Goal: Information Seeking & Learning: Learn about a topic

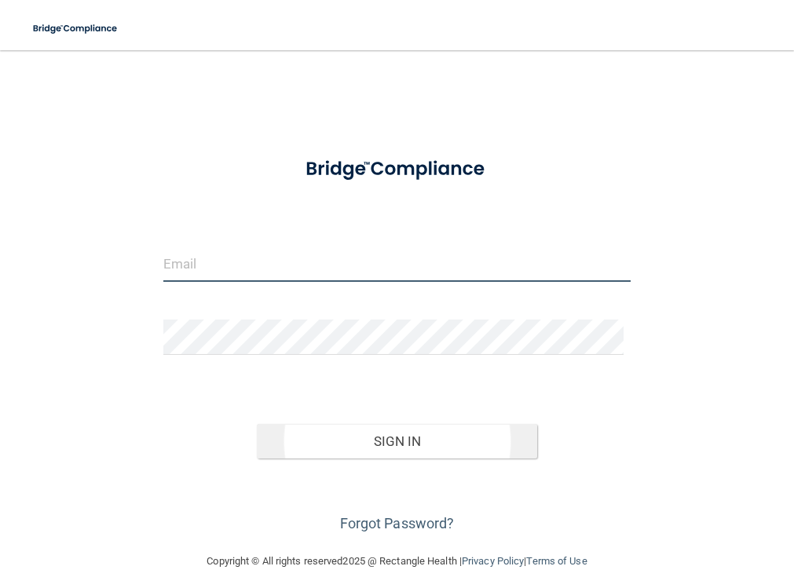
type input "[EMAIL_ADDRESS][DOMAIN_NAME]"
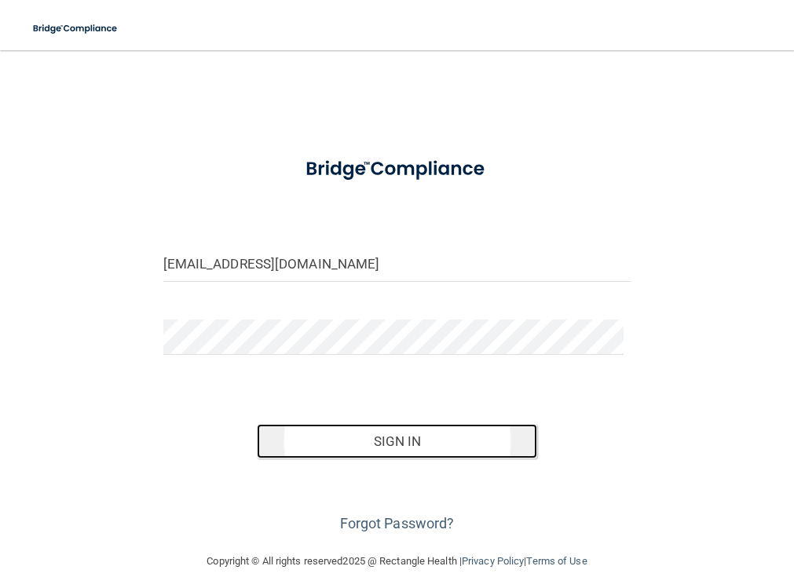
click at [374, 441] on button "Sign In" at bounding box center [397, 441] width 281 height 35
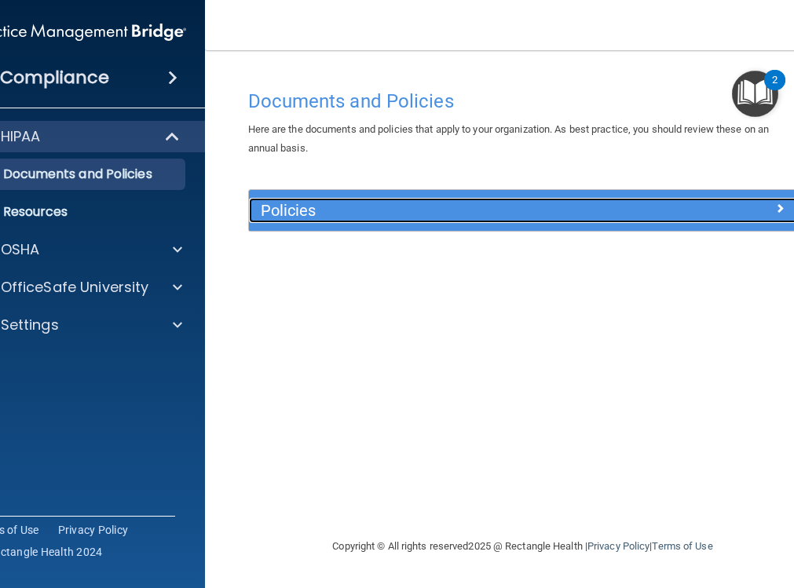
click at [775, 207] on span at bounding box center [779, 208] width 9 height 19
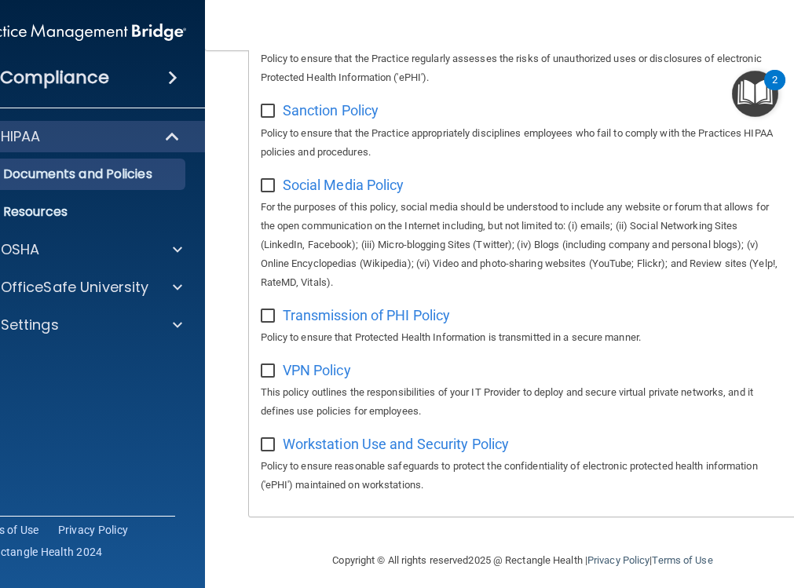
scroll to position [1363, 0]
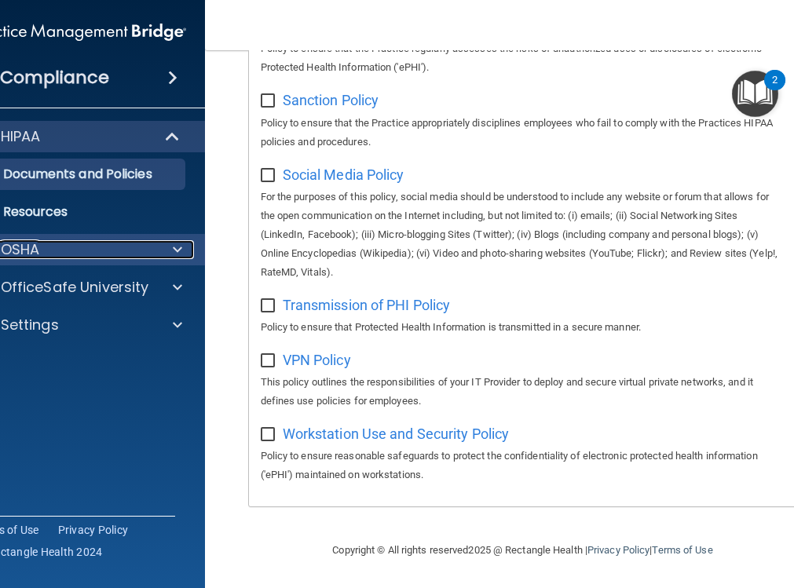
click at [173, 245] on span at bounding box center [177, 249] width 9 height 19
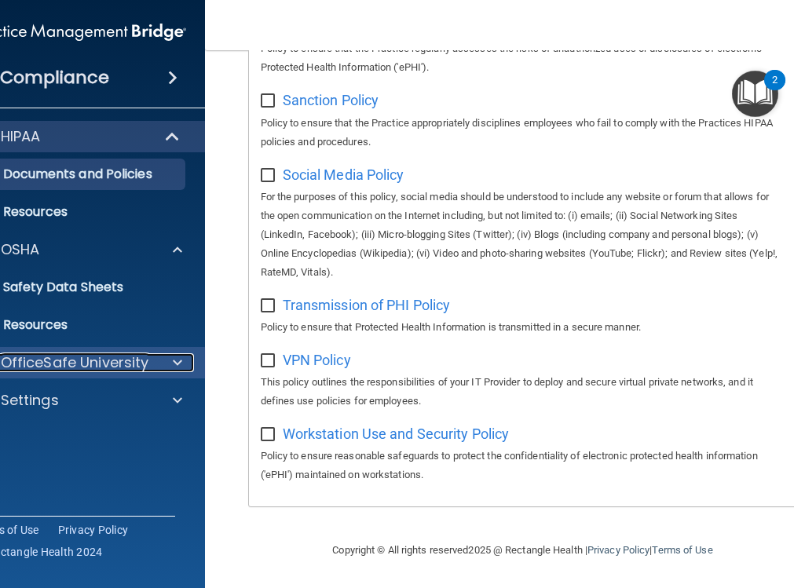
click at [173, 360] on span at bounding box center [177, 362] width 9 height 19
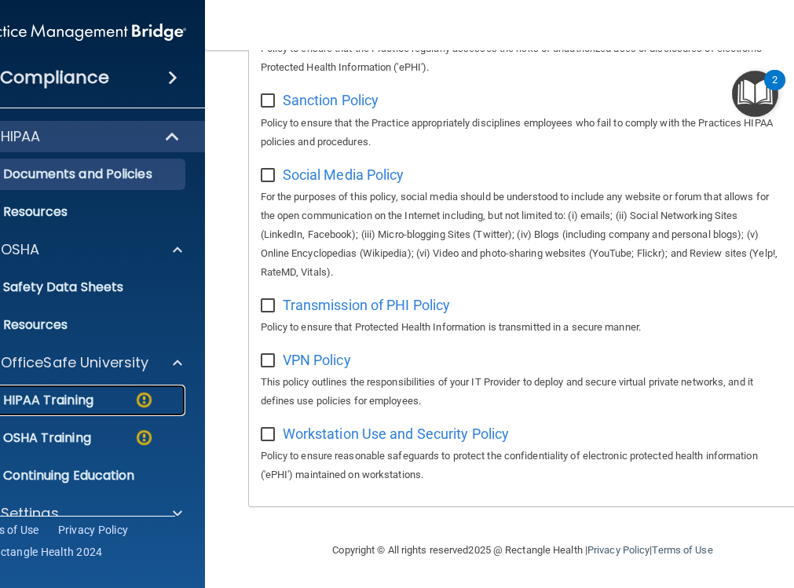
click at [60, 398] on p "HIPAA Training" at bounding box center [29, 401] width 130 height 16
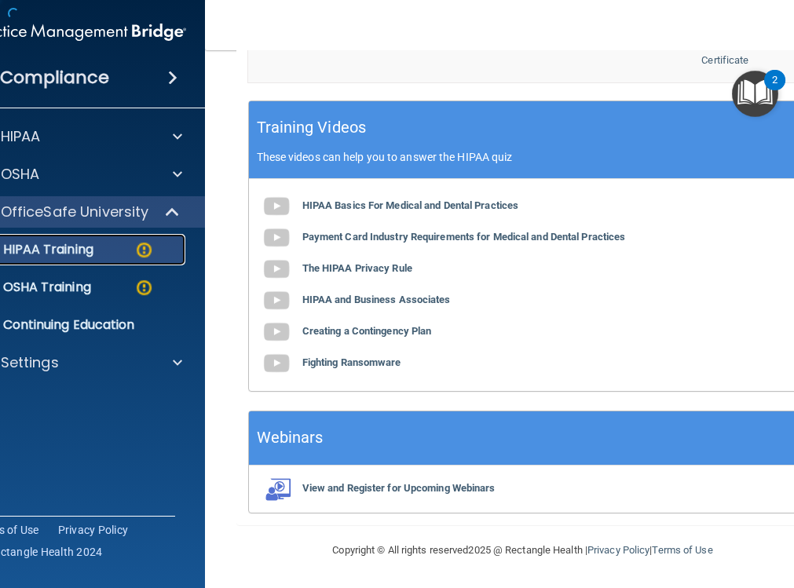
scroll to position [766, 0]
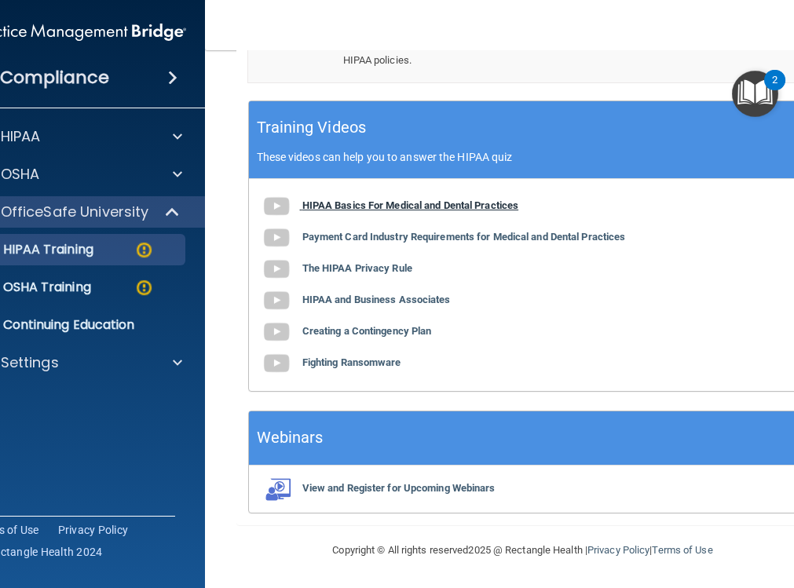
click at [363, 202] on b "HIPAA Basics For Medical and Dental Practices" at bounding box center [410, 205] width 217 height 12
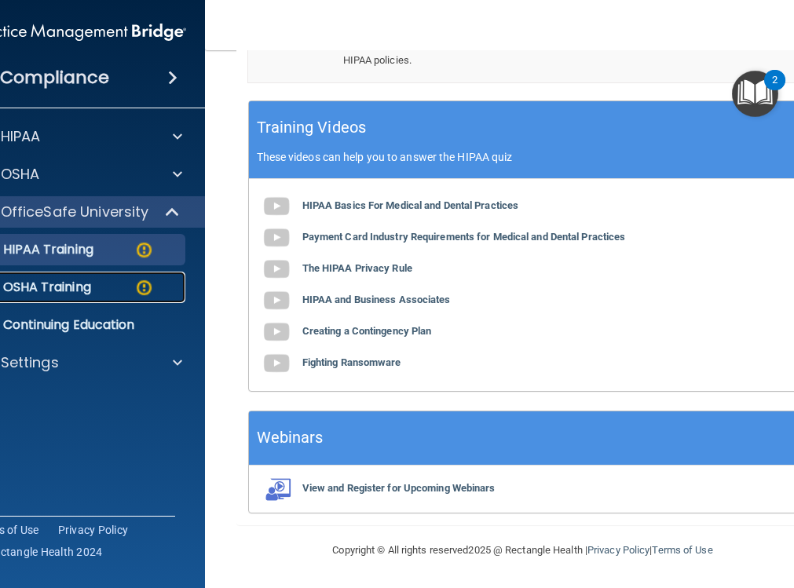
click at [49, 284] on p "OSHA Training" at bounding box center [27, 288] width 127 height 16
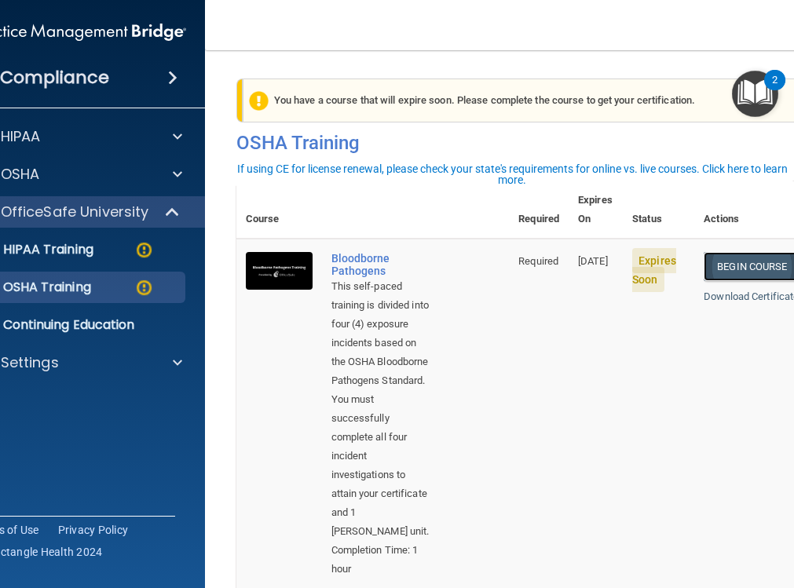
click at [732, 252] on link "Begin Course" at bounding box center [752, 266] width 96 height 29
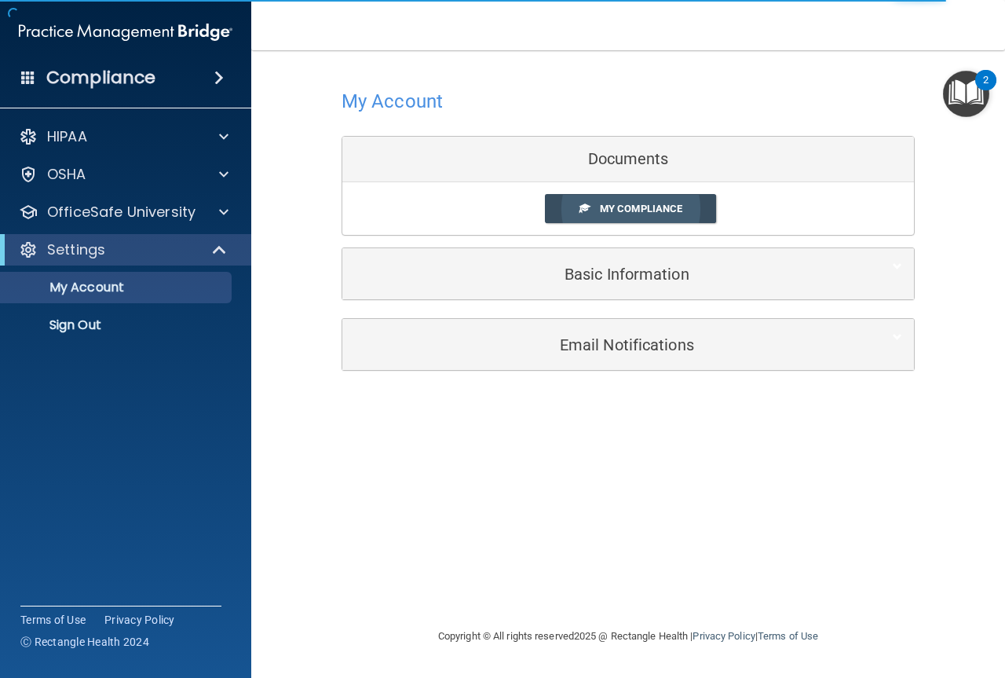
click at [620, 205] on span "My Compliance" at bounding box center [641, 209] width 82 height 12
click at [619, 148] on div "Documents" at bounding box center [628, 160] width 572 height 46
click at [613, 164] on div "Documents" at bounding box center [628, 160] width 572 height 46
click at [646, 207] on span "My Compliance" at bounding box center [641, 209] width 82 height 12
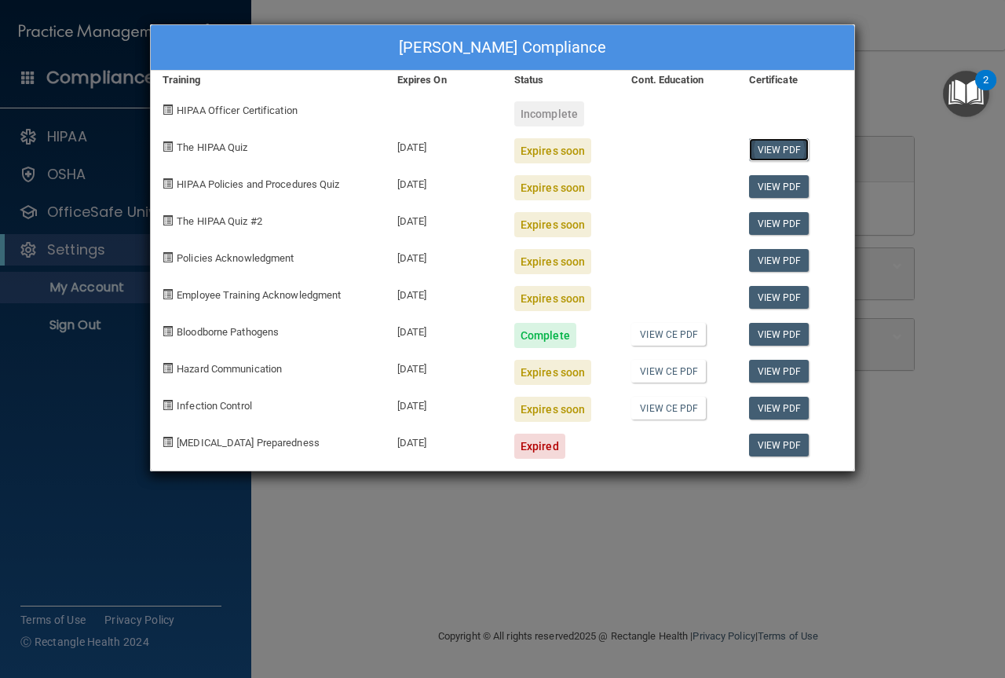
click at [774, 148] on link "View PDF" at bounding box center [779, 149] width 60 height 23
click at [167, 143] on span at bounding box center [168, 146] width 10 height 10
click at [168, 148] on span at bounding box center [168, 146] width 10 height 10
click at [586, 549] on div "Heidi Santos's Compliance Training Expires On Status Cont. Education Certificat…" at bounding box center [502, 339] width 1005 height 678
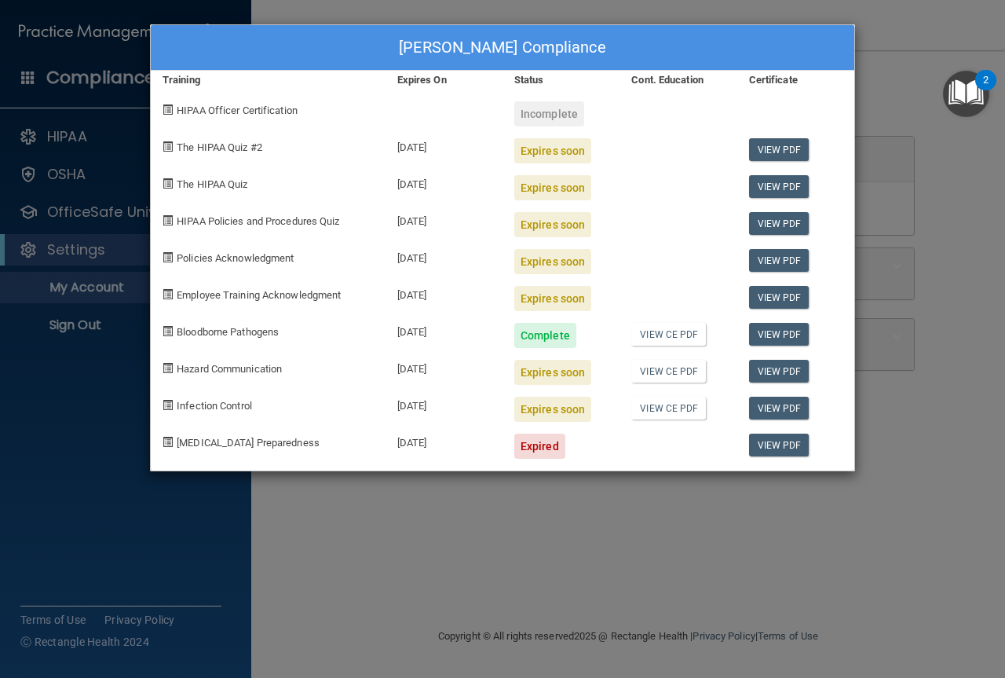
click at [643, 520] on div "Heidi Santos's Compliance Training Expires On Status Cont. Education Certificat…" at bounding box center [502, 339] width 1005 height 678
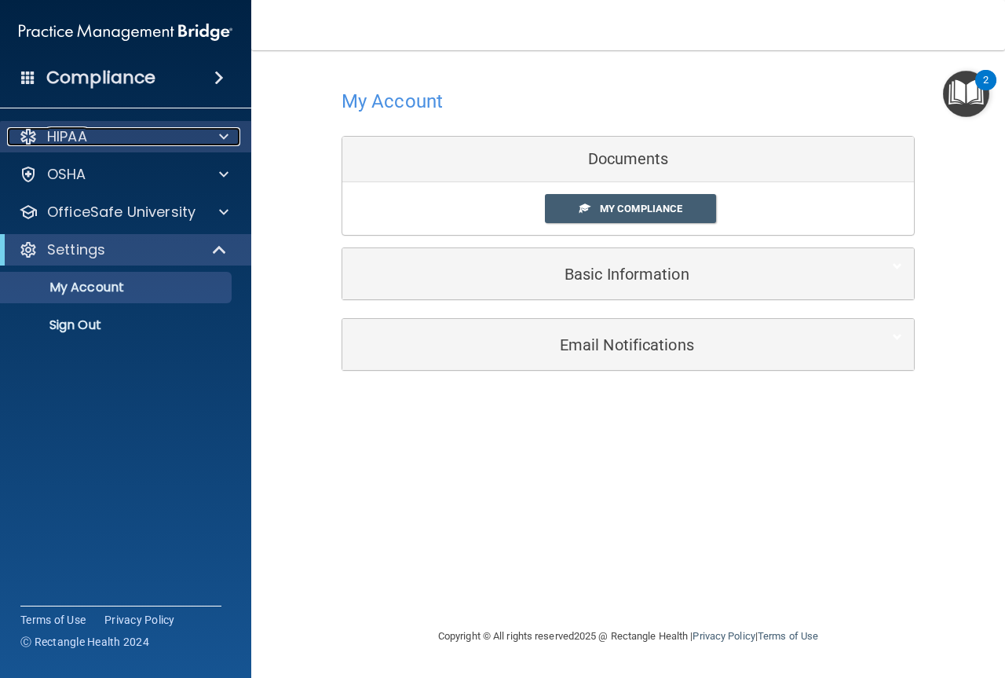
click at [225, 135] on span at bounding box center [223, 136] width 9 height 19
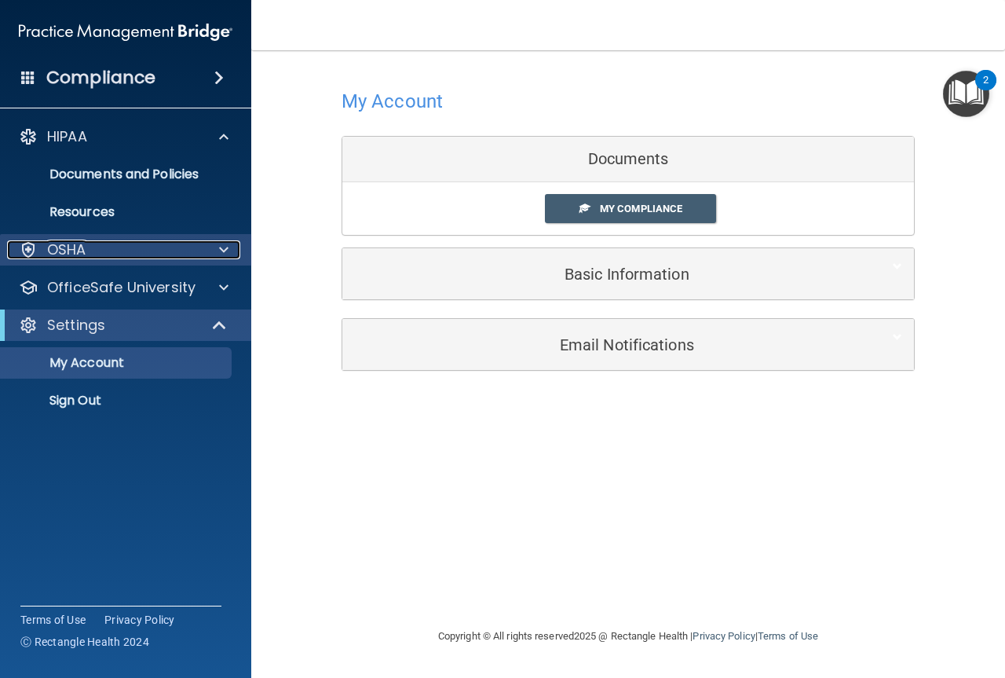
click at [224, 246] on span at bounding box center [223, 249] width 9 height 19
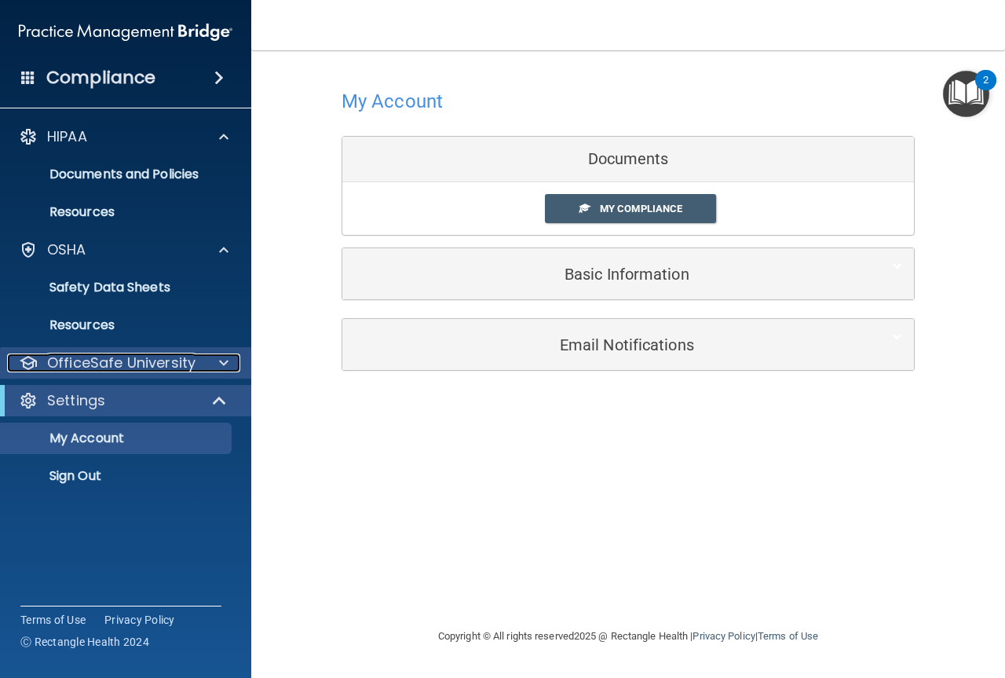
click at [227, 364] on span at bounding box center [223, 362] width 9 height 19
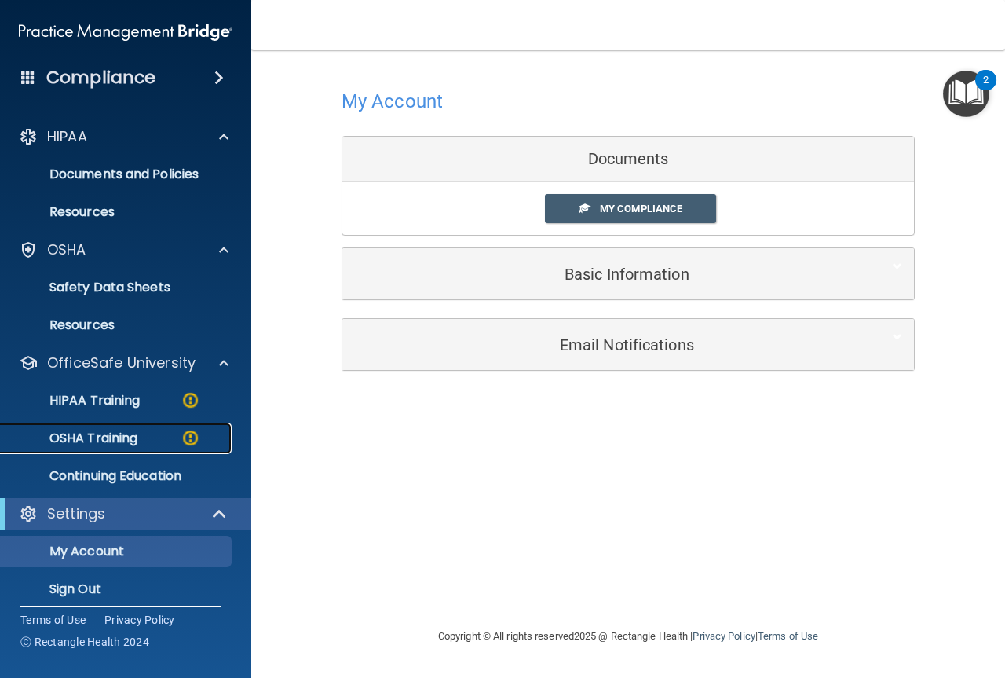
click at [108, 442] on p "OSHA Training" at bounding box center [73, 438] width 127 height 16
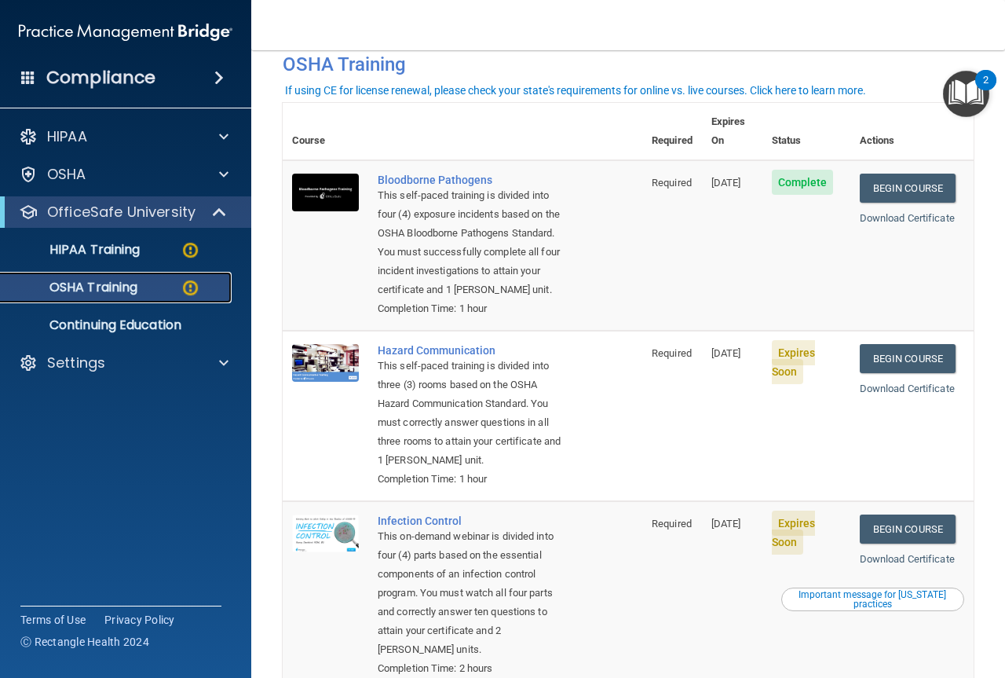
scroll to position [157, 0]
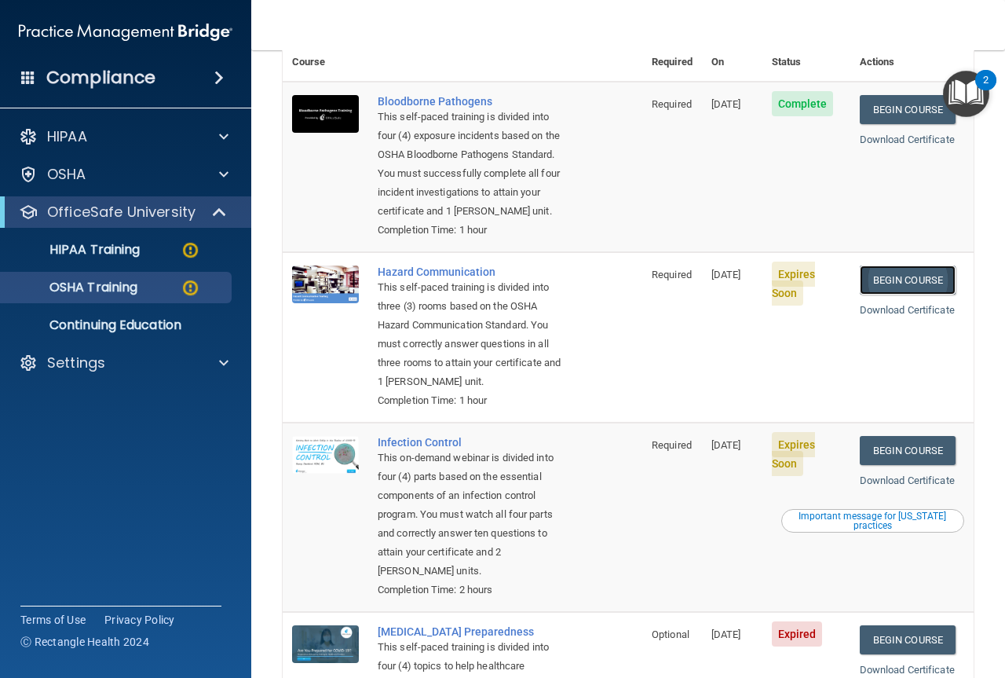
click at [915, 284] on link "Begin Course" at bounding box center [908, 279] width 96 height 29
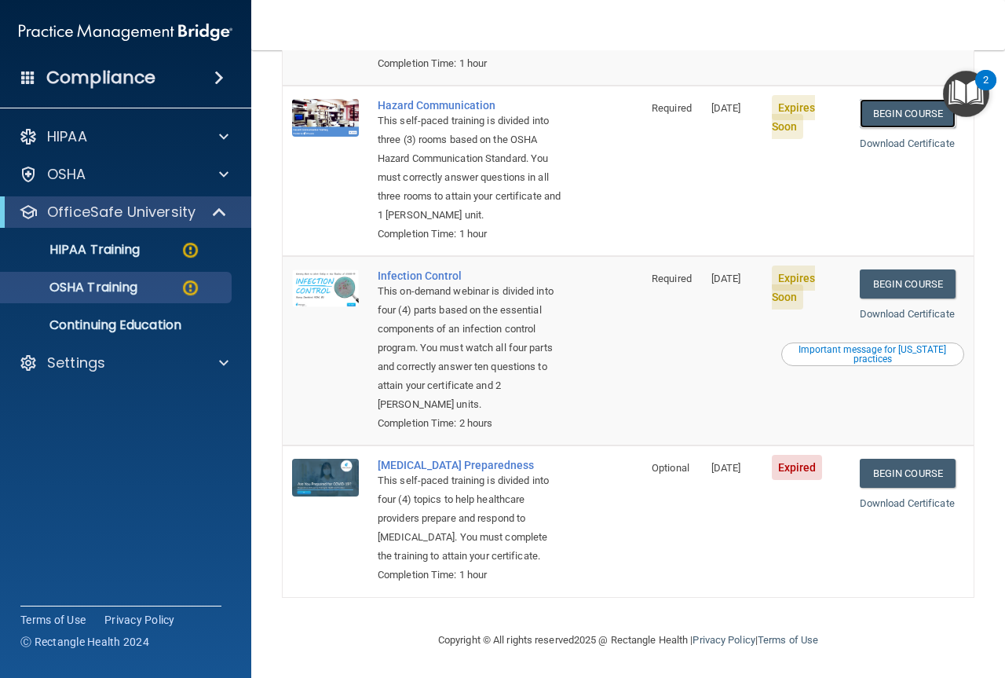
scroll to position [383, 0]
click at [123, 251] on p "HIPAA Training" at bounding box center [75, 250] width 130 height 16
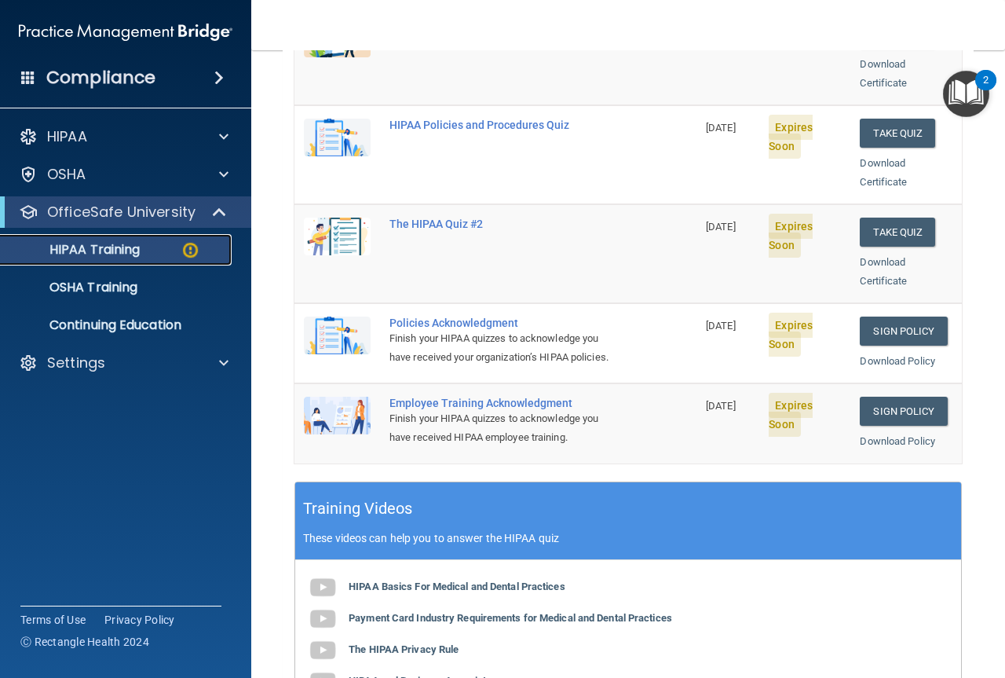
scroll to position [393, 0]
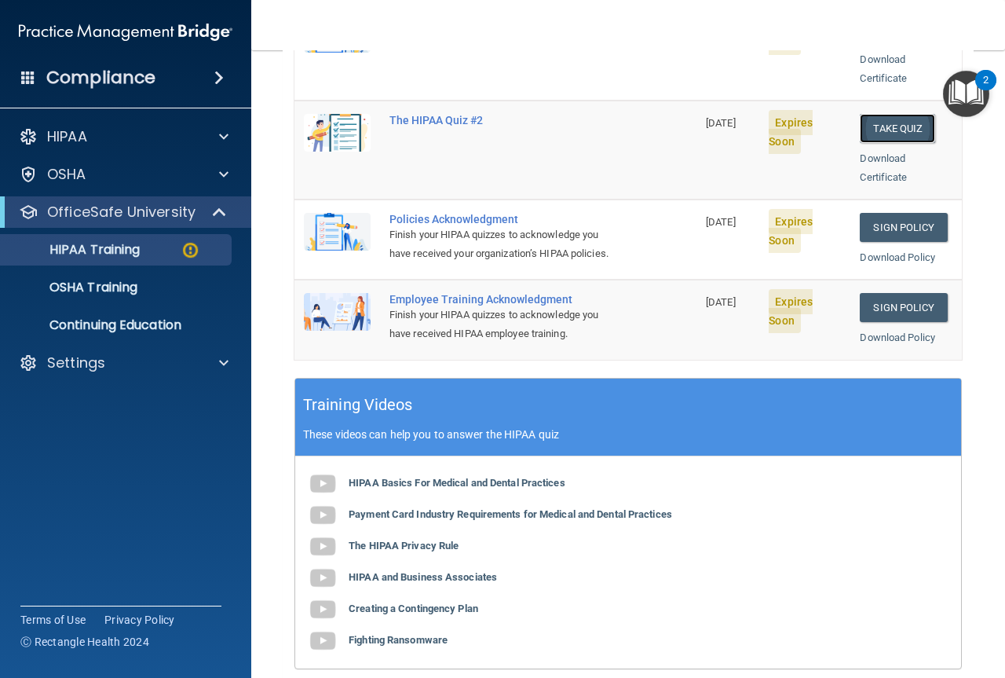
click at [885, 114] on button "Take Quiz" at bounding box center [897, 128] width 75 height 29
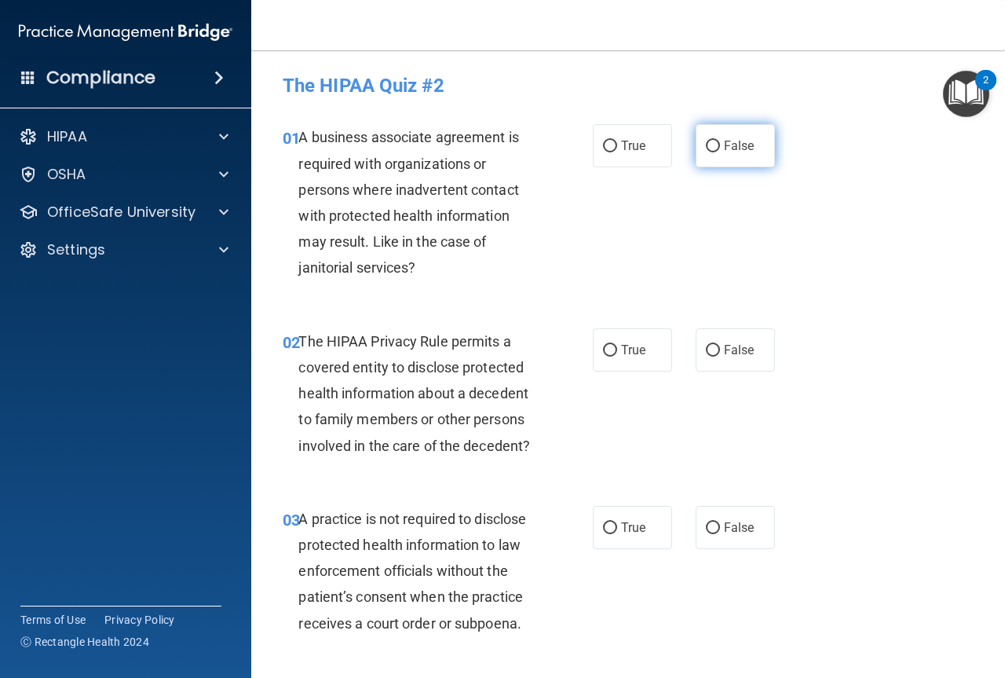
click at [706, 145] on input "False" at bounding box center [713, 147] width 14 height 12
radio input "true"
drag, startPoint x: 606, startPoint y: 346, endPoint x: 656, endPoint y: 358, distance: 51.8
click at [606, 346] on input "True" at bounding box center [610, 351] width 14 height 12
radio input "true"
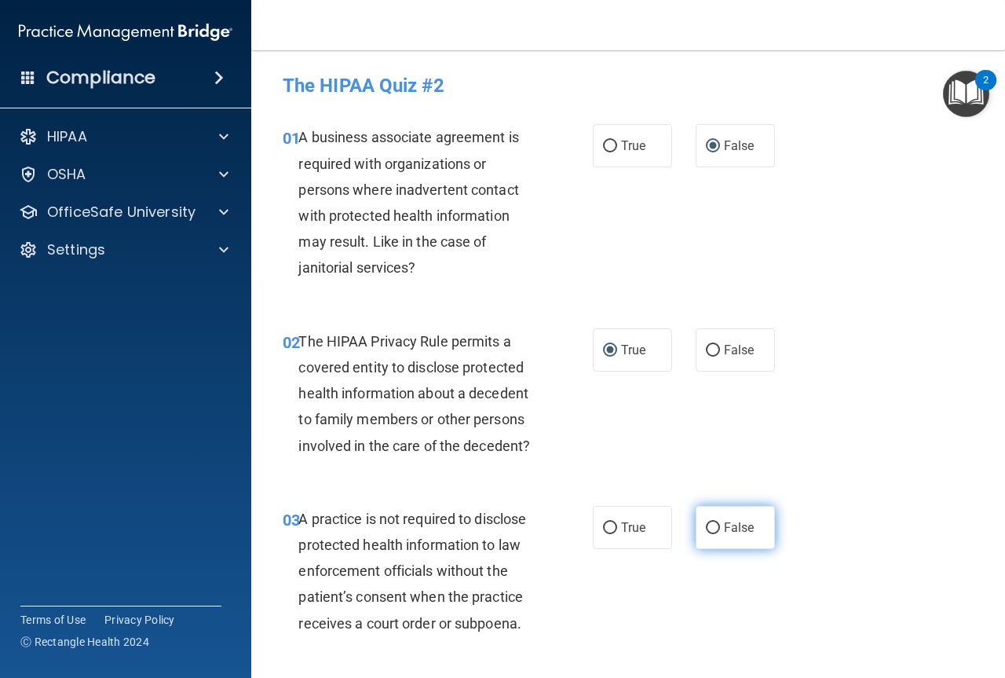
drag, startPoint x: 711, startPoint y: 534, endPoint x: 704, endPoint y: 528, distance: 9.5
click at [710, 534] on label "False" at bounding box center [735, 527] width 79 height 43
click at [710, 534] on input "False" at bounding box center [713, 528] width 14 height 12
radio input "true"
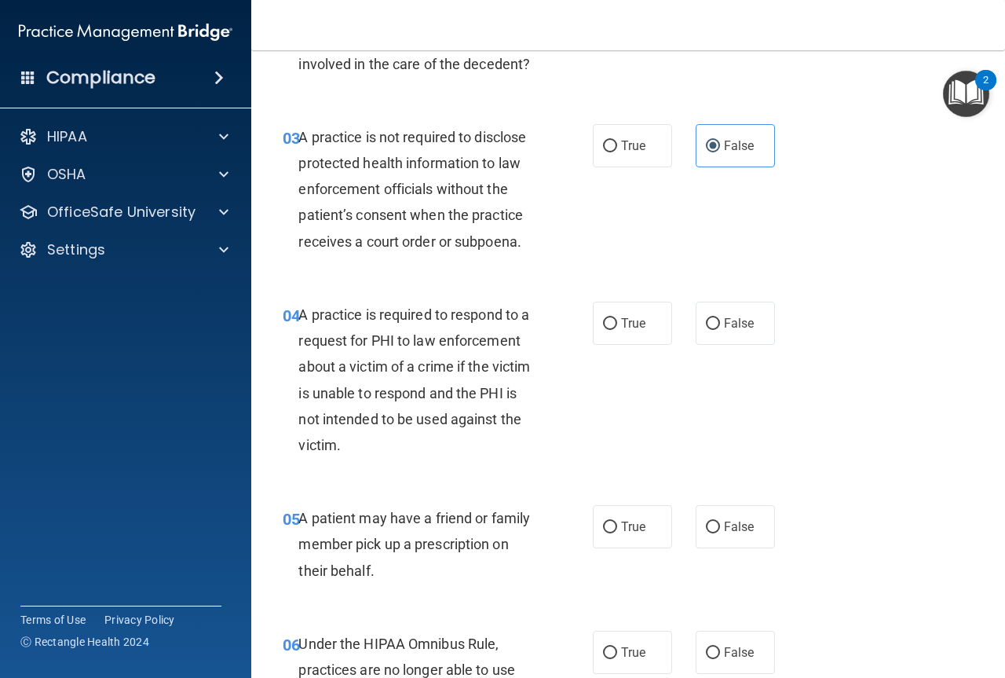
scroll to position [393, 0]
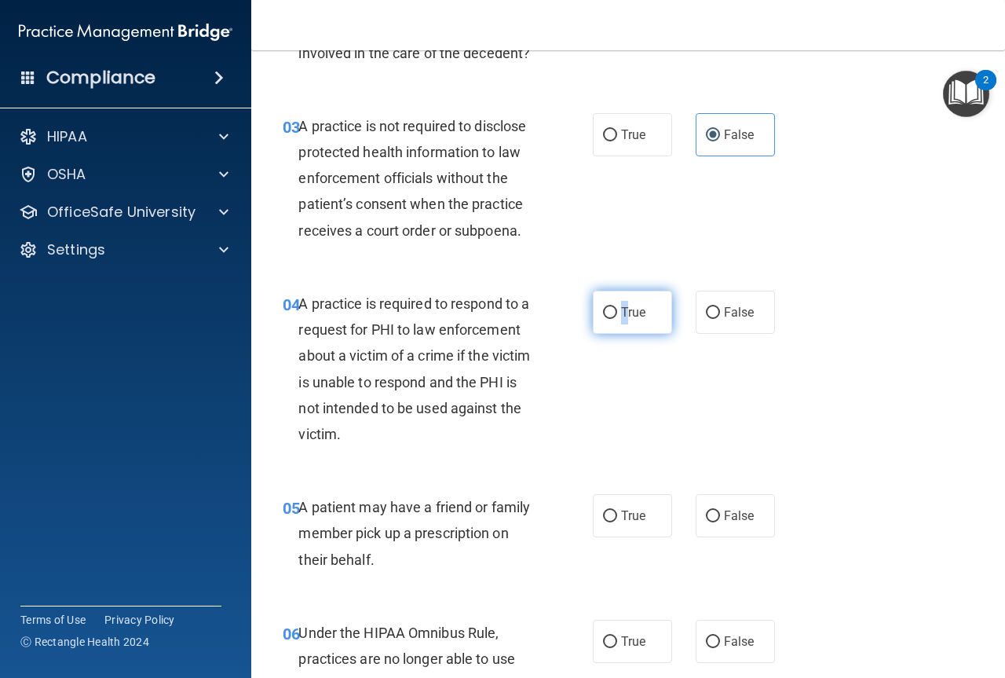
click at [612, 308] on label "True" at bounding box center [632, 312] width 79 height 43
click at [612, 308] on input "True" at bounding box center [610, 313] width 14 height 12
radio input "true"
click at [603, 512] on input "True" at bounding box center [610, 516] width 14 height 12
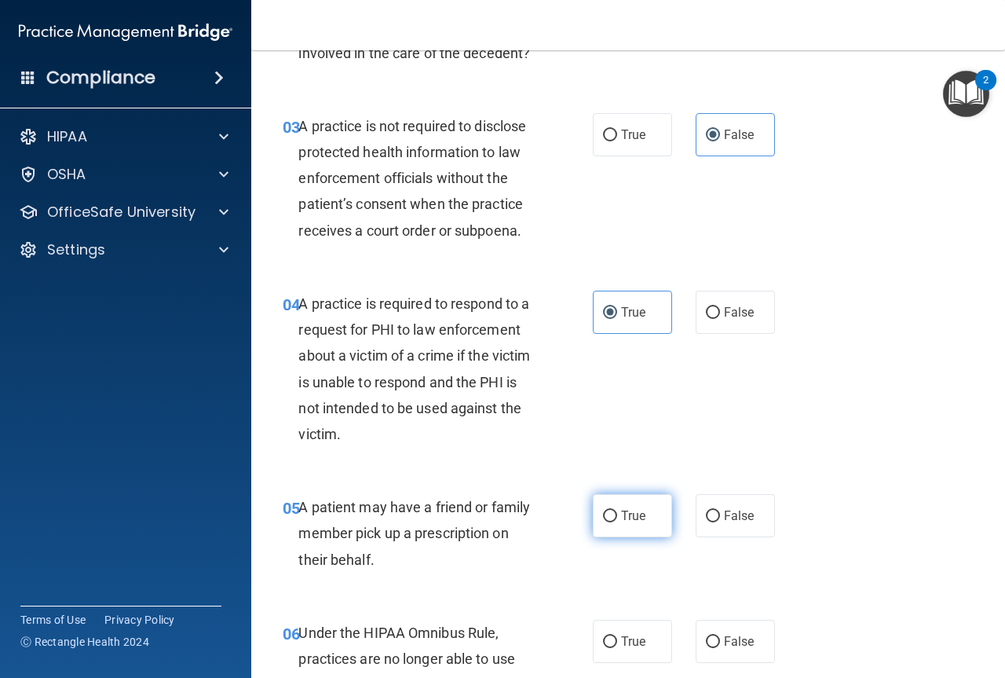
radio input "true"
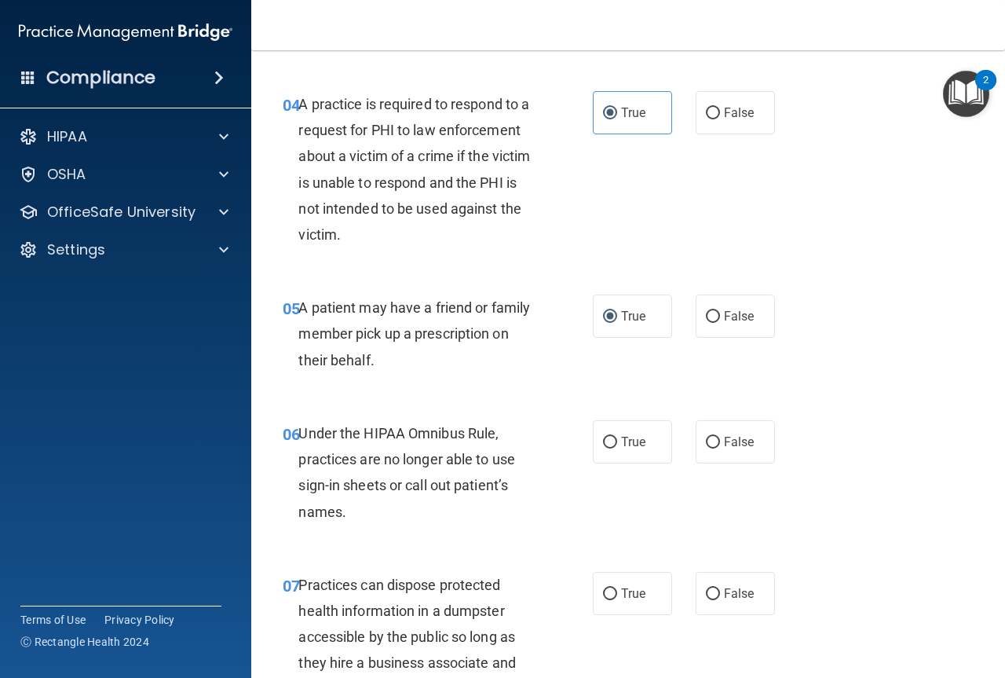
scroll to position [628, 0]
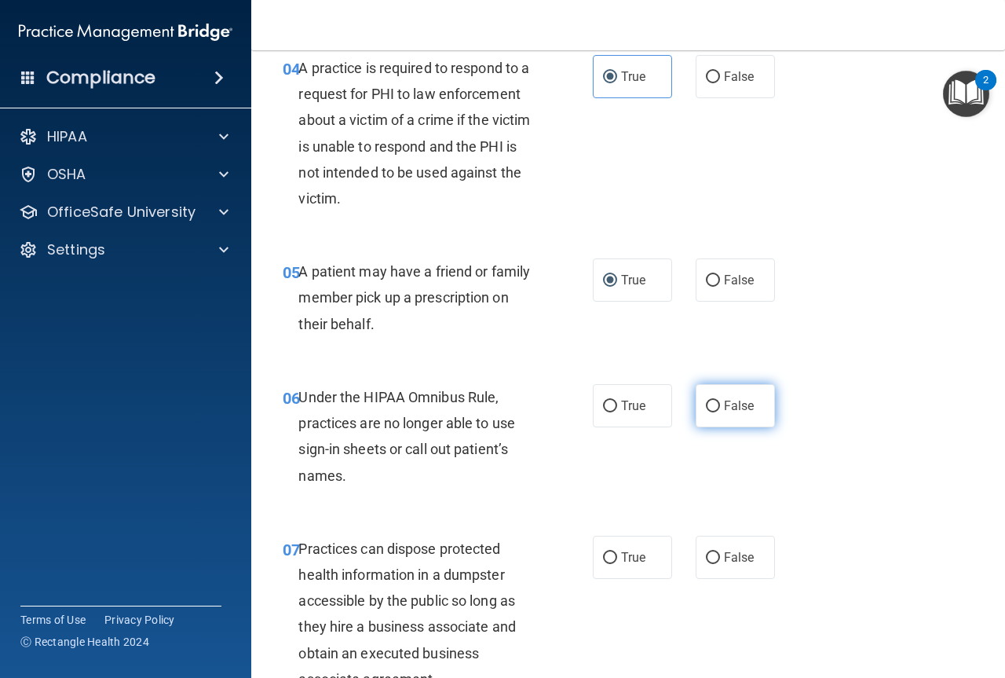
drag, startPoint x: 707, startPoint y: 402, endPoint x: 708, endPoint y: 416, distance: 14.2
click at [708, 415] on label "False" at bounding box center [735, 405] width 79 height 43
click at [708, 412] on input "False" at bounding box center [713, 407] width 14 height 12
radio input "true"
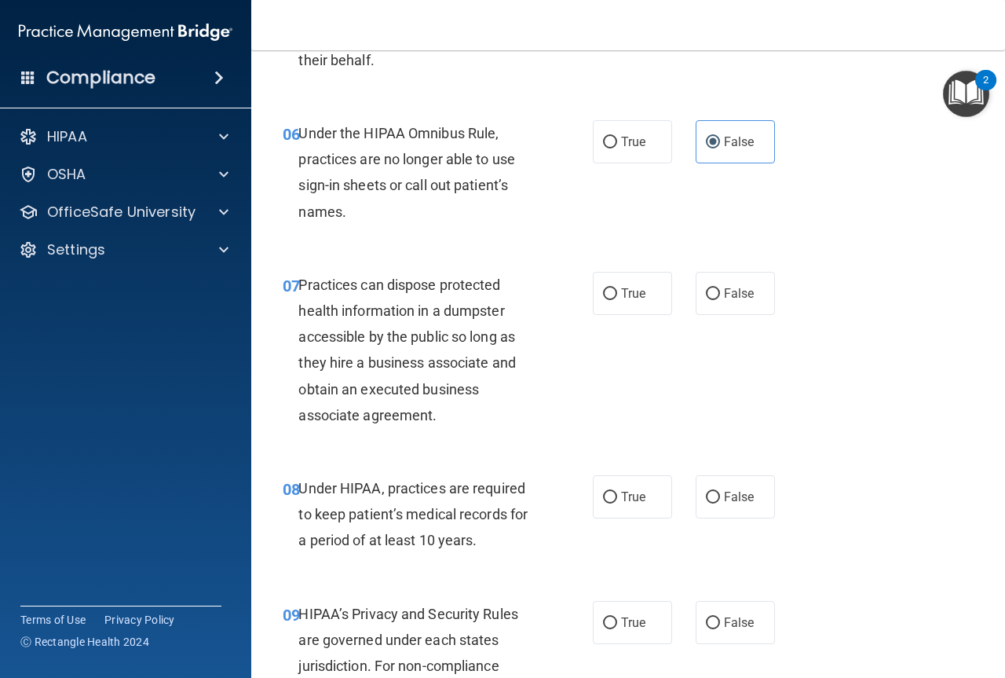
scroll to position [864, 0]
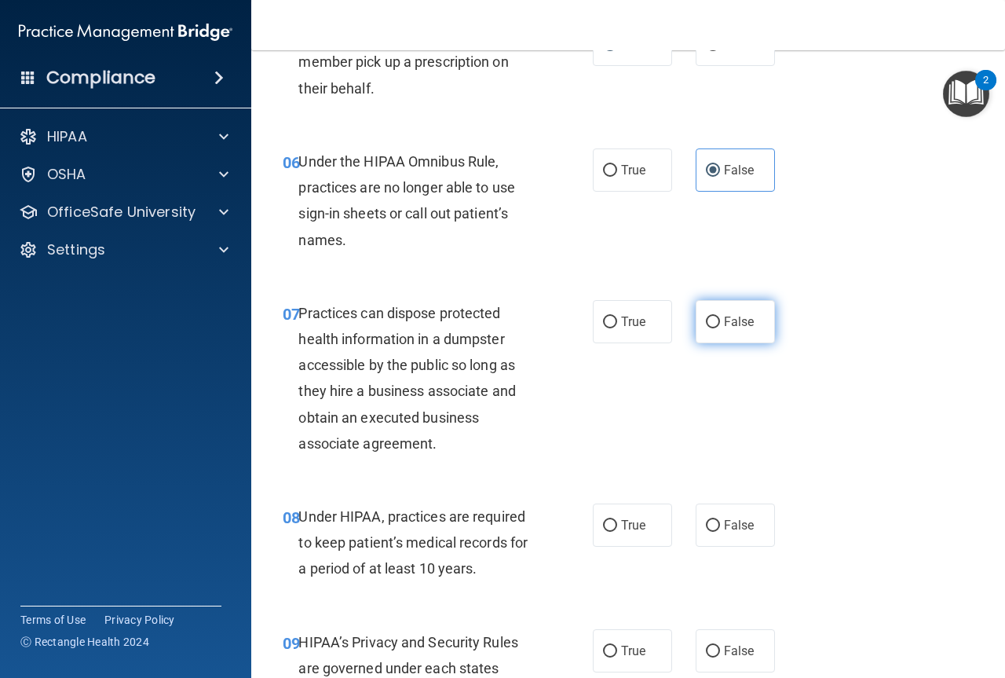
click at [708, 331] on label "False" at bounding box center [735, 321] width 79 height 43
click at [708, 328] on input "False" at bounding box center [713, 322] width 14 height 12
radio input "true"
click at [706, 523] on input "False" at bounding box center [713, 526] width 14 height 12
radio input "true"
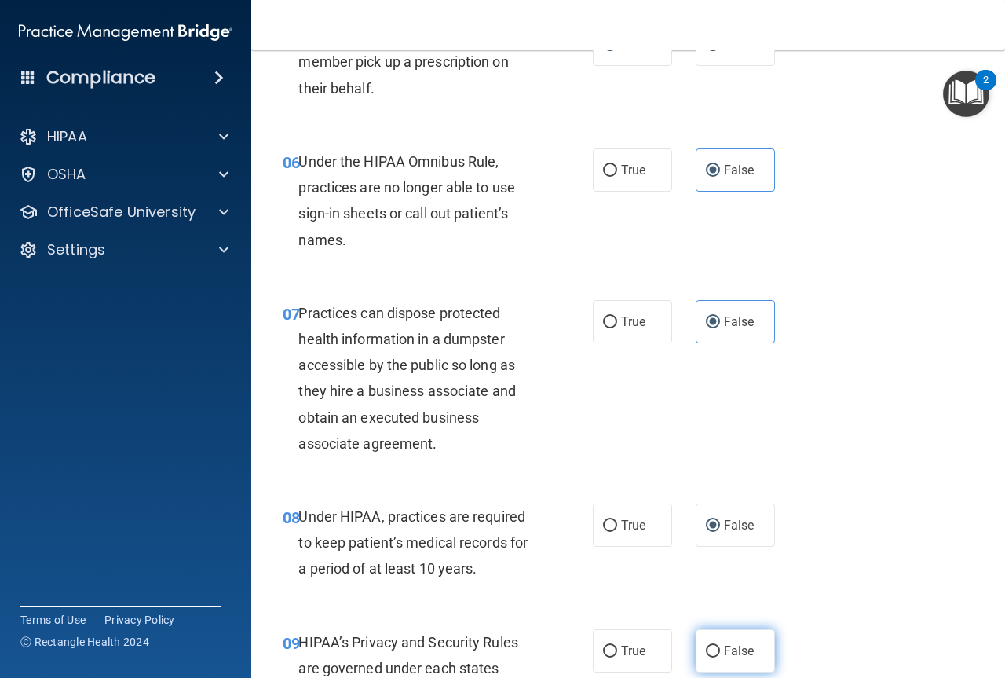
click at [711, 646] on input "False" at bounding box center [713, 652] width 14 height 12
radio input "true"
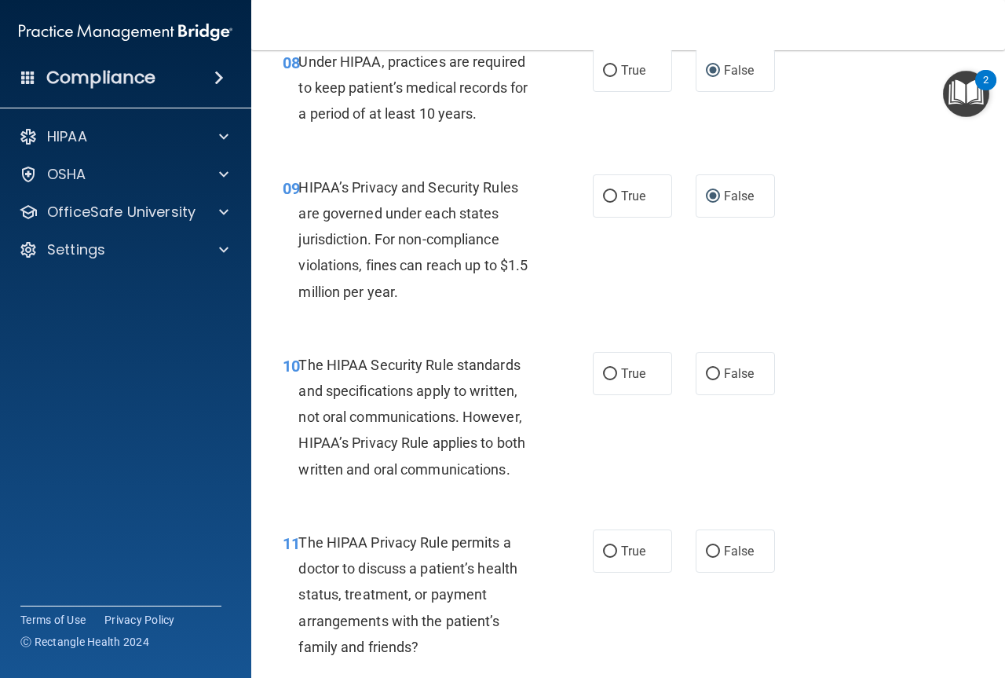
scroll to position [1335, 0]
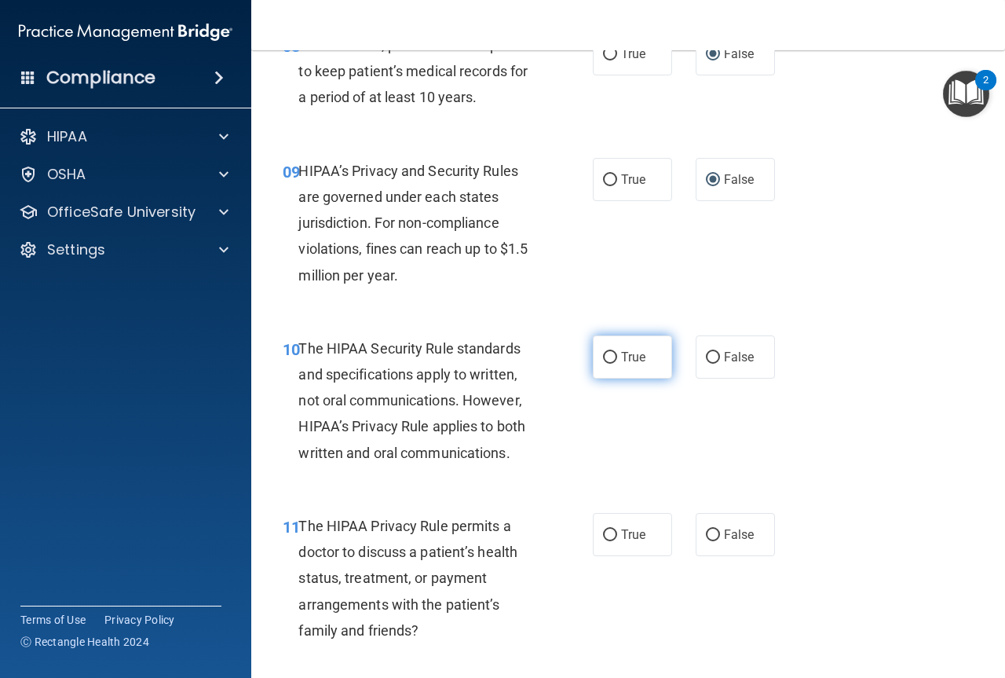
click at [609, 358] on input "True" at bounding box center [610, 358] width 14 height 12
radio input "true"
click at [609, 532] on input "True" at bounding box center [610, 535] width 14 height 12
radio input "true"
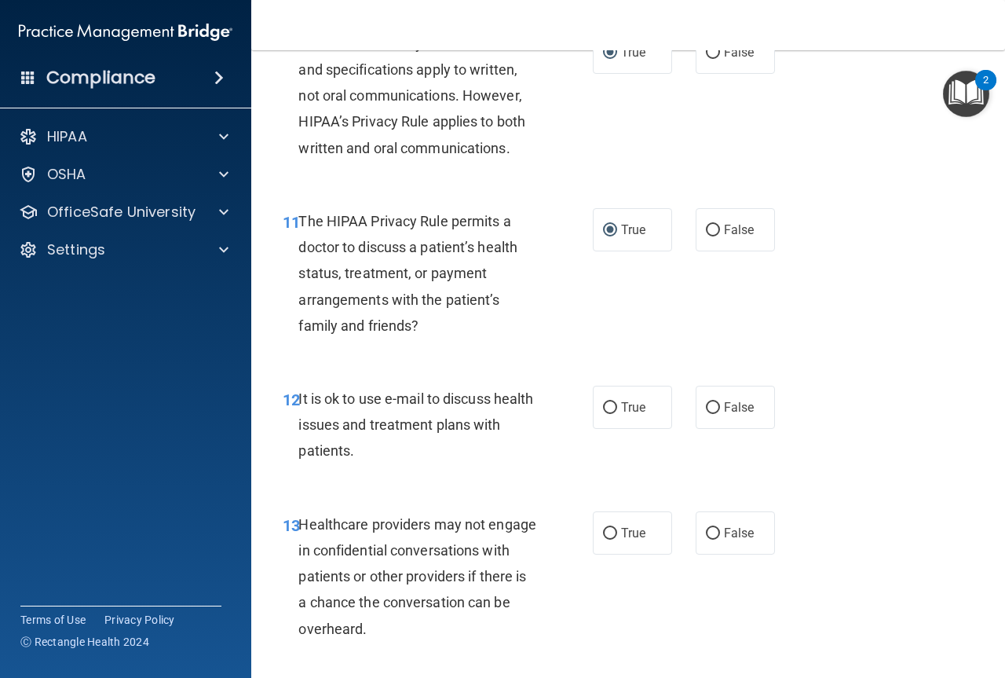
scroll to position [1728, 0]
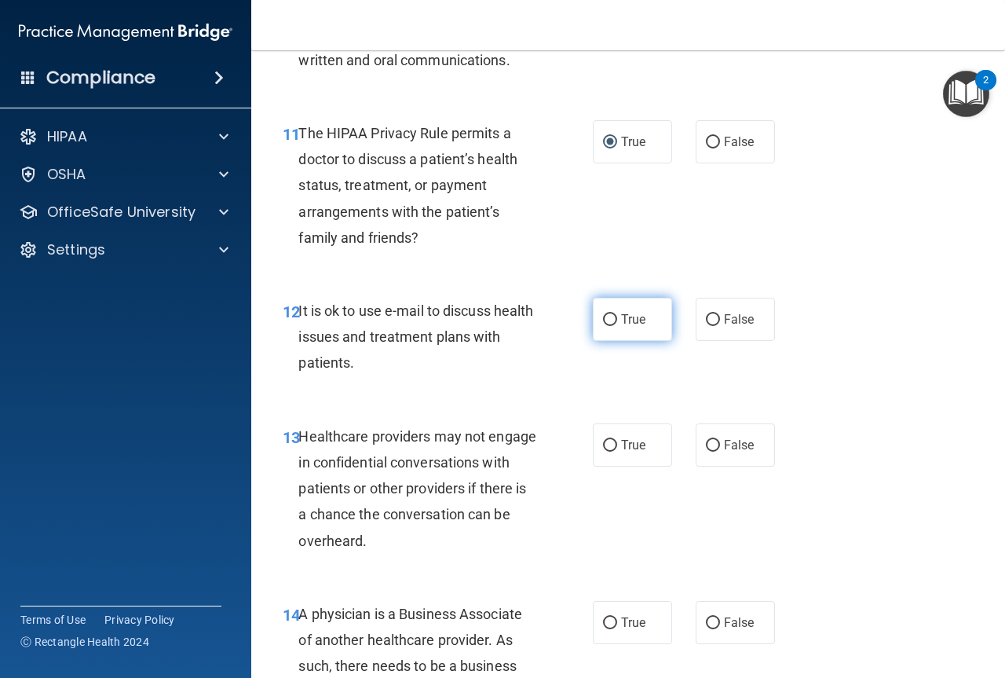
click at [608, 320] on input "True" at bounding box center [610, 320] width 14 height 12
radio input "true"
click at [706, 441] on input "False" at bounding box center [713, 446] width 14 height 12
radio input "true"
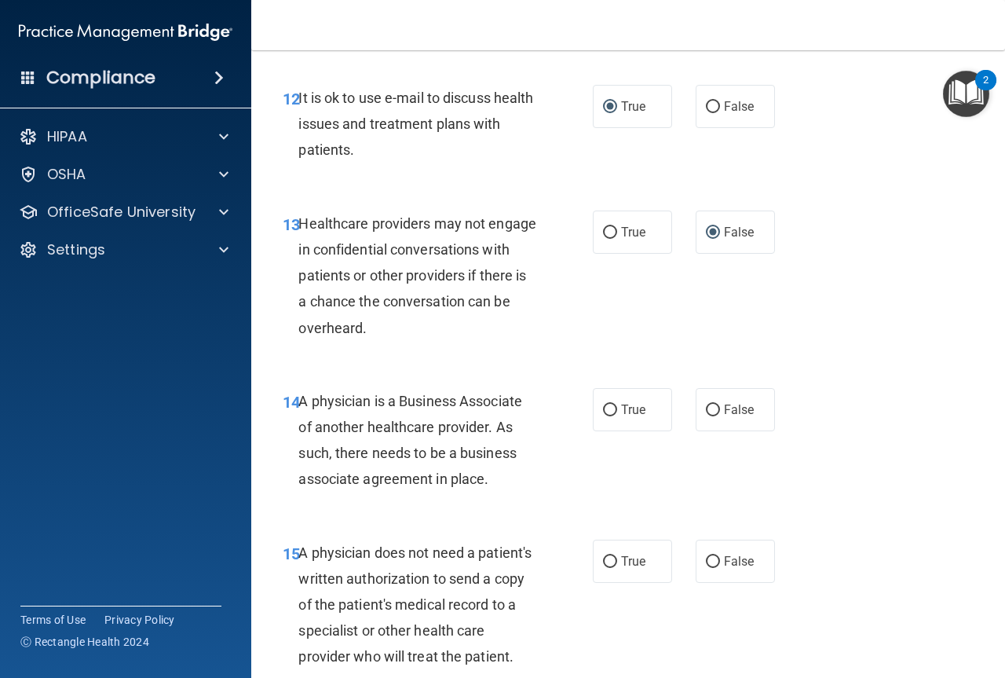
scroll to position [1963, 0]
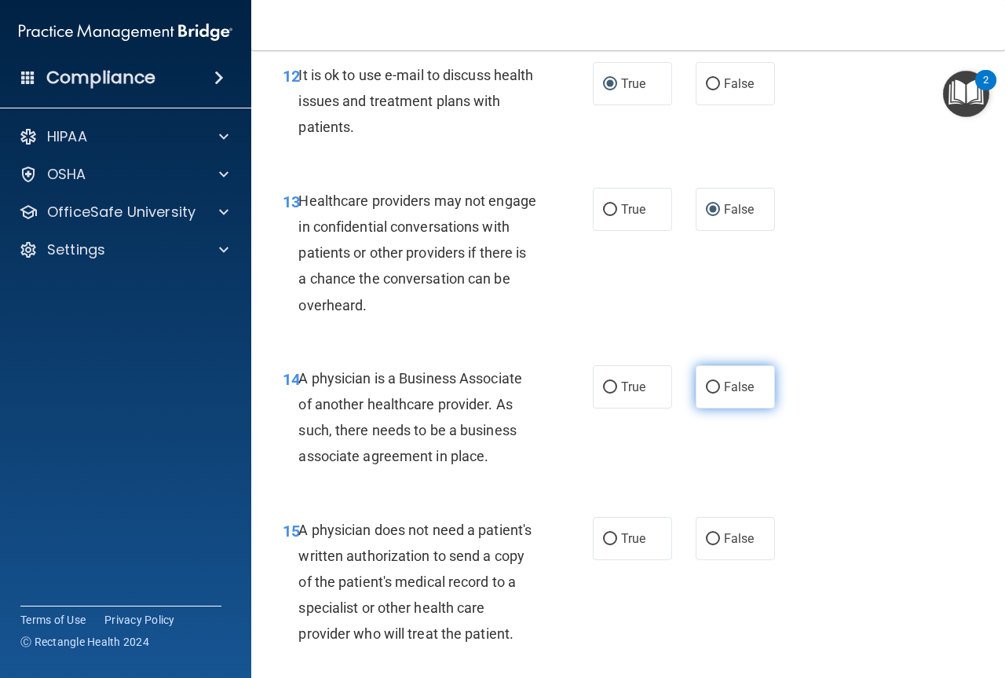
click at [724, 385] on span "False" at bounding box center [739, 386] width 31 height 15
click at [720, 385] on input "False" at bounding box center [713, 388] width 14 height 12
radio input "true"
click at [611, 535] on input "True" at bounding box center [610, 539] width 14 height 12
radio input "true"
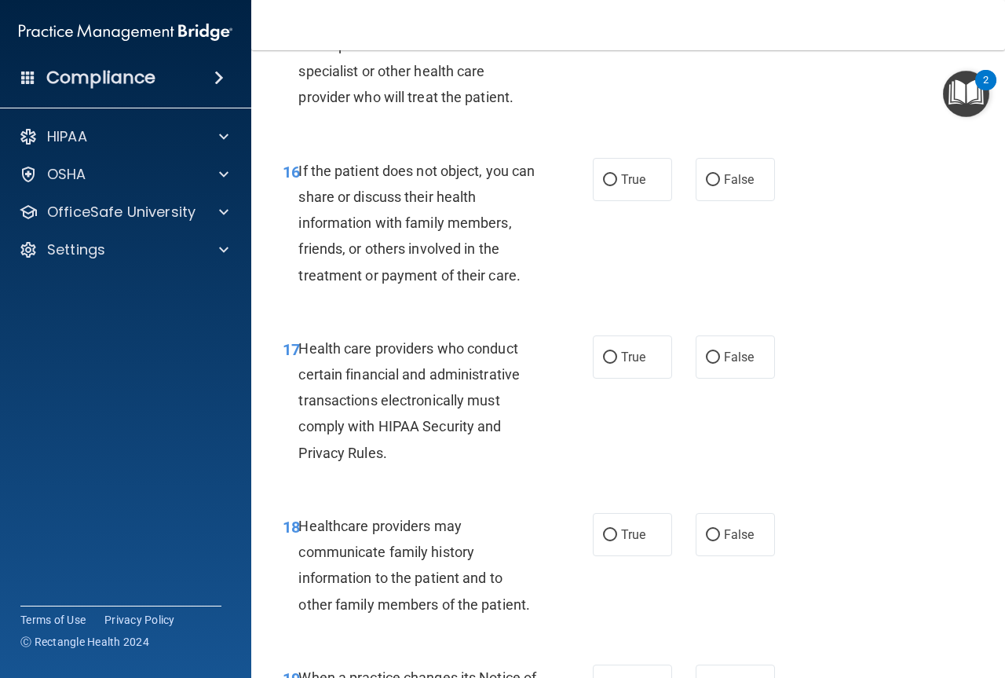
scroll to position [2513, 0]
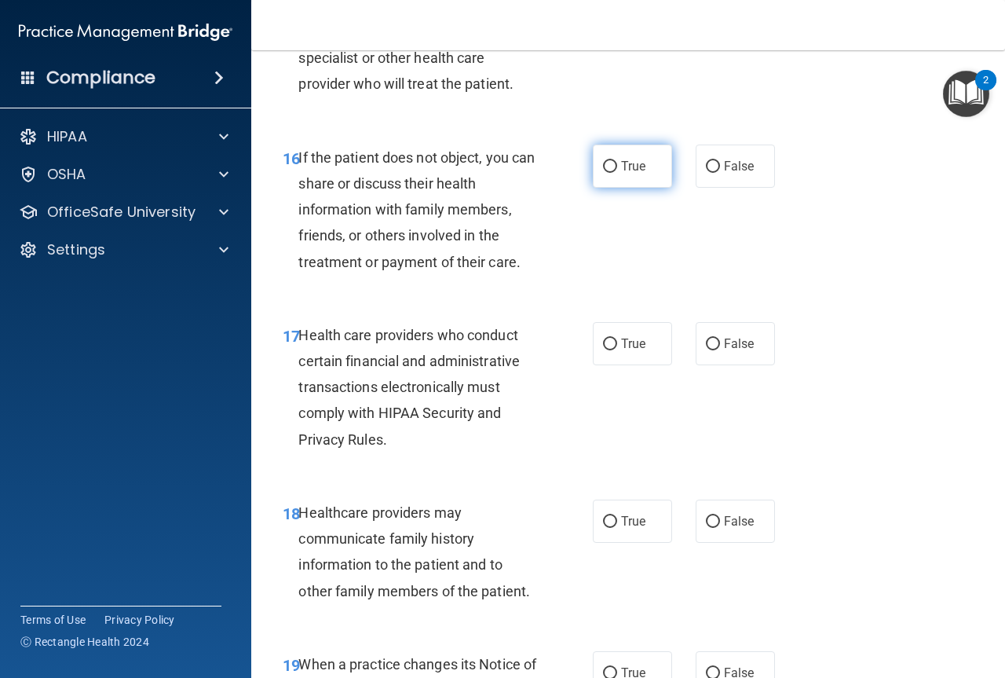
click at [603, 173] on input "True" at bounding box center [610, 167] width 14 height 12
radio input "true"
click at [603, 350] on input "True" at bounding box center [610, 344] width 14 height 12
radio input "true"
click at [714, 543] on label "False" at bounding box center [735, 520] width 79 height 43
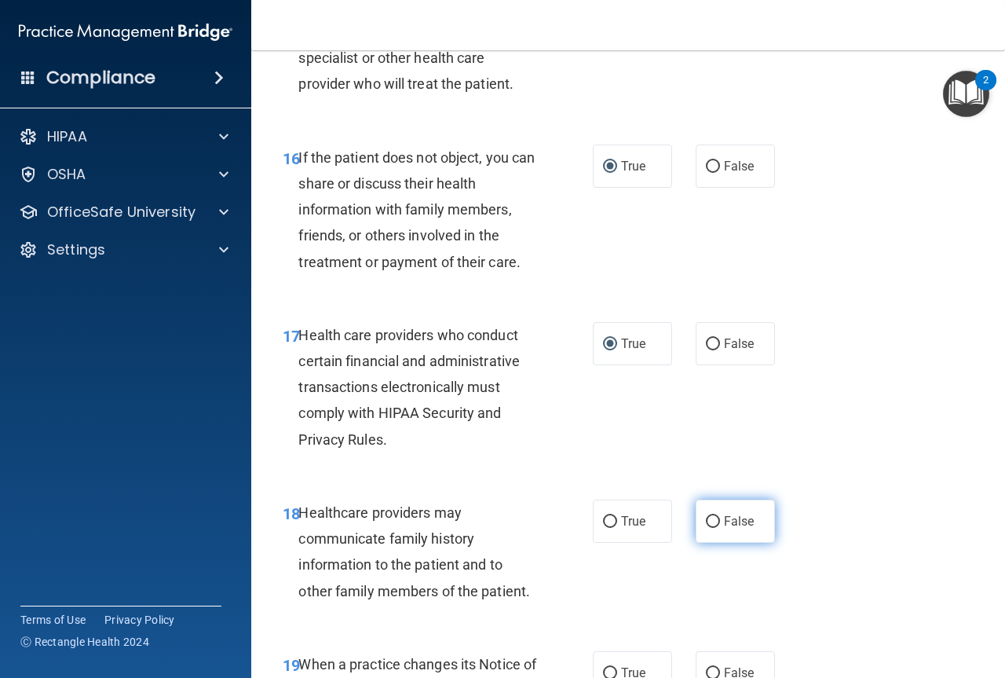
click at [714, 528] on input "False" at bounding box center [713, 522] width 14 height 12
radio input "true"
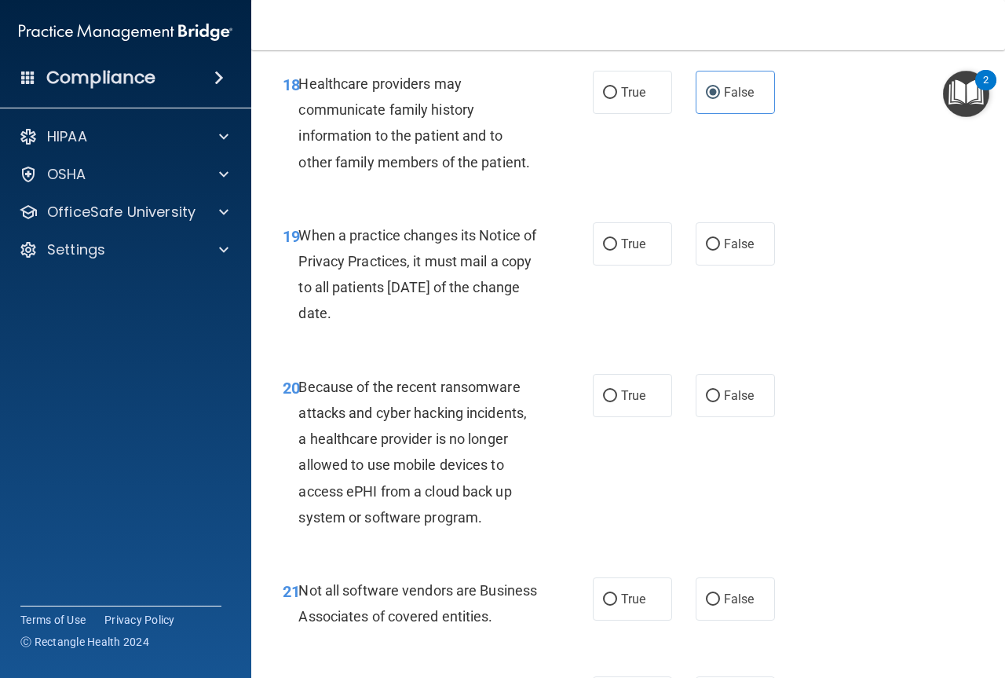
scroll to position [2984, 0]
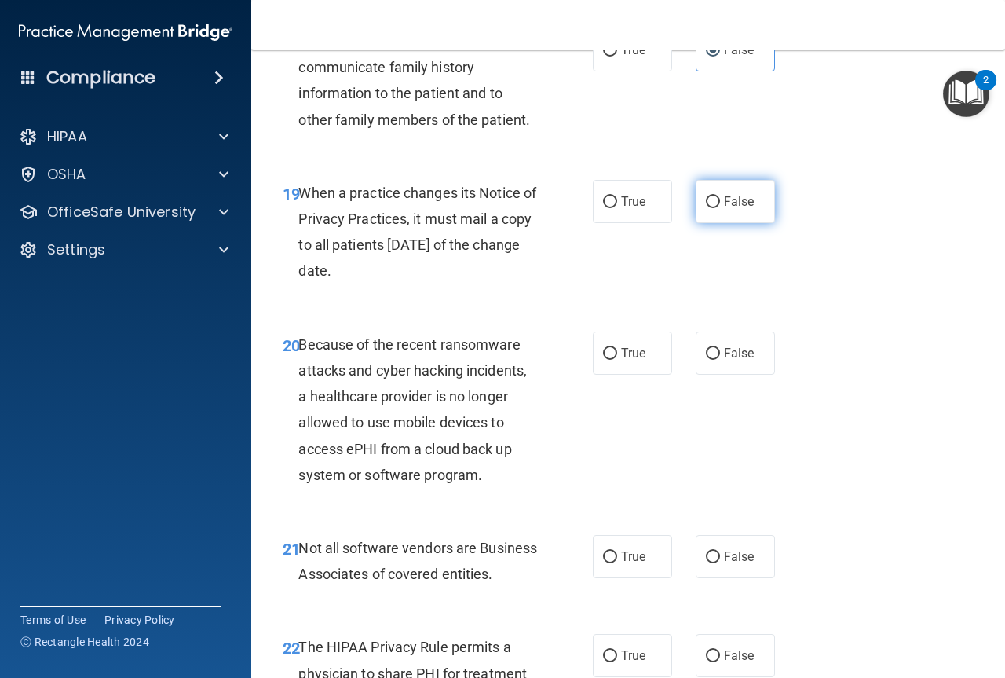
click at [711, 208] on input "False" at bounding box center [713, 202] width 14 height 12
radio input "true"
click at [712, 360] on input "False" at bounding box center [713, 354] width 14 height 12
radio input "true"
click at [608, 563] on input "True" at bounding box center [610, 557] width 14 height 12
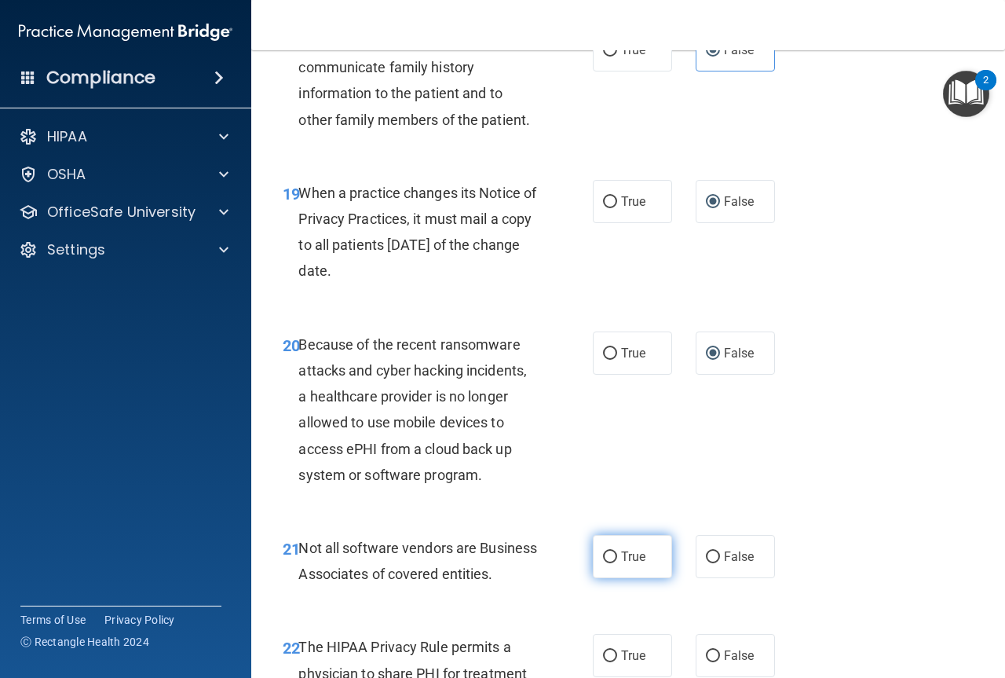
radio input "true"
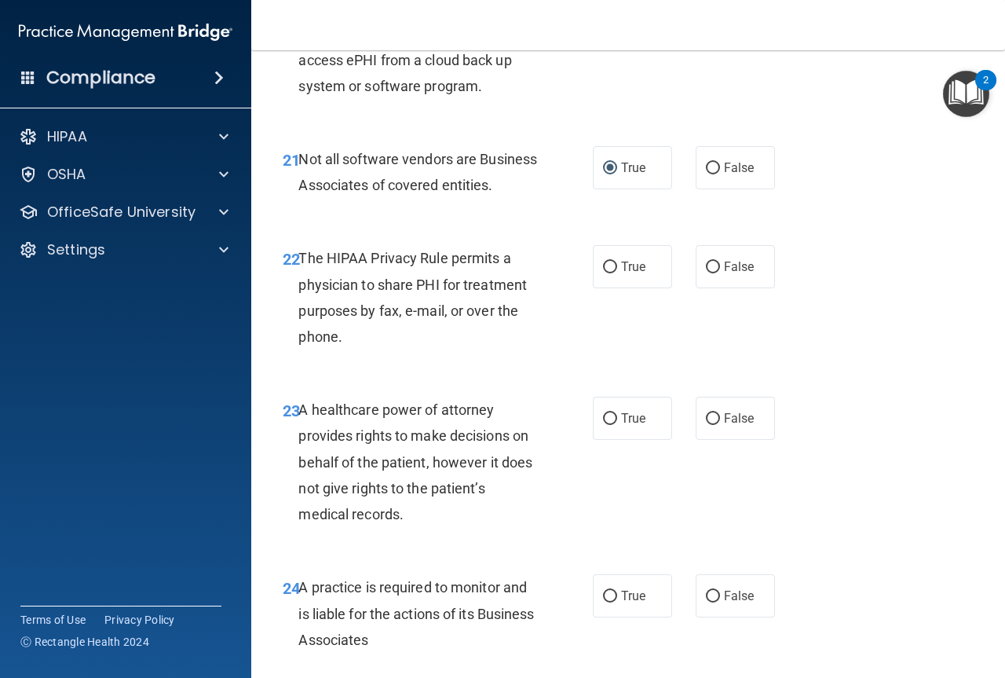
scroll to position [3377, 0]
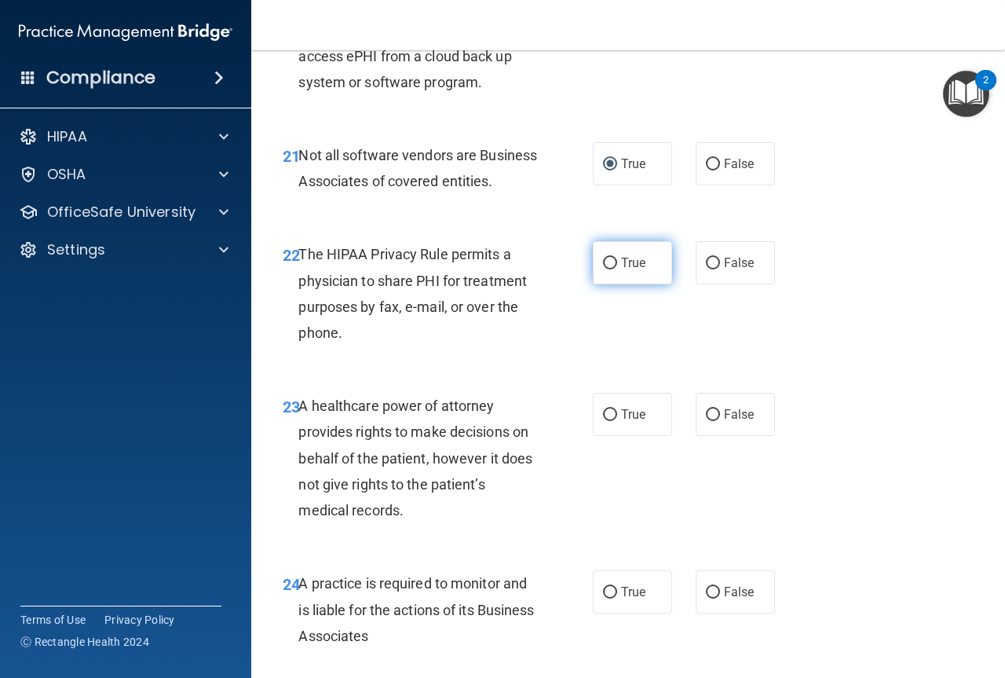
click at [609, 284] on label "True" at bounding box center [632, 262] width 79 height 43
click at [609, 269] on input "True" at bounding box center [610, 264] width 14 height 12
radio input "true"
click at [705, 436] on label "False" at bounding box center [735, 414] width 79 height 43
click at [706, 421] on input "False" at bounding box center [713, 415] width 14 height 12
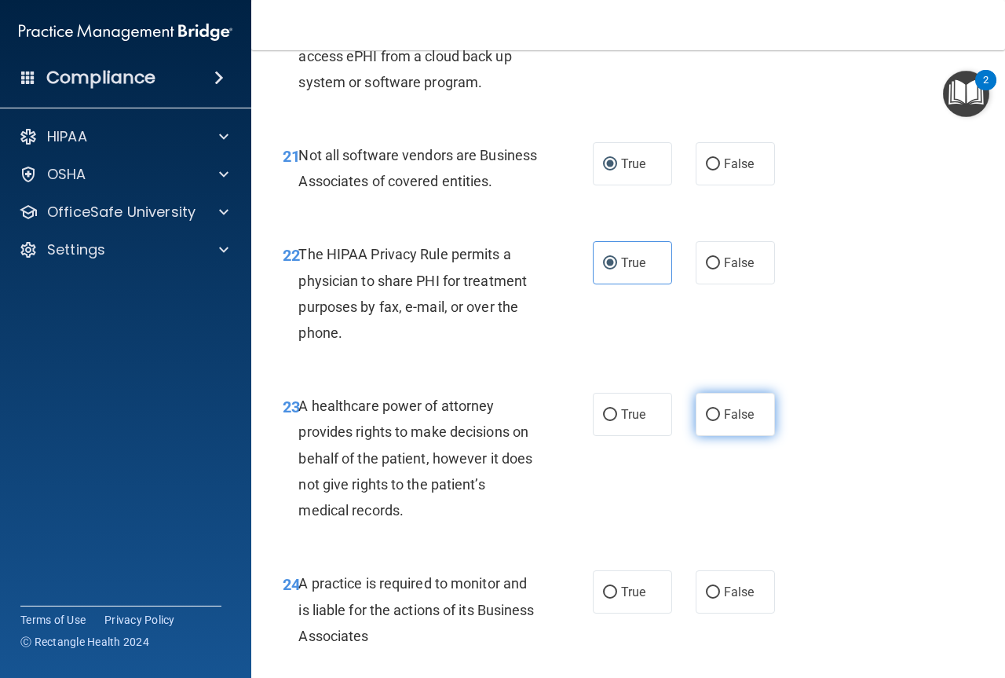
radio input "true"
click at [712, 598] on input "False" at bounding box center [713, 593] width 14 height 12
radio input "true"
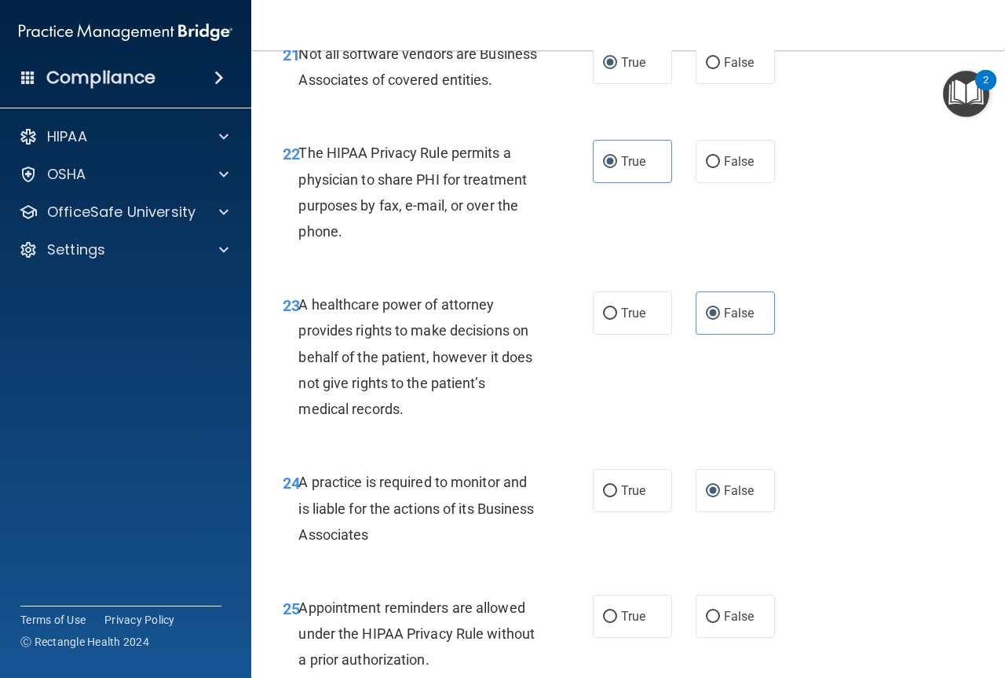
scroll to position [3927, 0]
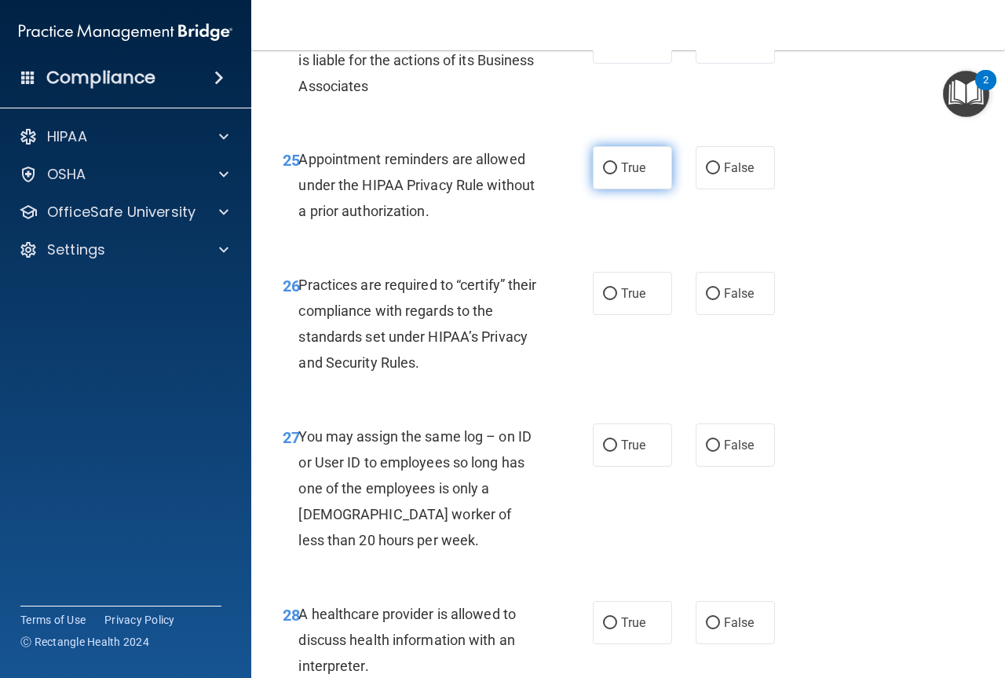
click at [603, 174] on input "True" at bounding box center [610, 169] width 14 height 12
radio input "true"
click at [706, 300] on input "False" at bounding box center [713, 294] width 14 height 12
radio input "true"
click at [706, 452] on input "False" at bounding box center [713, 446] width 14 height 12
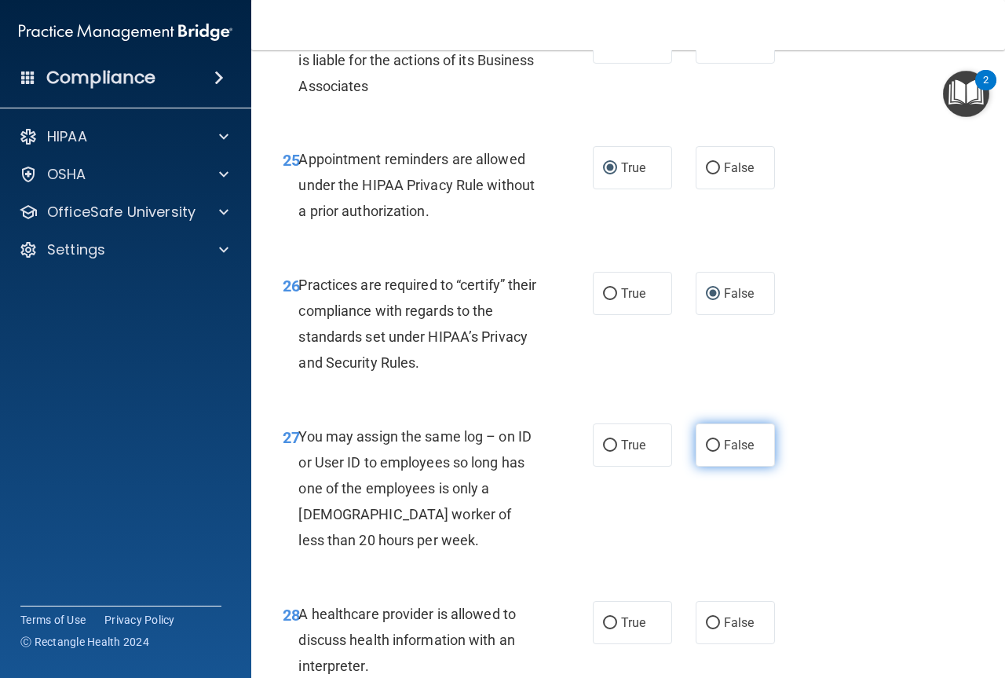
radio input "true"
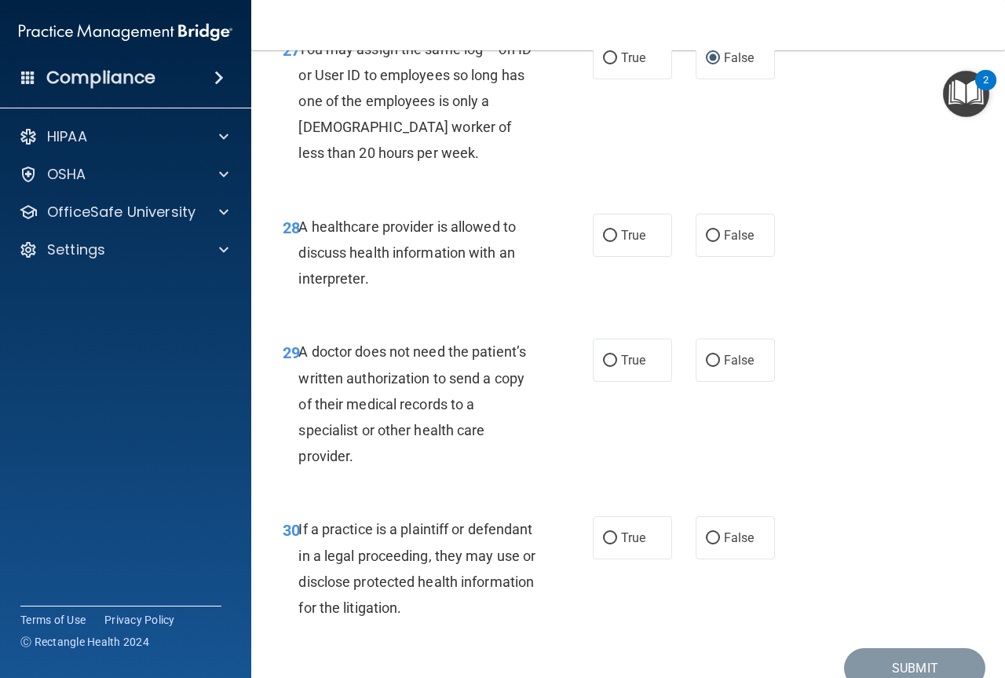
scroll to position [4398, 0]
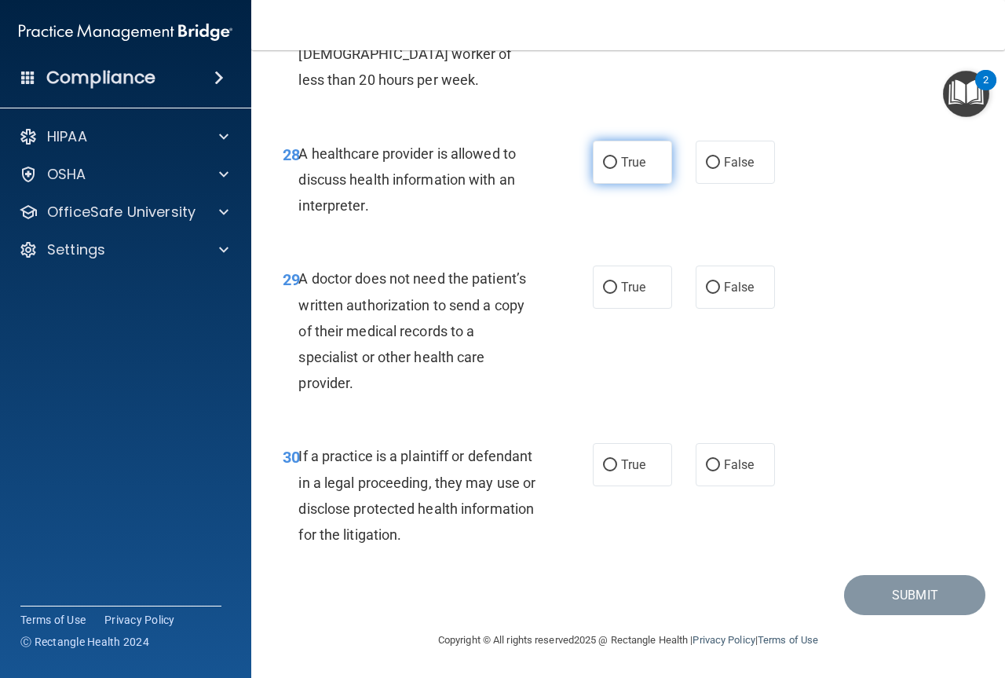
drag, startPoint x: 606, startPoint y: 196, endPoint x: 606, endPoint y: 237, distance: 40.8
click at [606, 169] on input "True" at bounding box center [610, 163] width 14 height 12
radio input "true"
click at [609, 294] on input "True" at bounding box center [610, 288] width 14 height 12
radio input "true"
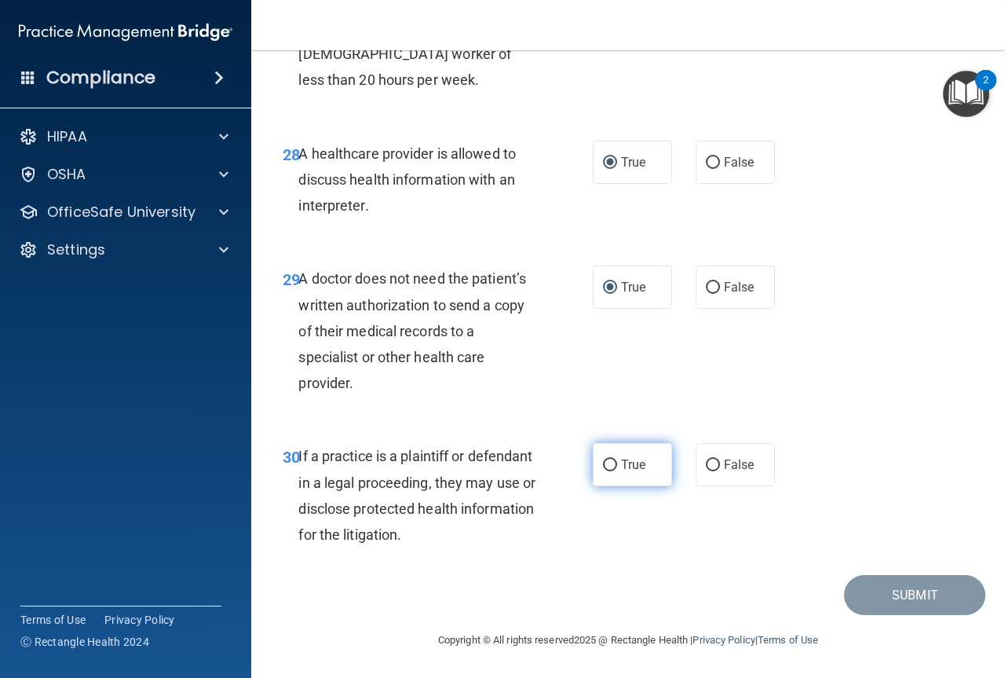
drag, startPoint x: 605, startPoint y: 497, endPoint x: 621, endPoint y: 504, distance: 17.9
click at [605, 486] on label "True" at bounding box center [632, 464] width 79 height 43
click at [603, 471] on input "True" at bounding box center [610, 465] width 14 height 12
radio input "true"
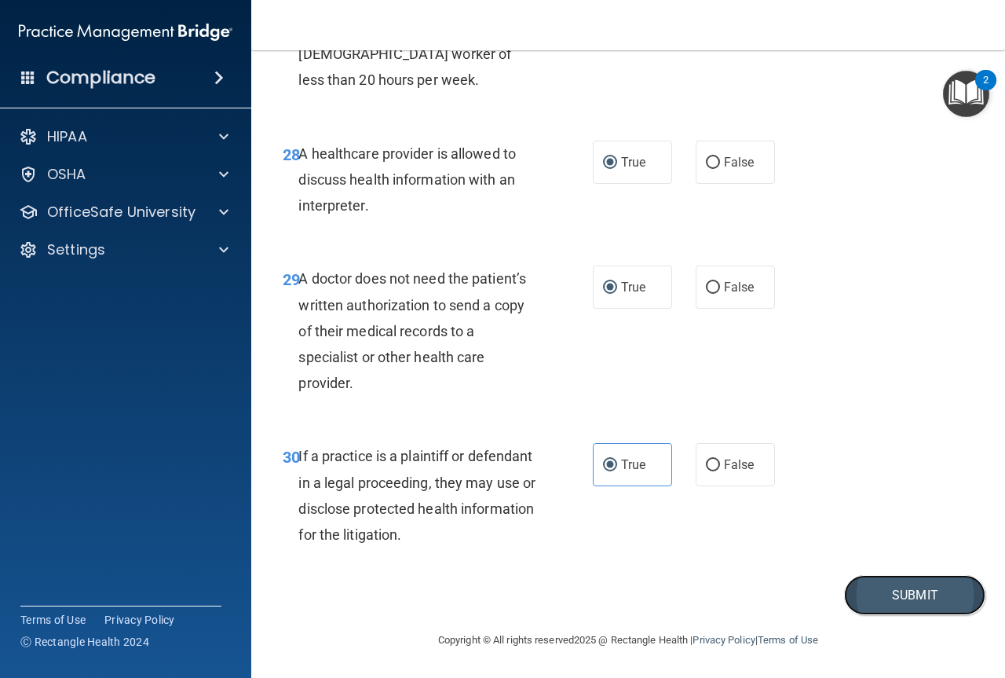
click at [912, 615] on button "Submit" at bounding box center [914, 595] width 141 height 40
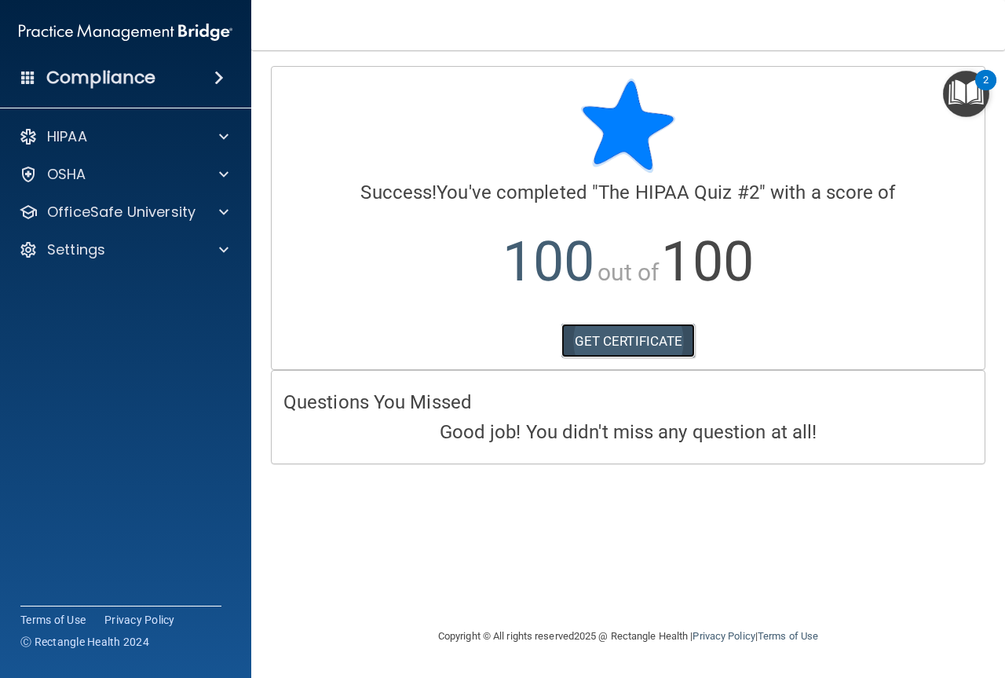
click at [619, 329] on link "GET CERTIFICATE" at bounding box center [629, 341] width 134 height 35
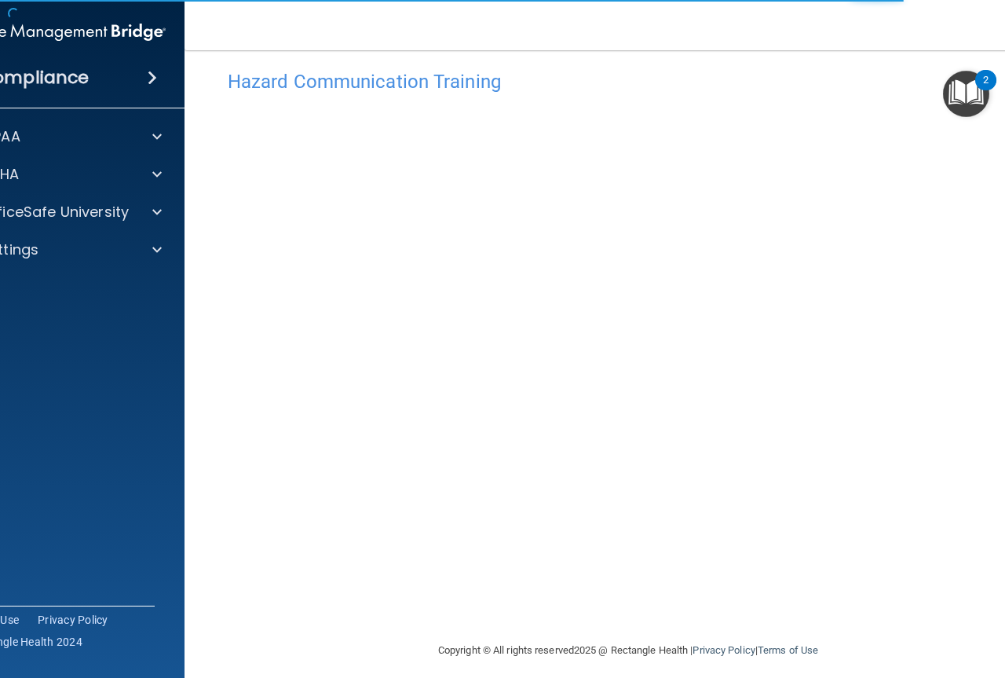
scroll to position [30, 0]
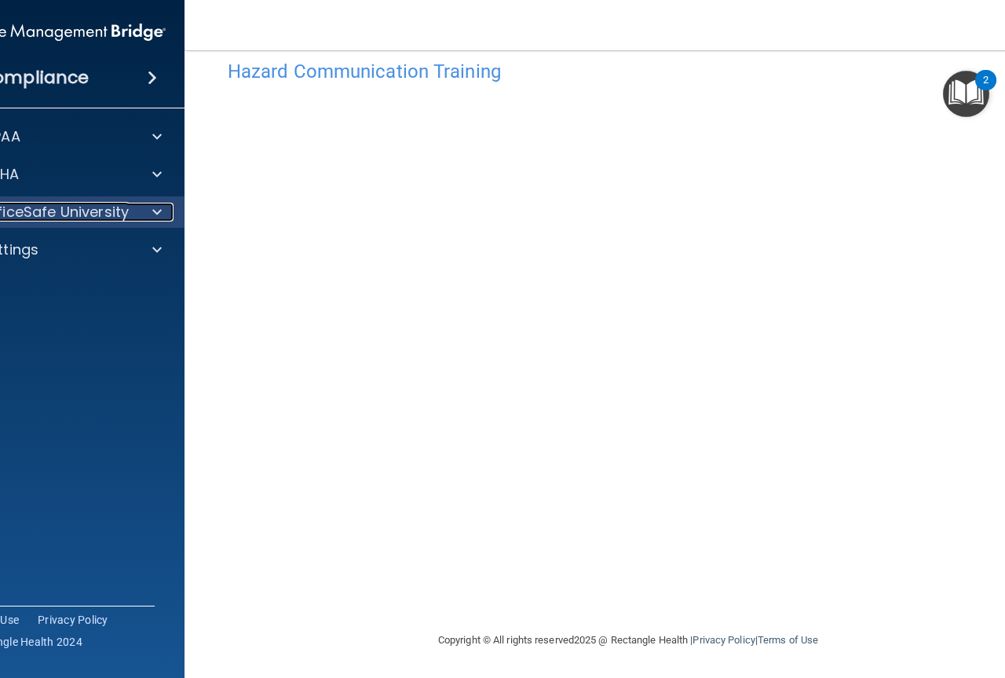
click at [152, 213] on span at bounding box center [156, 212] width 9 height 19
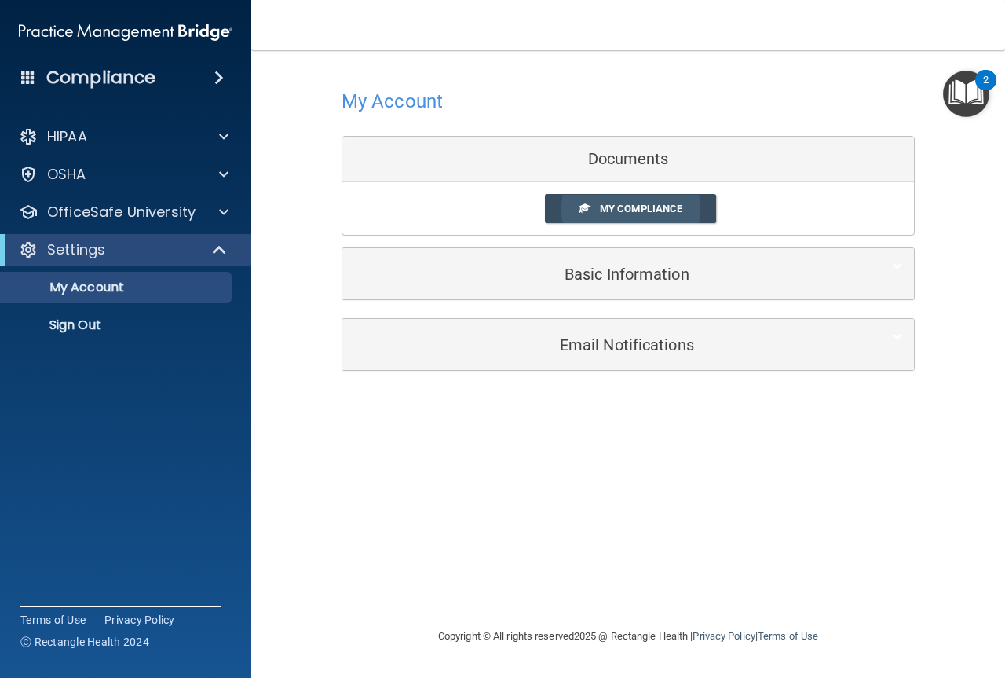
click at [631, 205] on span "My Compliance" at bounding box center [641, 209] width 82 height 12
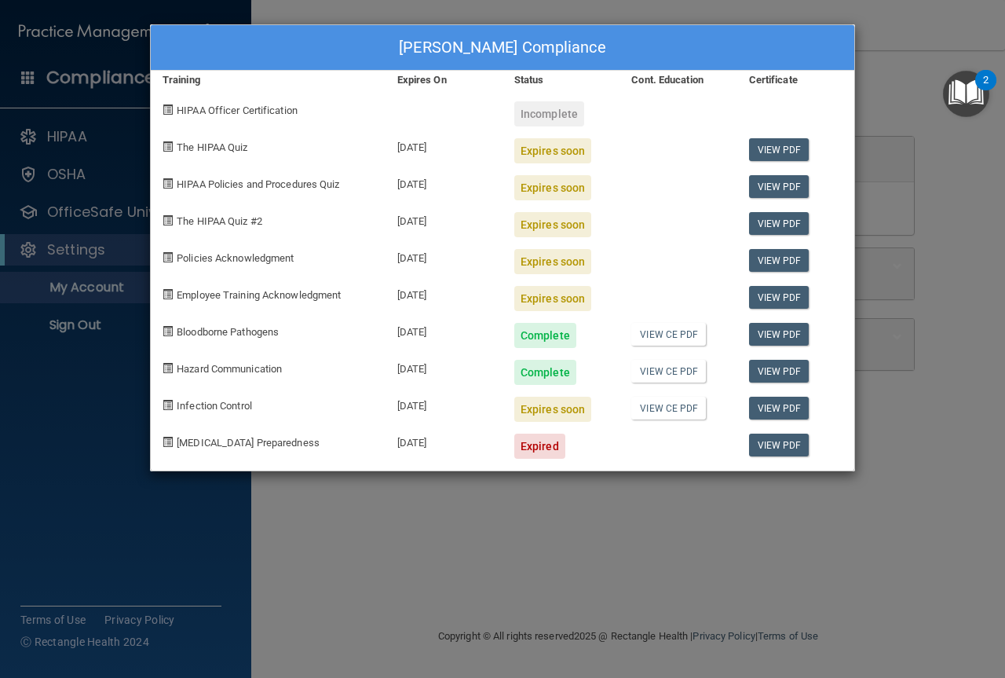
click at [86, 366] on div "Heidi Santos's Compliance Training Expires On Status Cont. Education Certificat…" at bounding box center [502, 339] width 1005 height 678
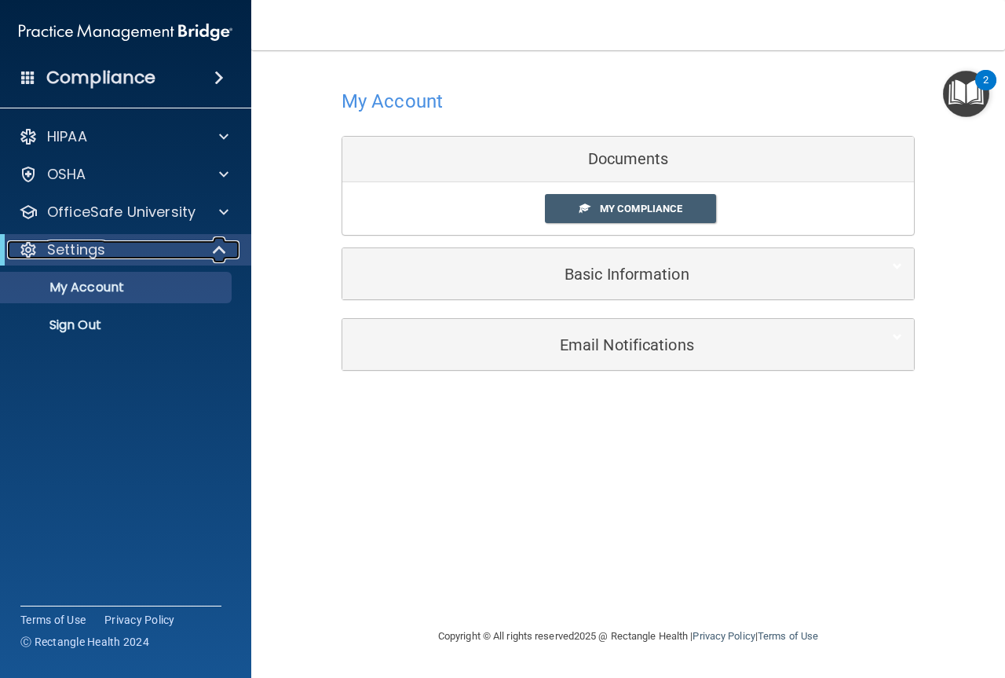
click at [221, 250] on span at bounding box center [220, 249] width 13 height 19
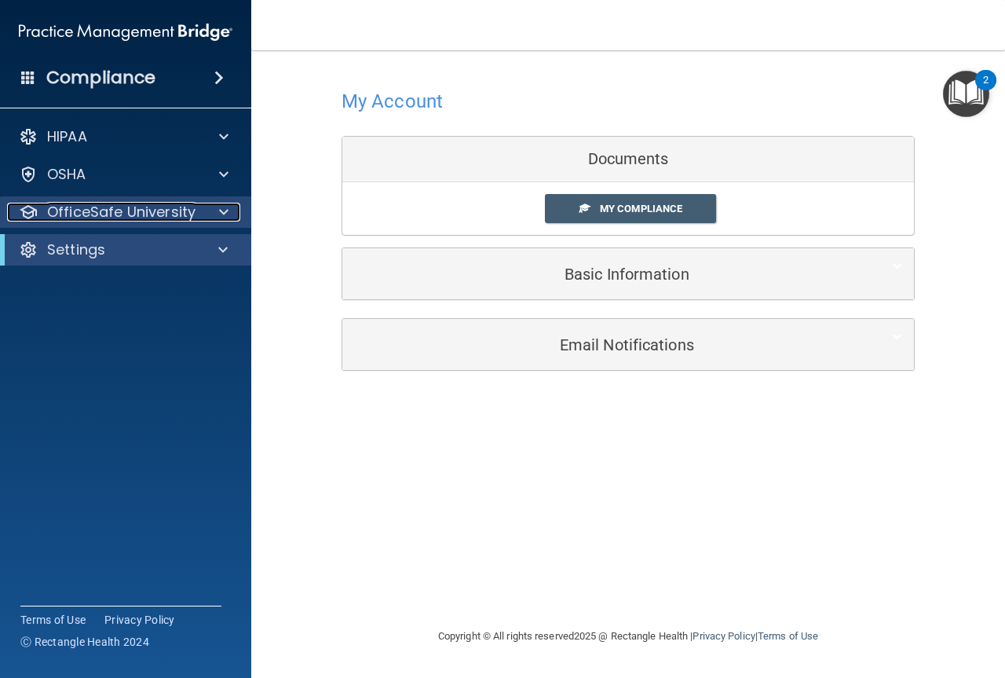
click at [212, 210] on div at bounding box center [221, 212] width 39 height 19
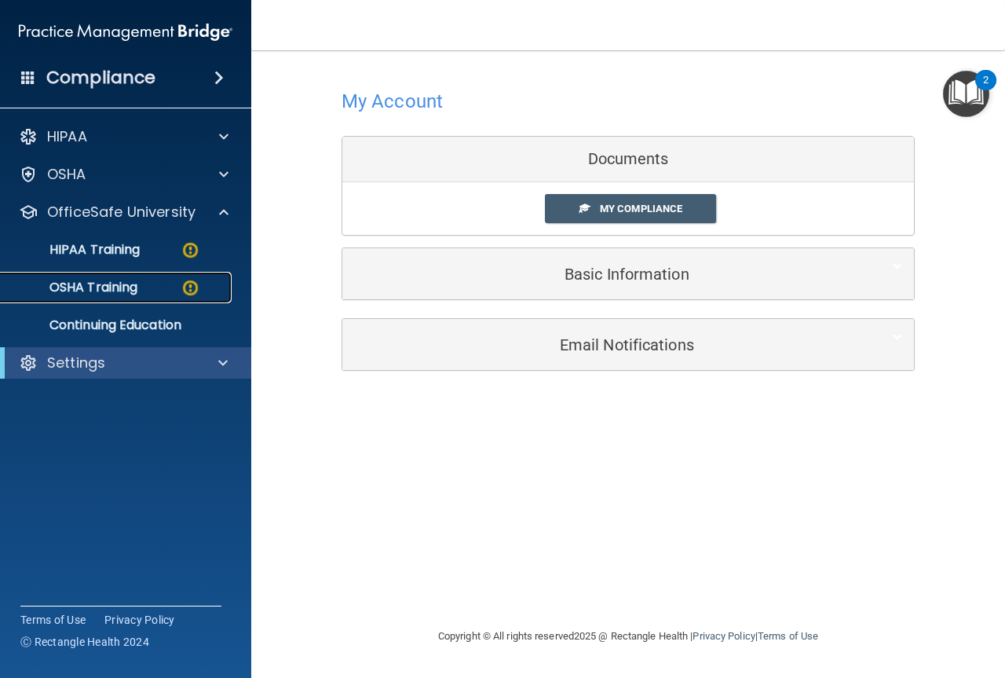
click at [193, 287] on img at bounding box center [191, 288] width 20 height 20
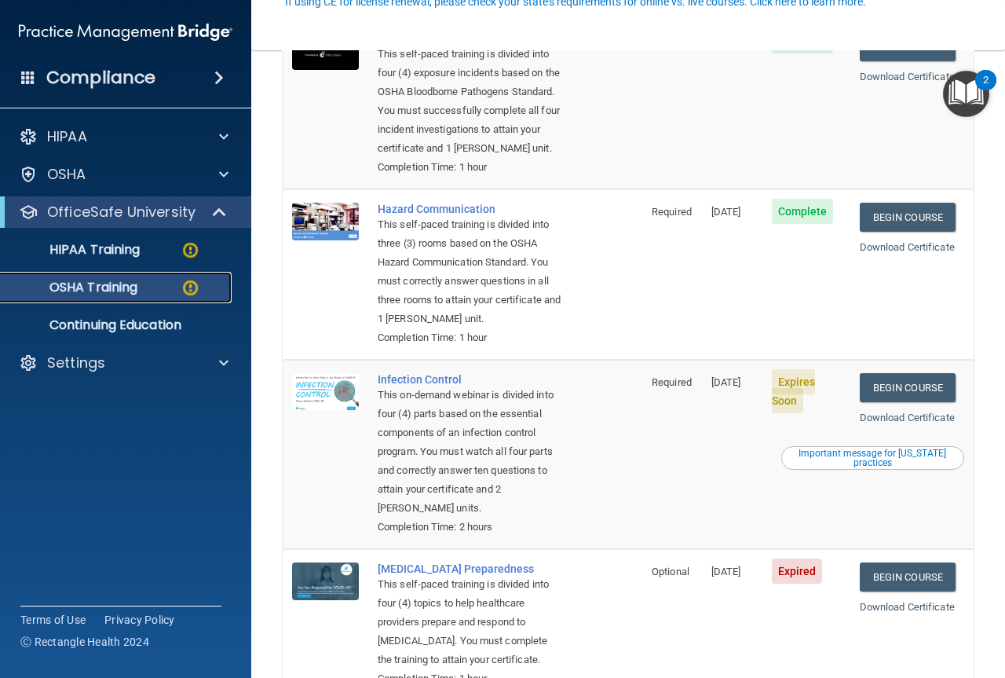
scroll to position [236, 0]
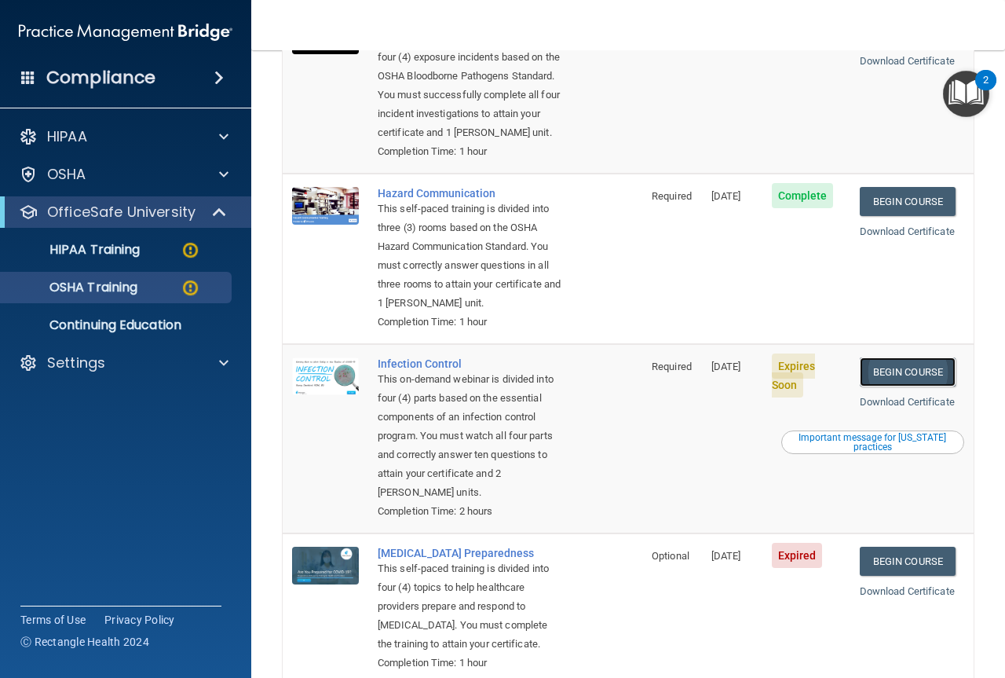
click at [884, 386] on link "Begin Course" at bounding box center [908, 371] width 96 height 29
click at [882, 408] on link "Download Certificate" at bounding box center [907, 402] width 95 height 12
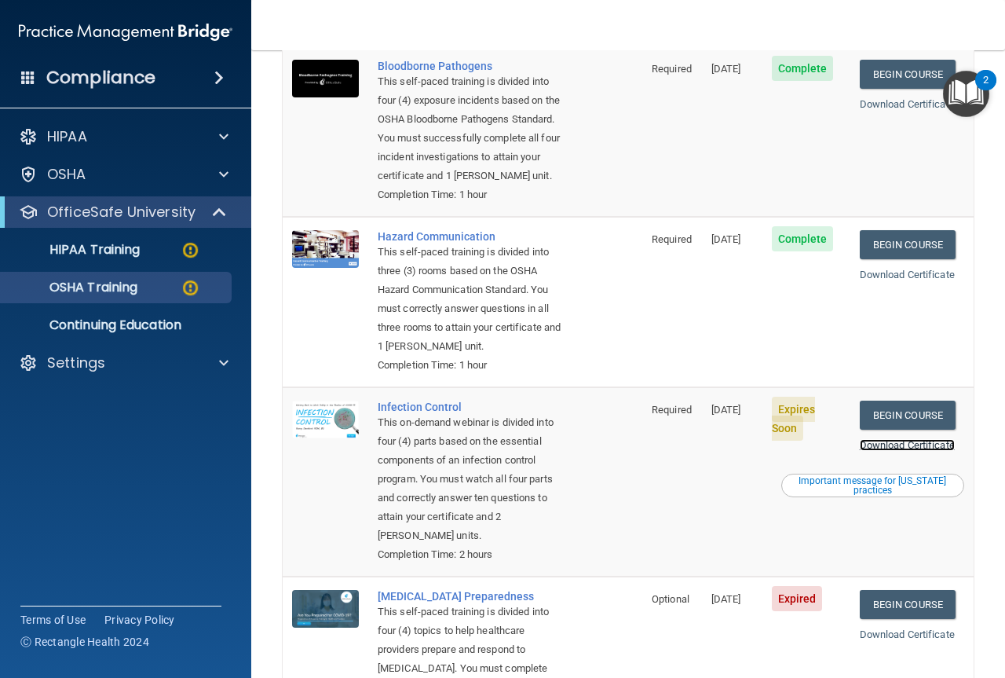
scroll to position [157, 0]
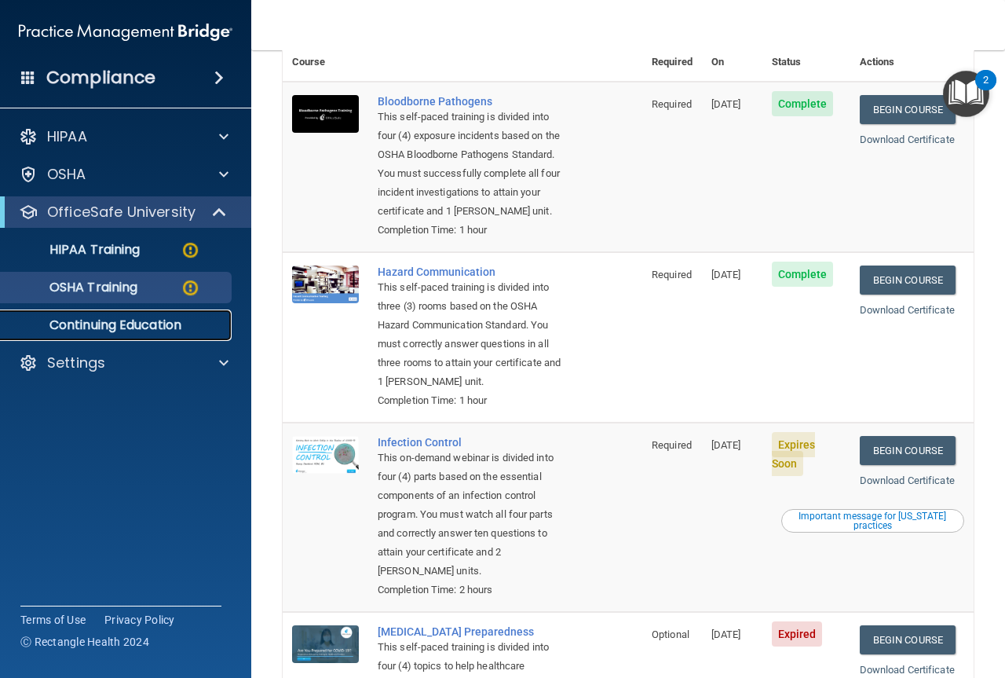
click at [169, 322] on p "Continuing Education" at bounding box center [117, 325] width 214 height 16
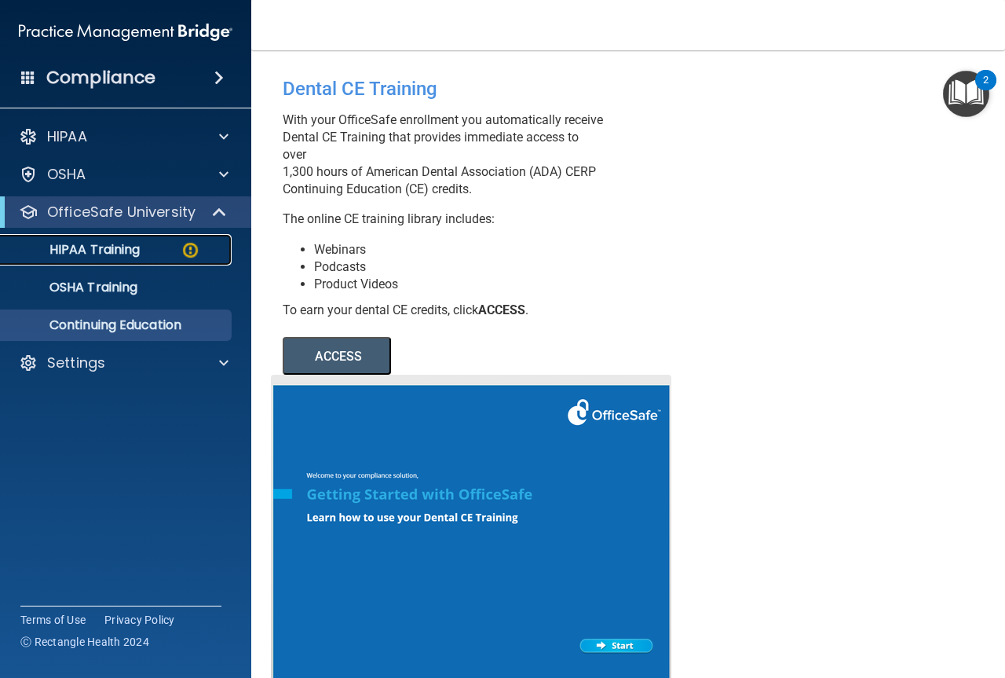
click at [120, 242] on p "HIPAA Training" at bounding box center [75, 250] width 130 height 16
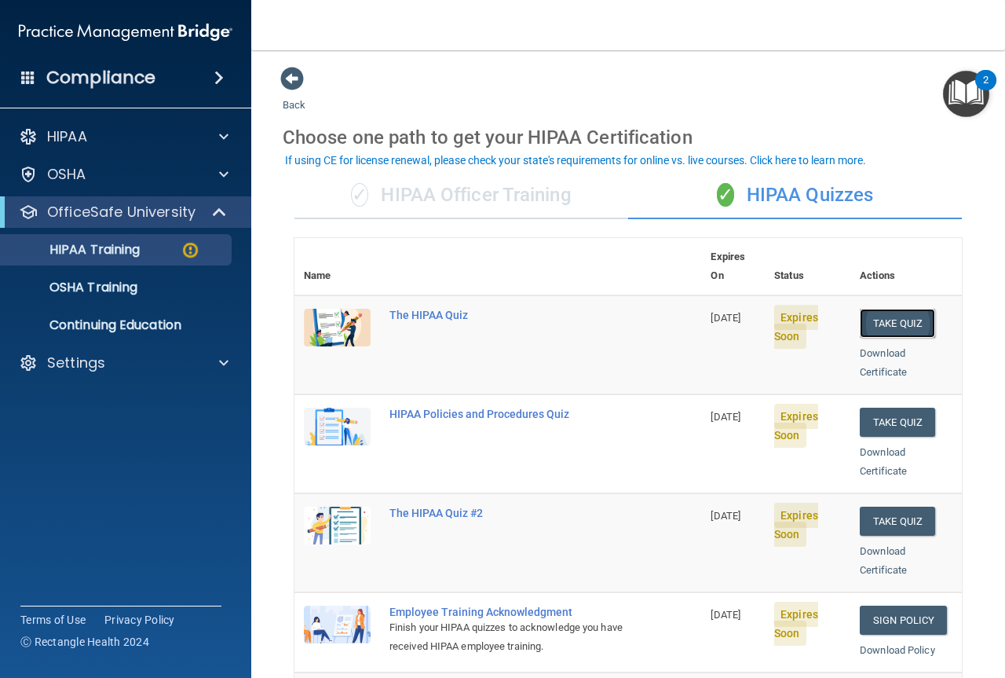
click at [890, 309] on button "Take Quiz" at bounding box center [897, 323] width 75 height 29
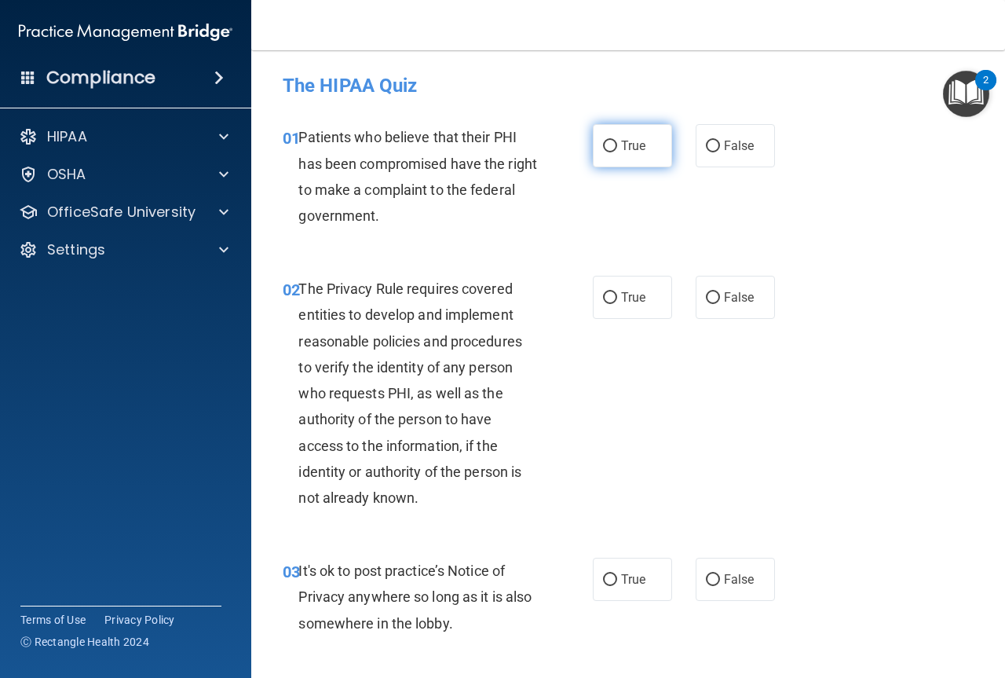
click at [603, 145] on input "True" at bounding box center [610, 147] width 14 height 12
radio input "true"
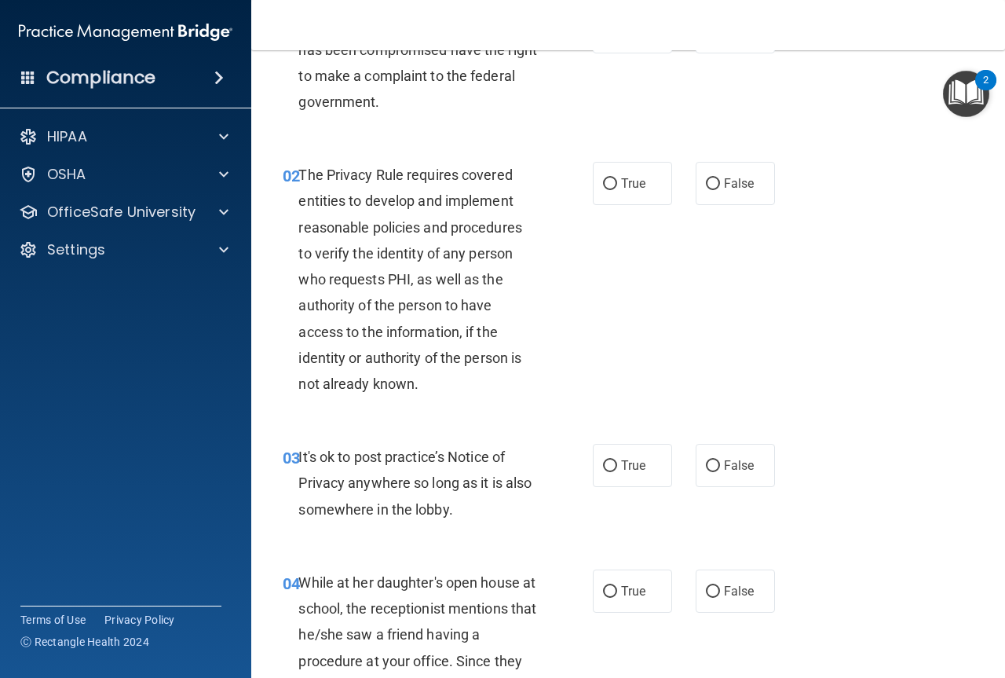
scroll to position [157, 0]
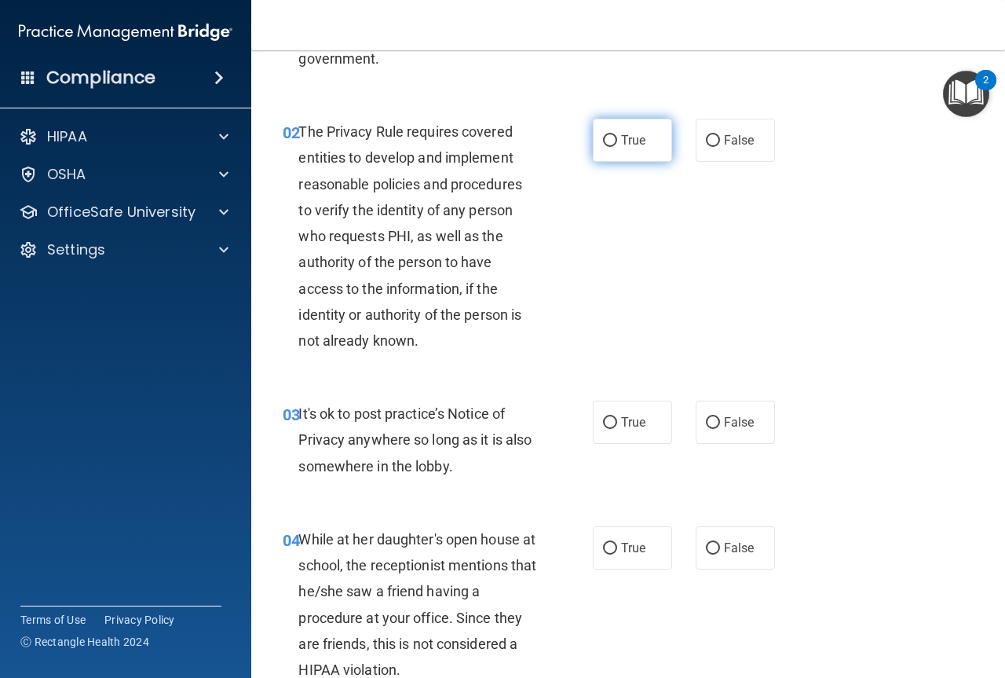
click at [607, 139] on input "True" at bounding box center [610, 141] width 14 height 12
radio input "true"
click at [712, 420] on input "False" at bounding box center [713, 423] width 14 height 12
radio input "true"
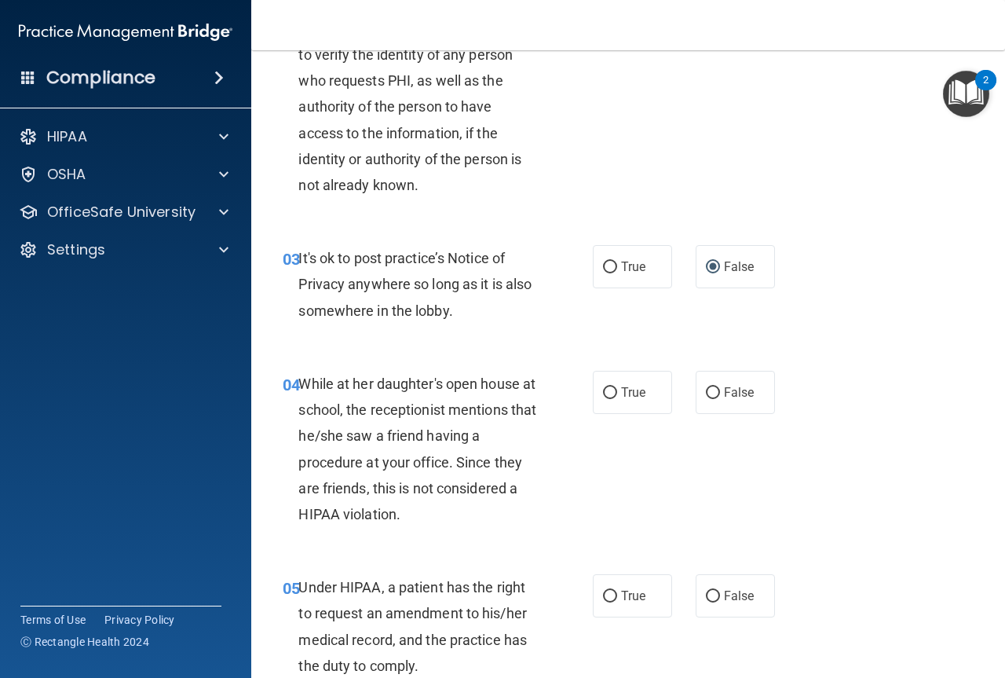
scroll to position [314, 0]
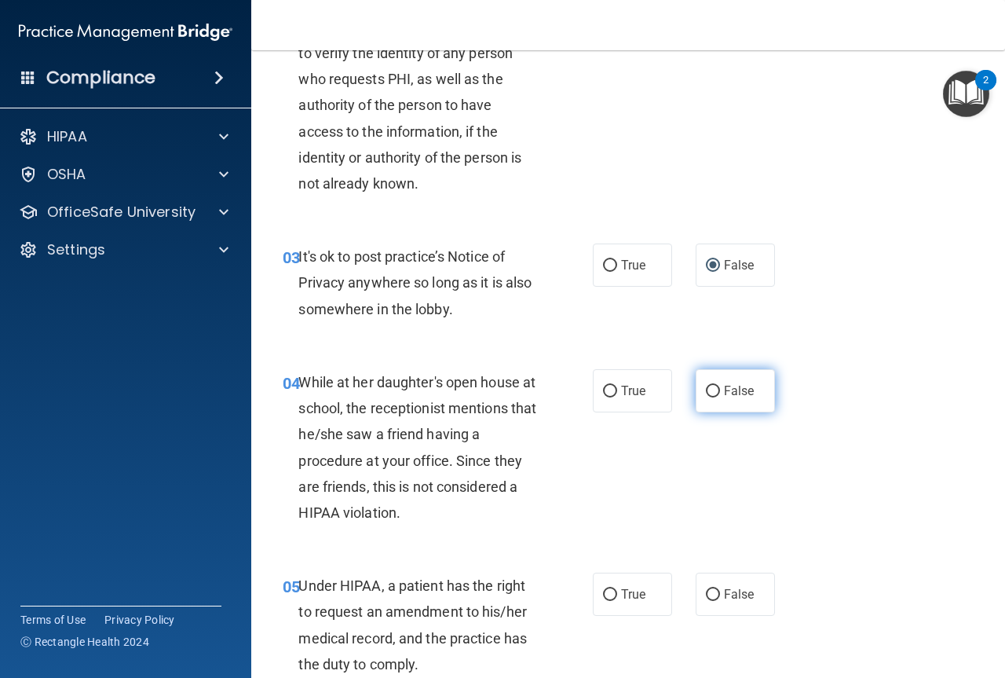
click at [724, 386] on span "False" at bounding box center [739, 390] width 31 height 15
click at [719, 386] on input "False" at bounding box center [713, 392] width 14 height 12
radio input "true"
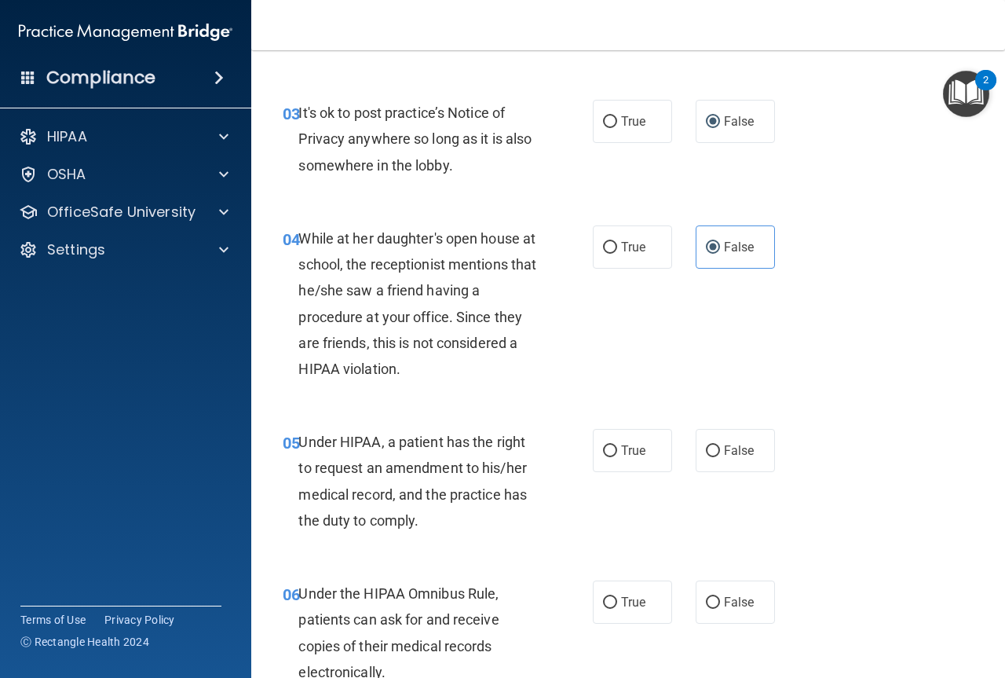
scroll to position [471, 0]
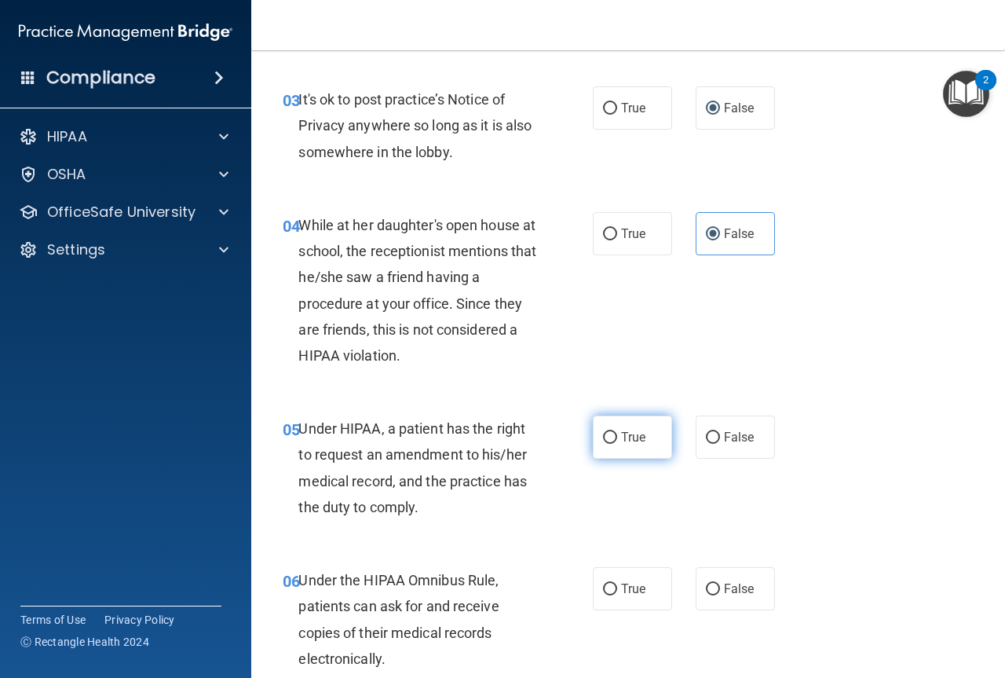
click at [612, 432] on label "True" at bounding box center [632, 436] width 79 height 43
click at [612, 432] on input "True" at bounding box center [610, 438] width 14 height 12
radio input "true"
click at [715, 434] on label "False" at bounding box center [735, 436] width 79 height 43
click at [715, 434] on input "False" at bounding box center [713, 438] width 14 height 12
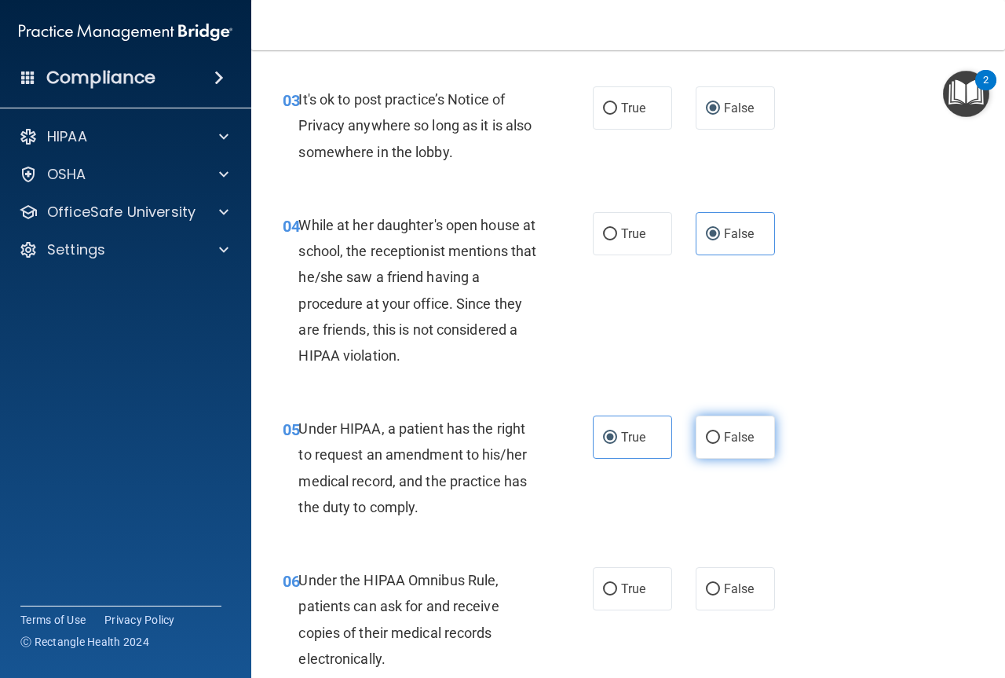
radio input "true"
radio input "false"
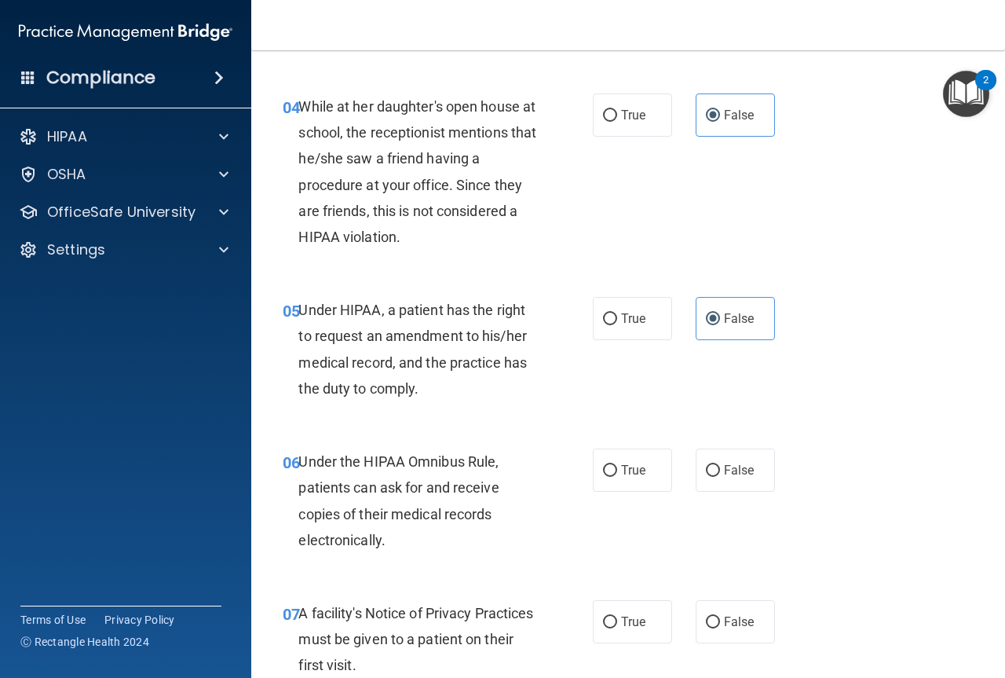
scroll to position [628, 0]
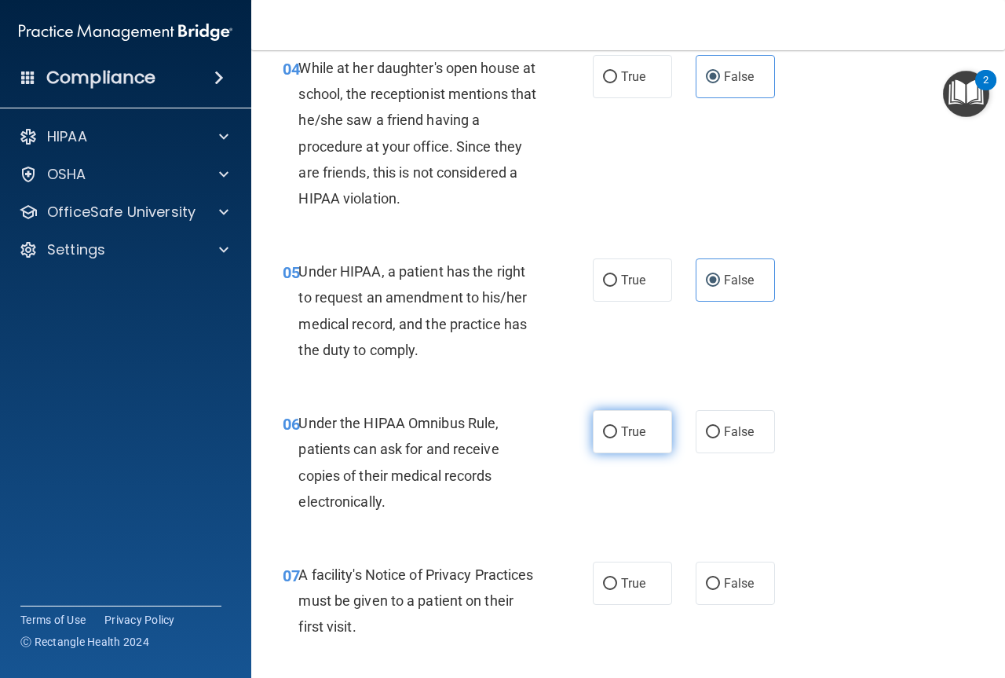
click at [603, 430] on input "True" at bounding box center [610, 432] width 14 height 12
radio input "true"
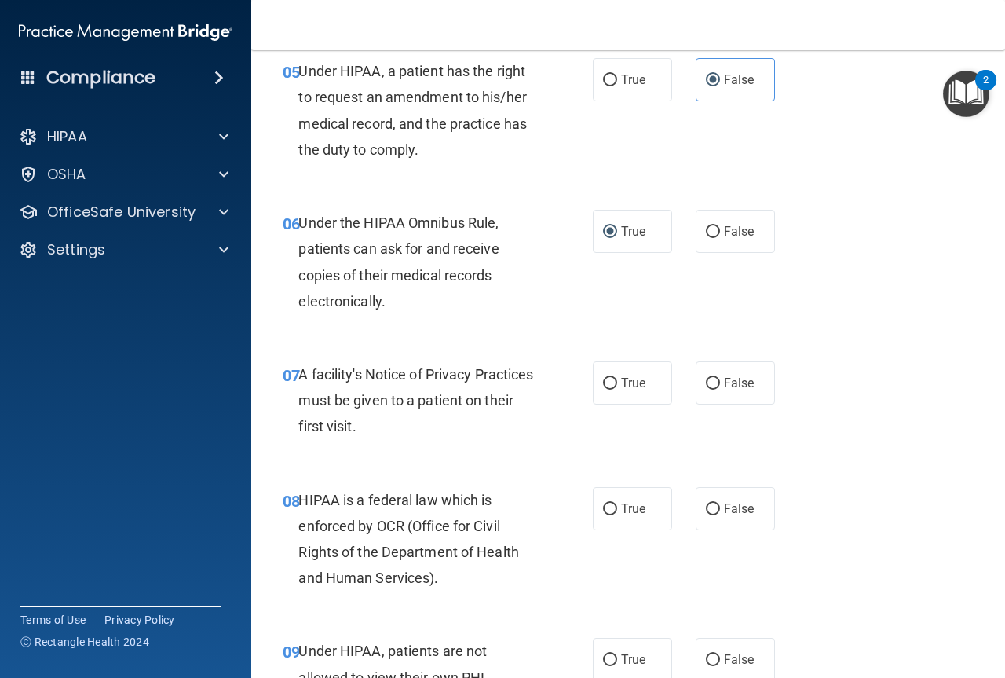
scroll to position [864, 0]
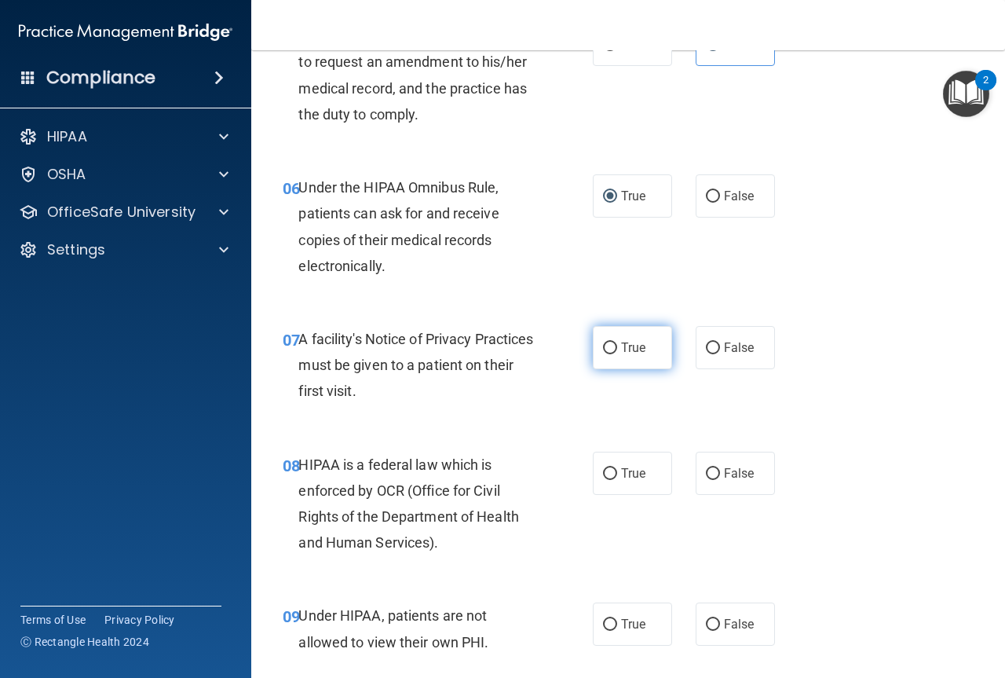
click at [610, 346] on input "True" at bounding box center [610, 348] width 14 height 12
radio input "true"
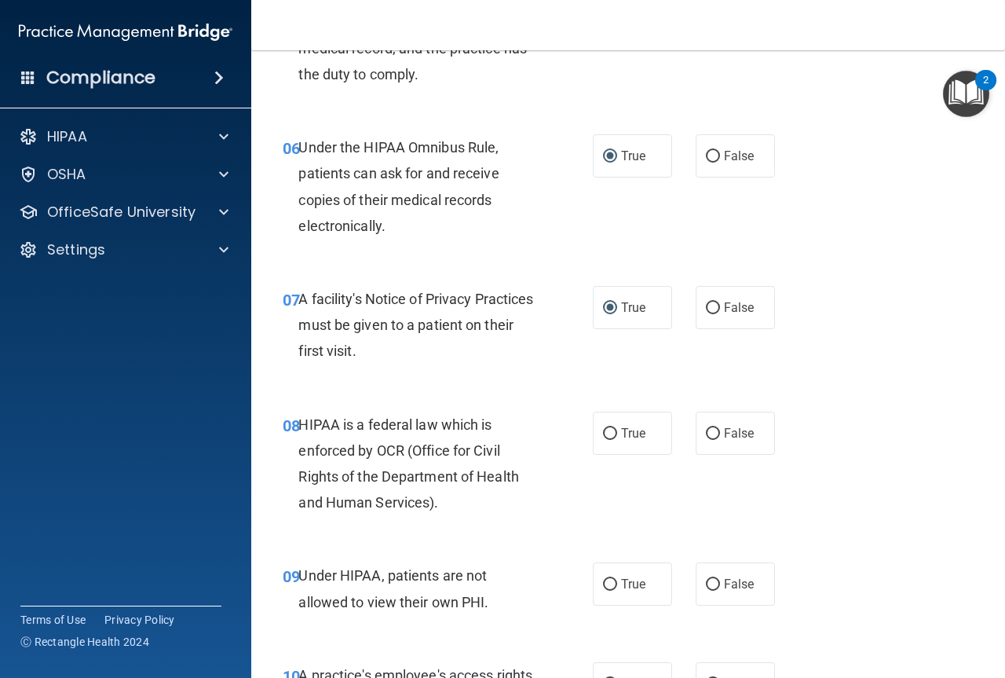
scroll to position [1021, 0]
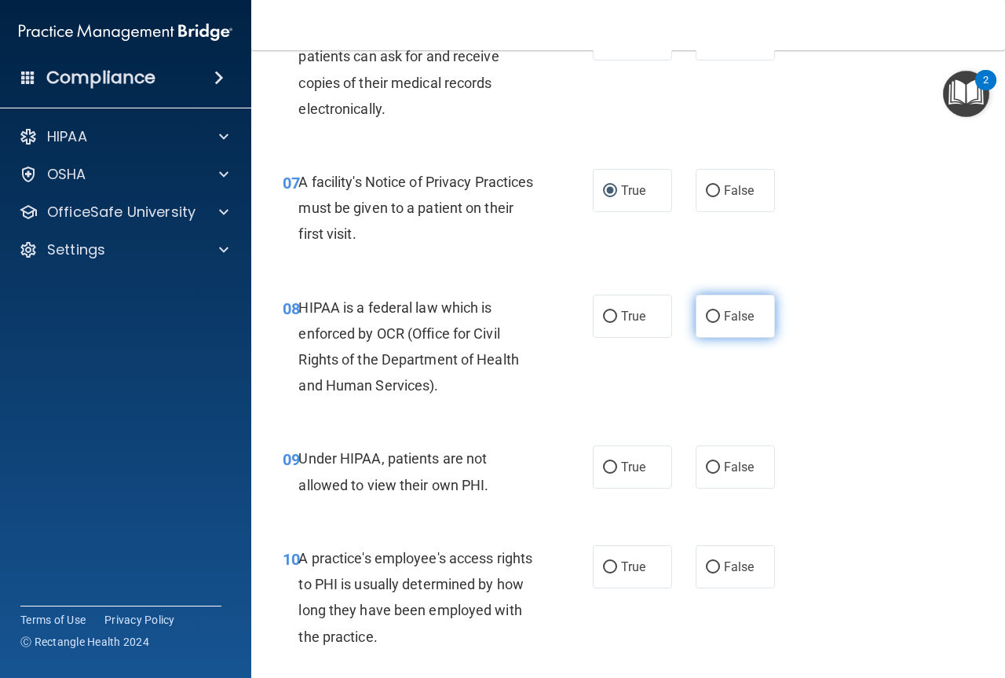
click at [724, 311] on span "False" at bounding box center [739, 316] width 31 height 15
click at [717, 311] on input "False" at bounding box center [713, 317] width 14 height 12
radio input "true"
drag, startPoint x: 706, startPoint y: 466, endPoint x: 684, endPoint y: 483, distance: 28.0
click at [706, 467] on input "False" at bounding box center [713, 468] width 14 height 12
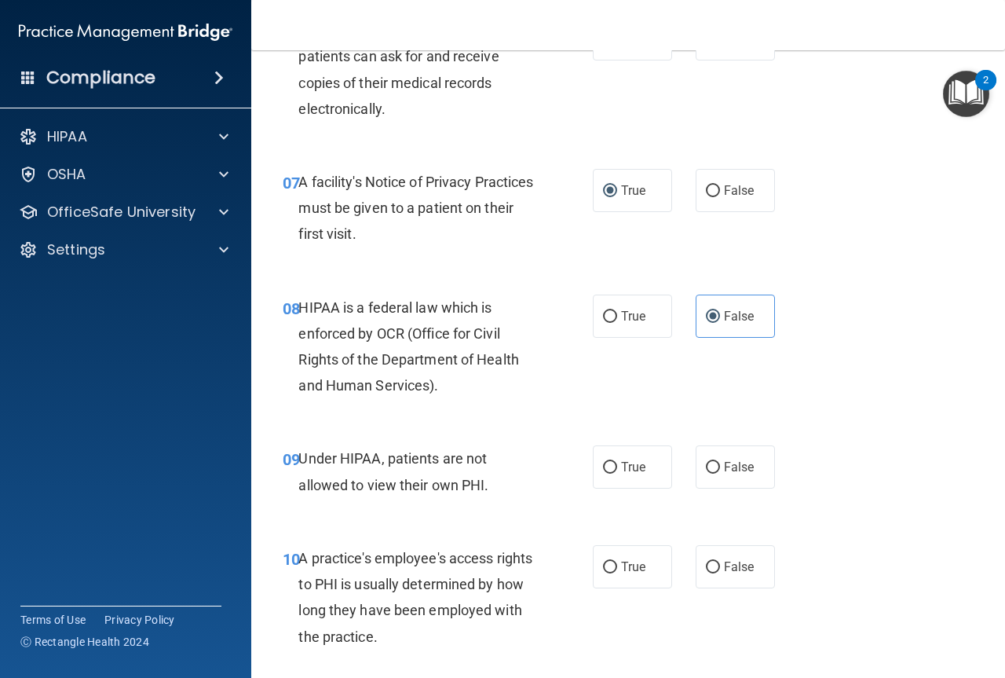
radio input "true"
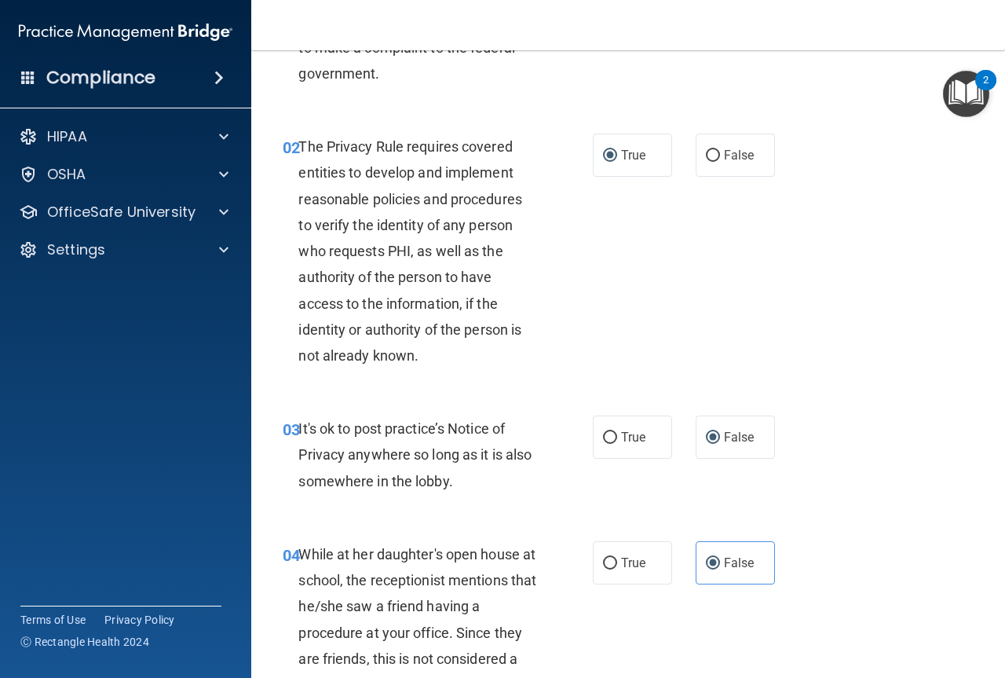
scroll to position [0, 0]
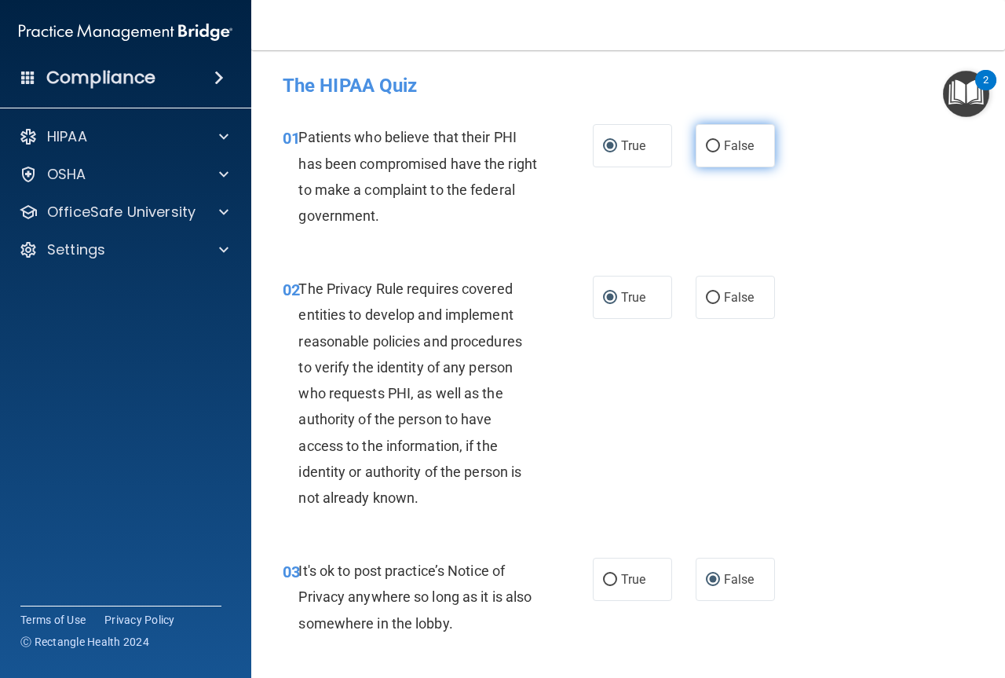
click at [706, 144] on input "False" at bounding box center [713, 147] width 14 height 12
radio input "true"
radio input "false"
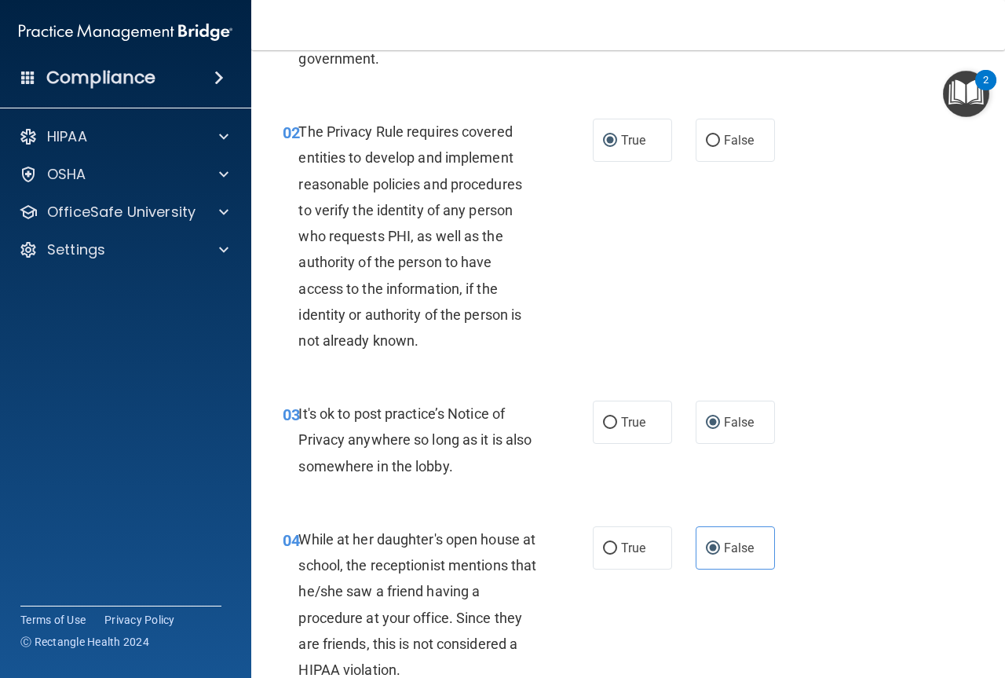
scroll to position [236, 0]
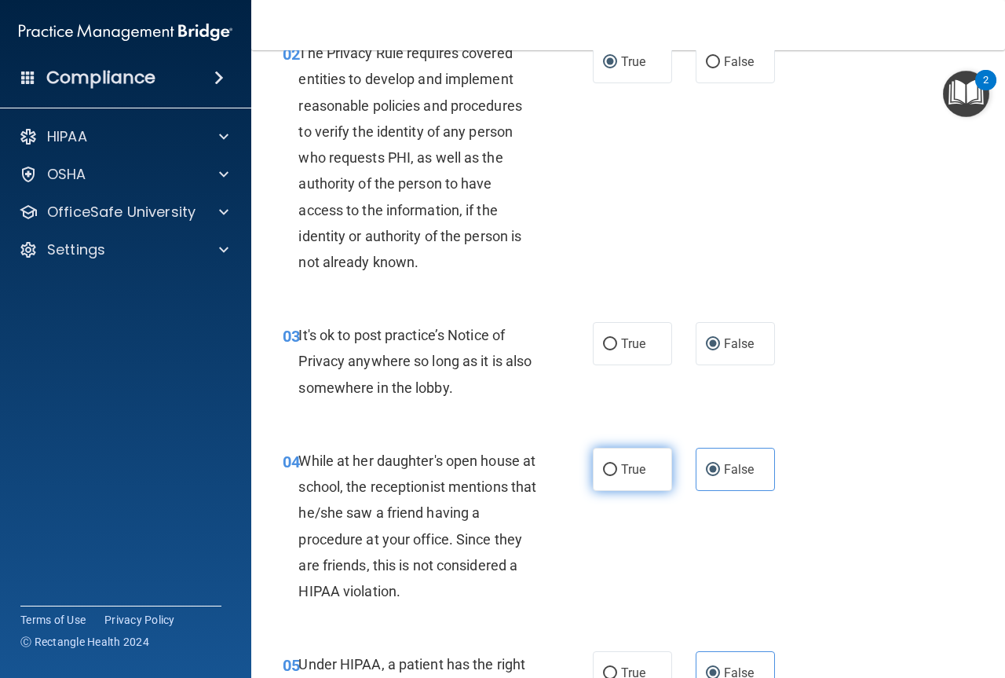
click at [603, 465] on input "True" at bounding box center [610, 470] width 14 height 12
radio input "true"
radio input "false"
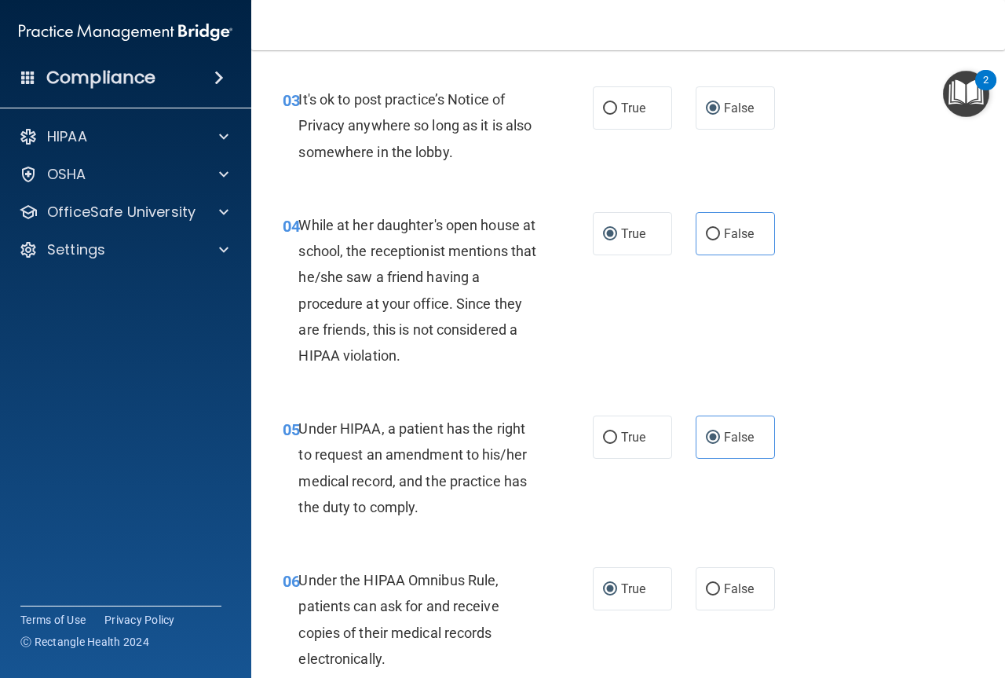
scroll to position [550, 0]
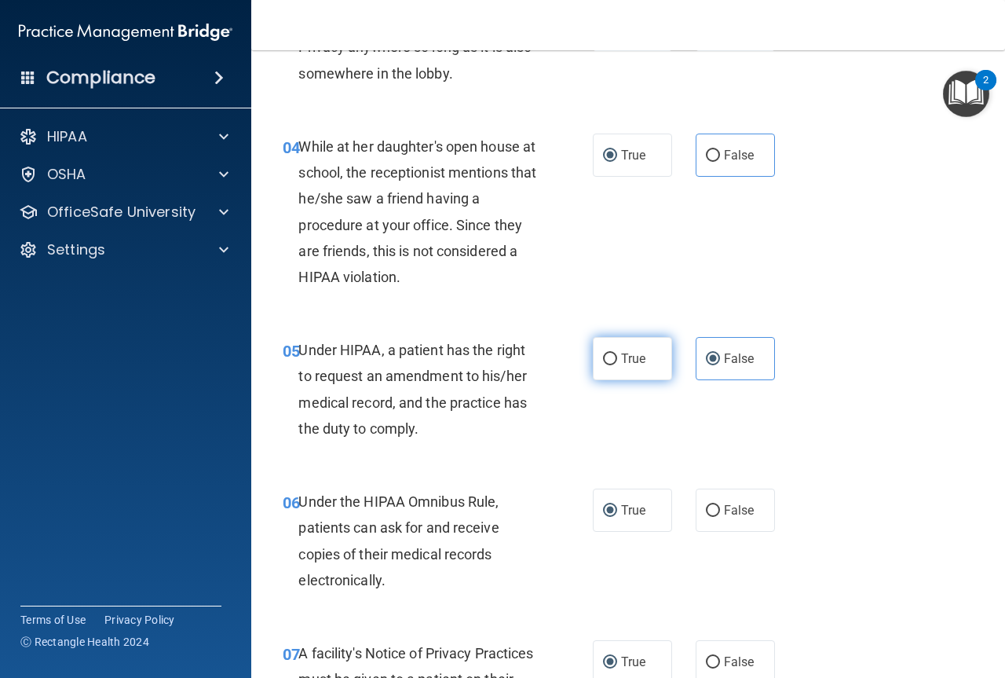
click at [609, 359] on input "True" at bounding box center [610, 359] width 14 height 12
radio input "true"
radio input "false"
click at [709, 506] on input "False" at bounding box center [713, 511] width 14 height 12
radio input "true"
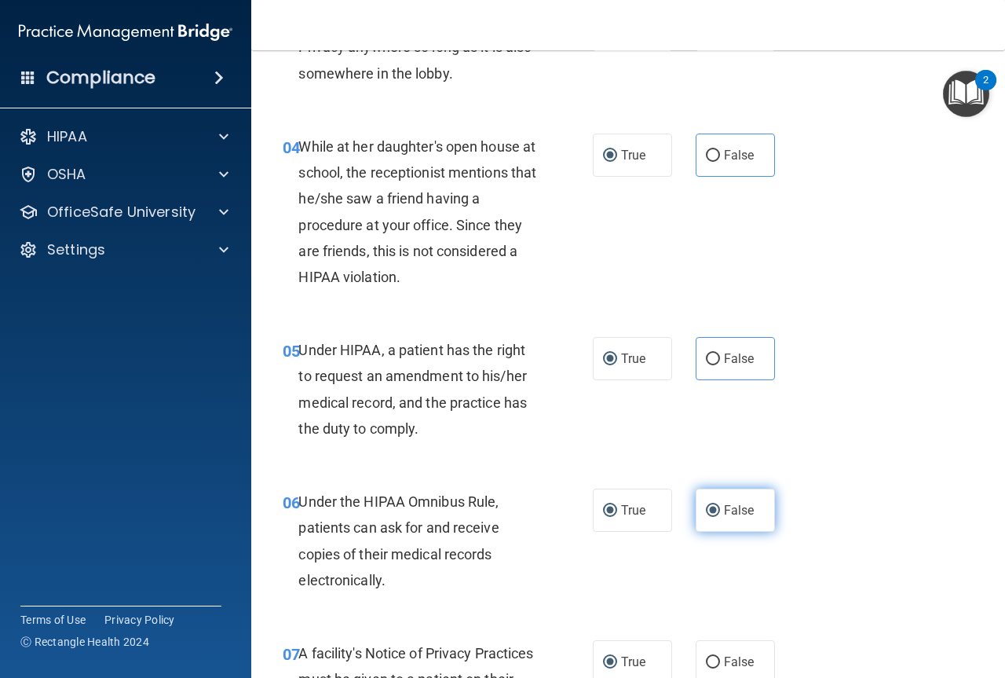
radio input "false"
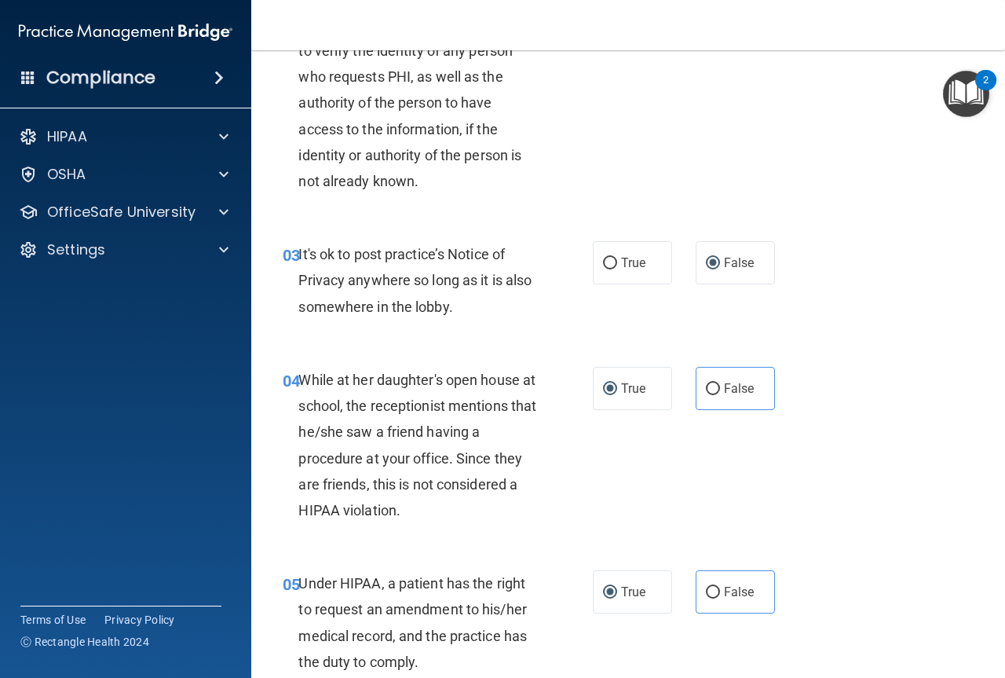
scroll to position [0, 0]
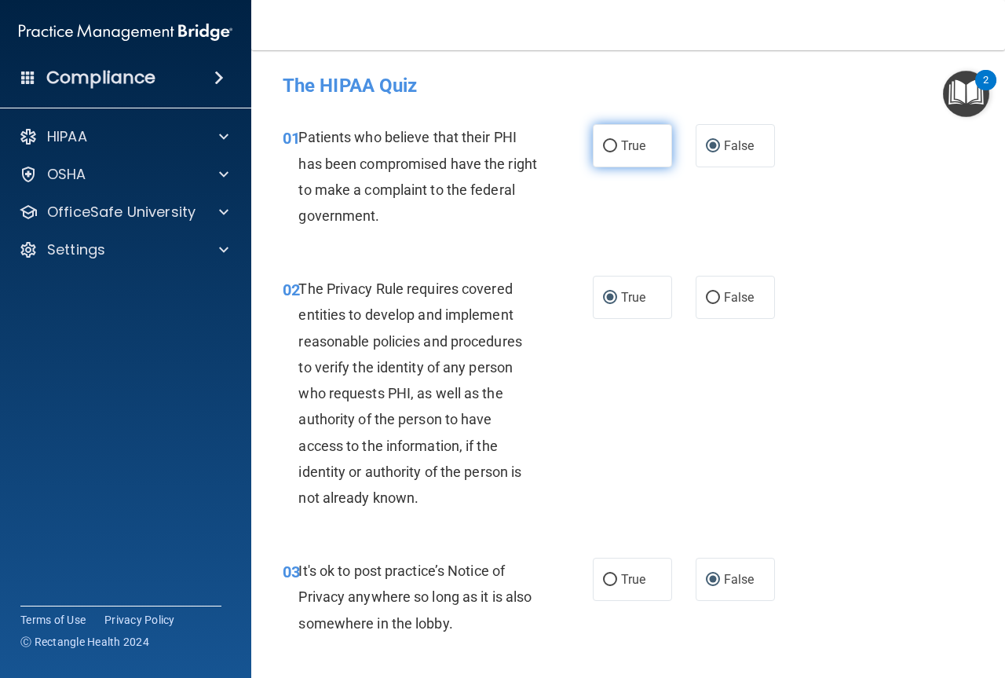
click at [609, 147] on input "True" at bounding box center [610, 147] width 14 height 12
radio input "true"
radio input "false"
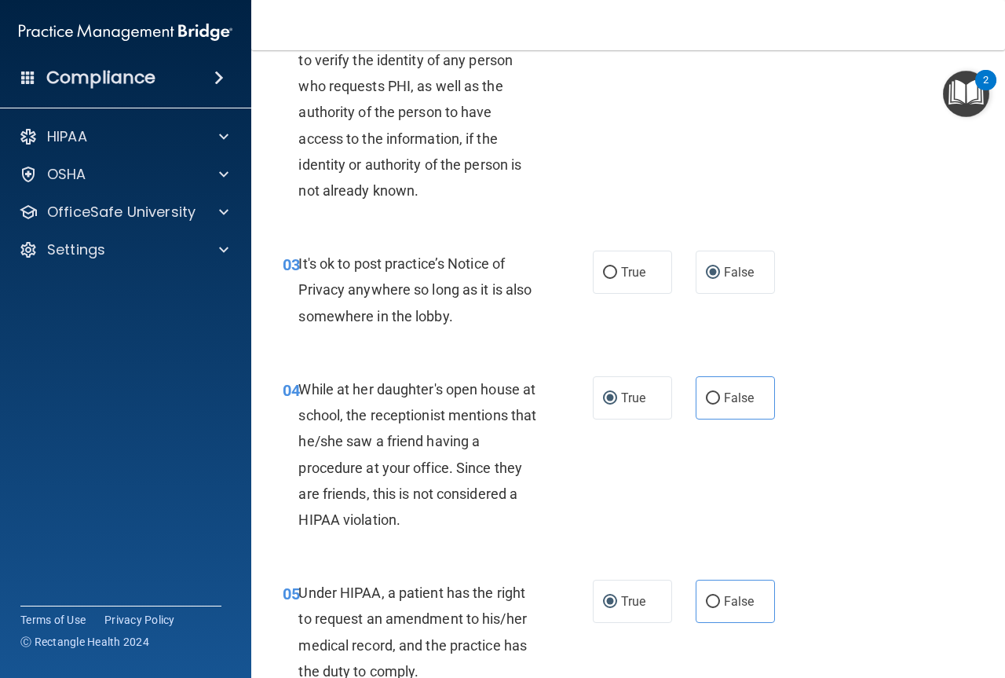
scroll to position [314, 0]
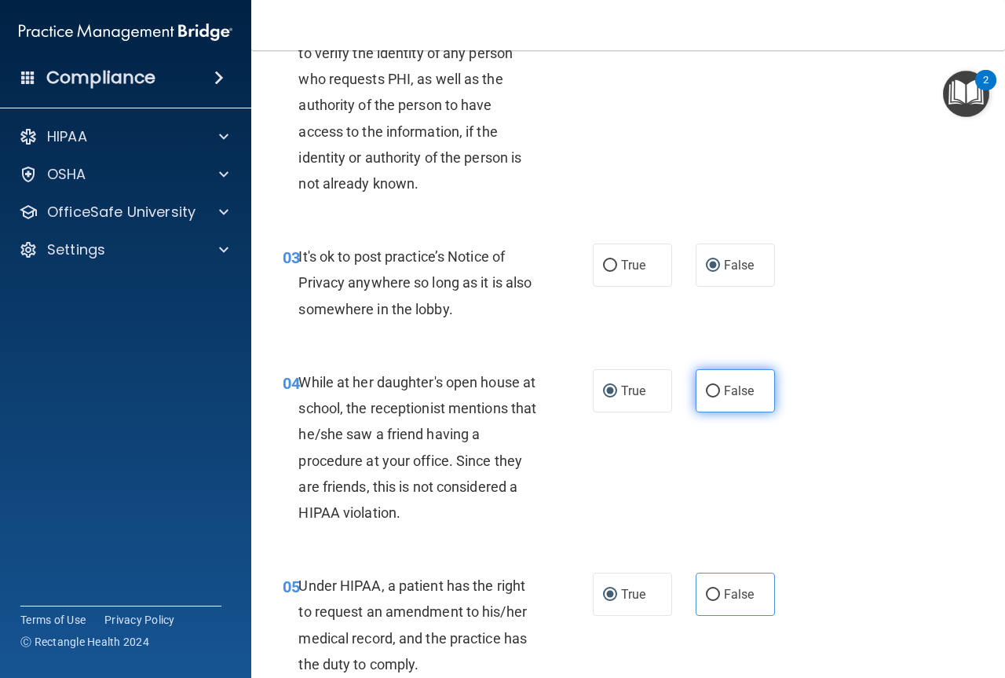
click at [707, 389] on input "False" at bounding box center [713, 392] width 14 height 12
radio input "true"
radio input "false"
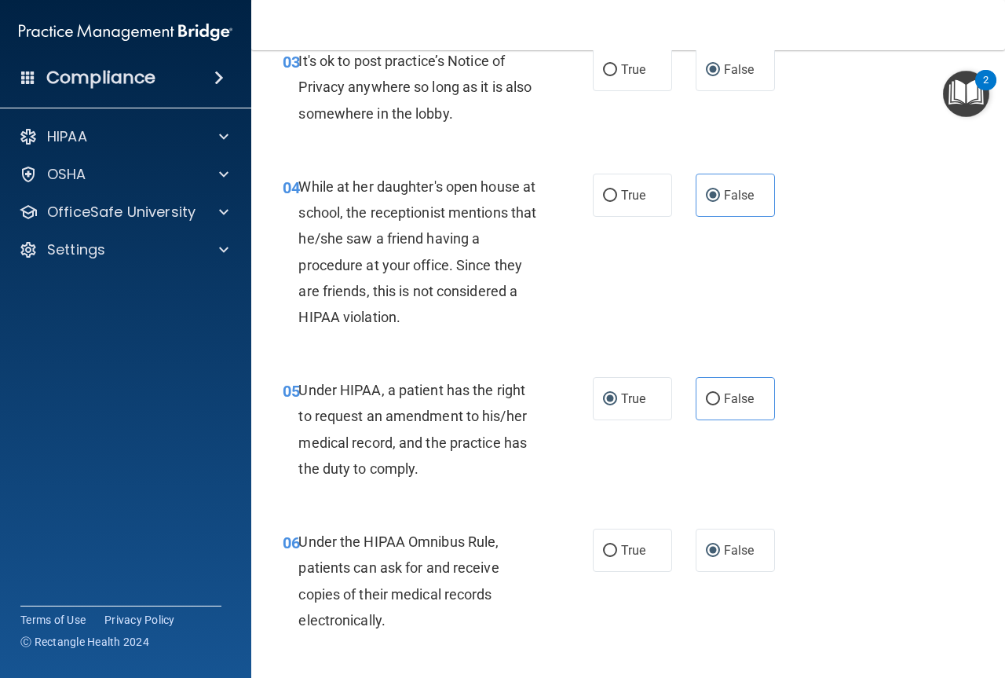
scroll to position [550, 0]
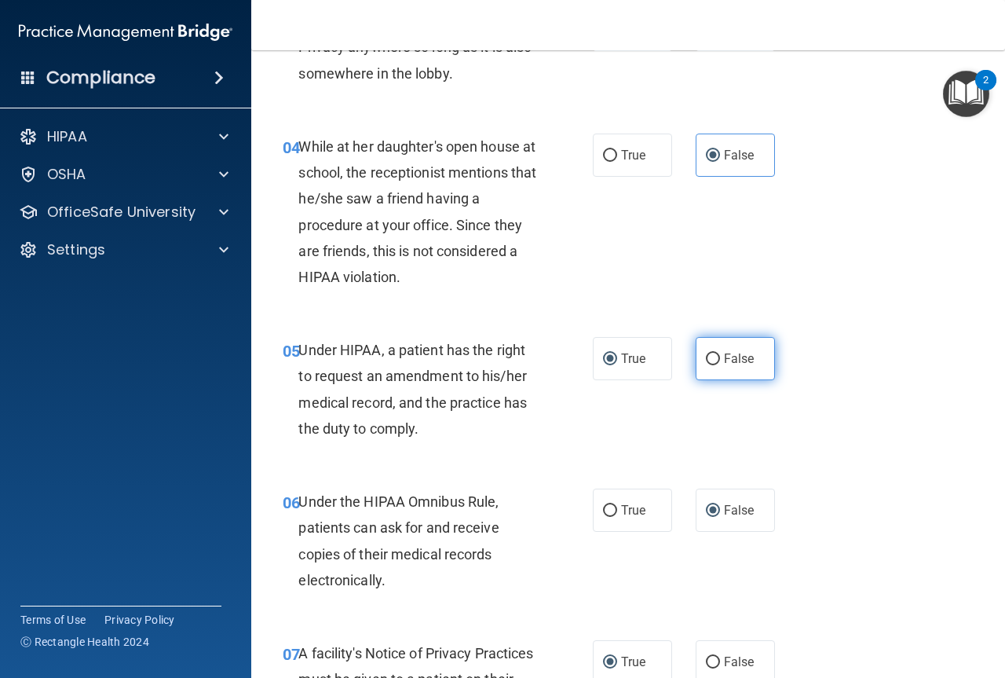
click at [713, 359] on label "False" at bounding box center [735, 358] width 79 height 43
click at [713, 359] on input "False" at bounding box center [713, 359] width 14 height 12
radio input "true"
radio input "false"
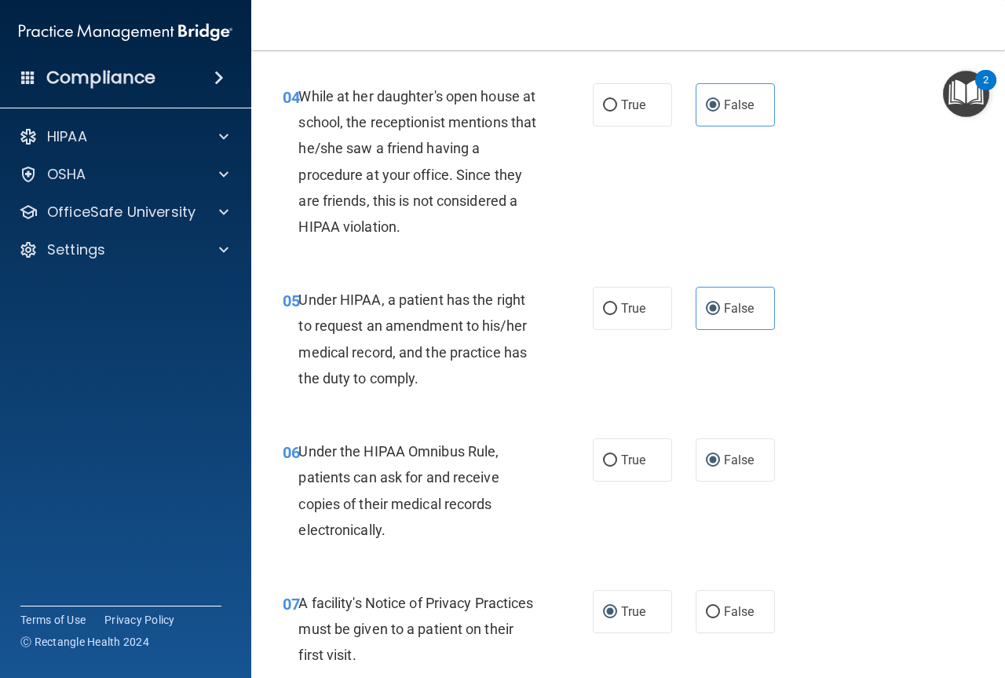
scroll to position [628, 0]
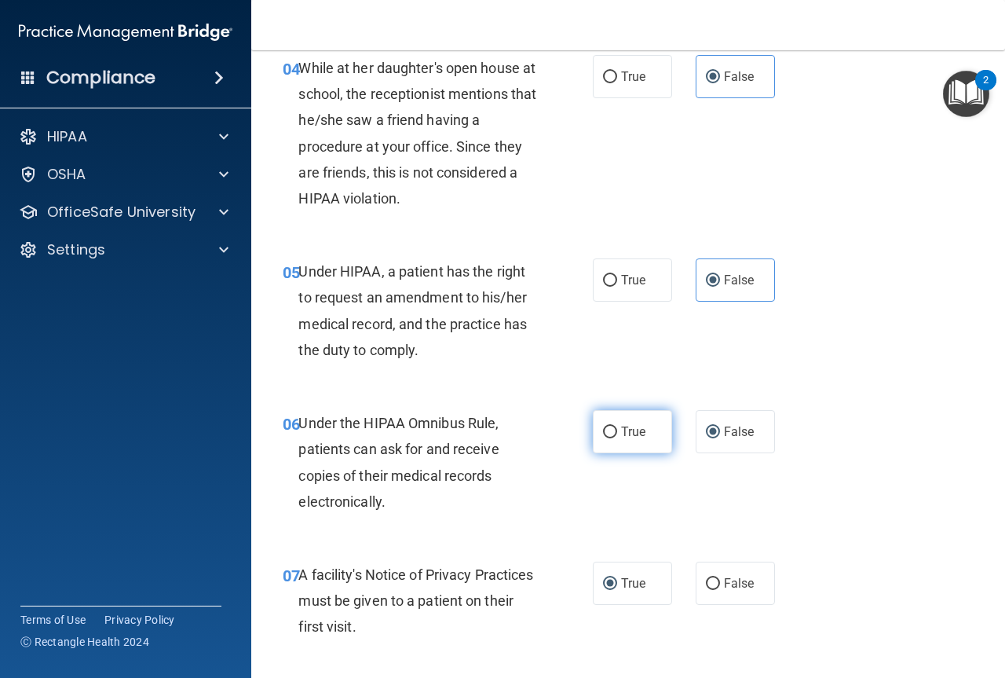
click at [603, 426] on input "True" at bounding box center [610, 432] width 14 height 12
radio input "true"
radio input "false"
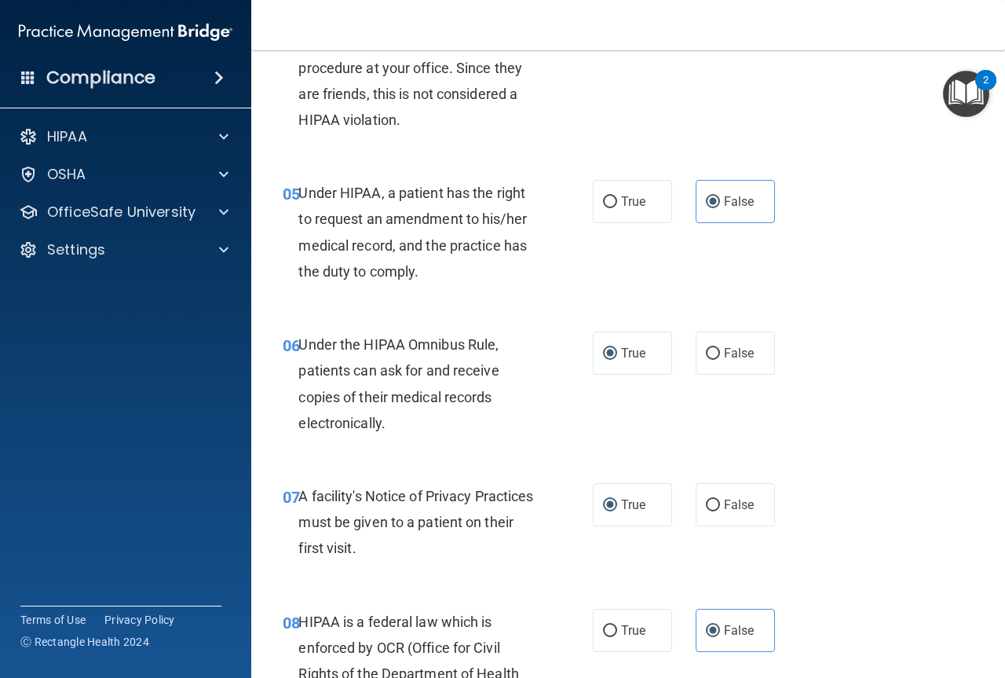
scroll to position [864, 0]
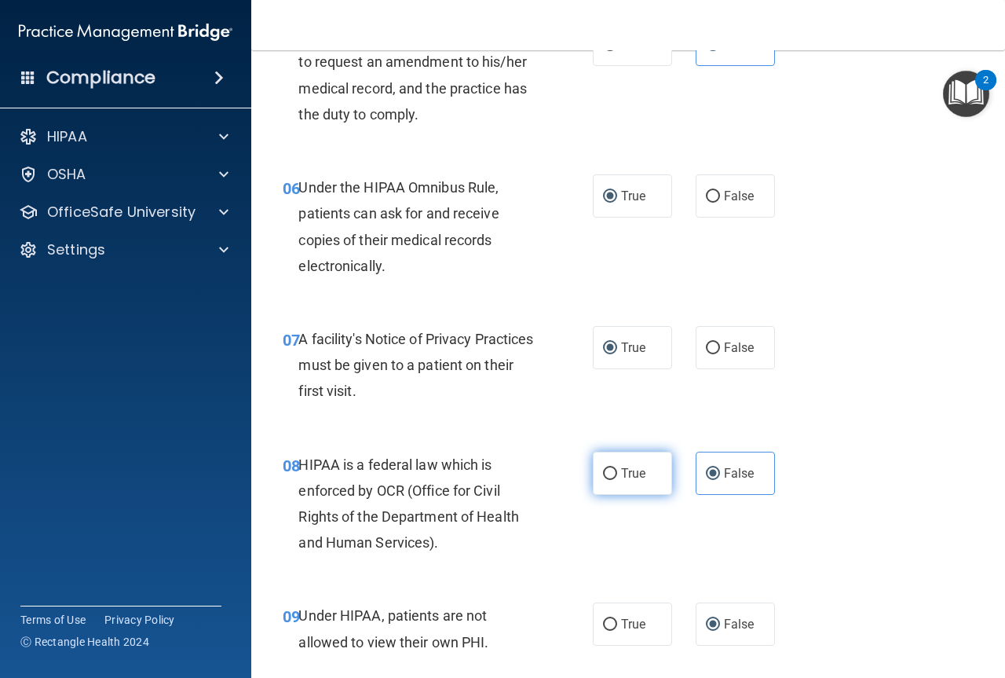
click at [603, 470] on input "True" at bounding box center [610, 474] width 14 height 12
radio input "true"
radio input "false"
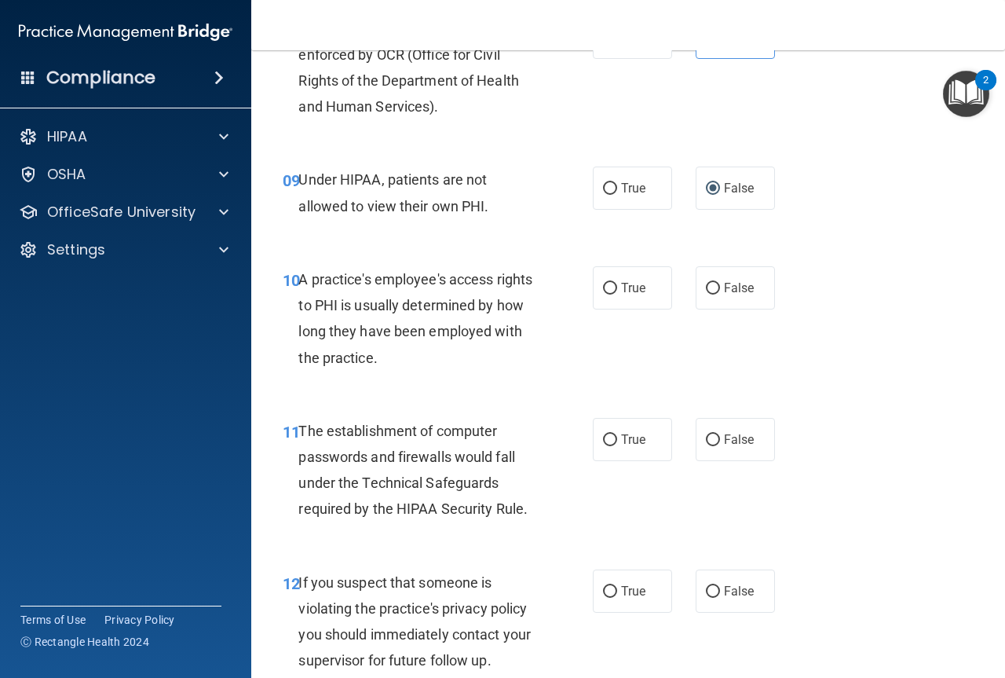
scroll to position [1335, 0]
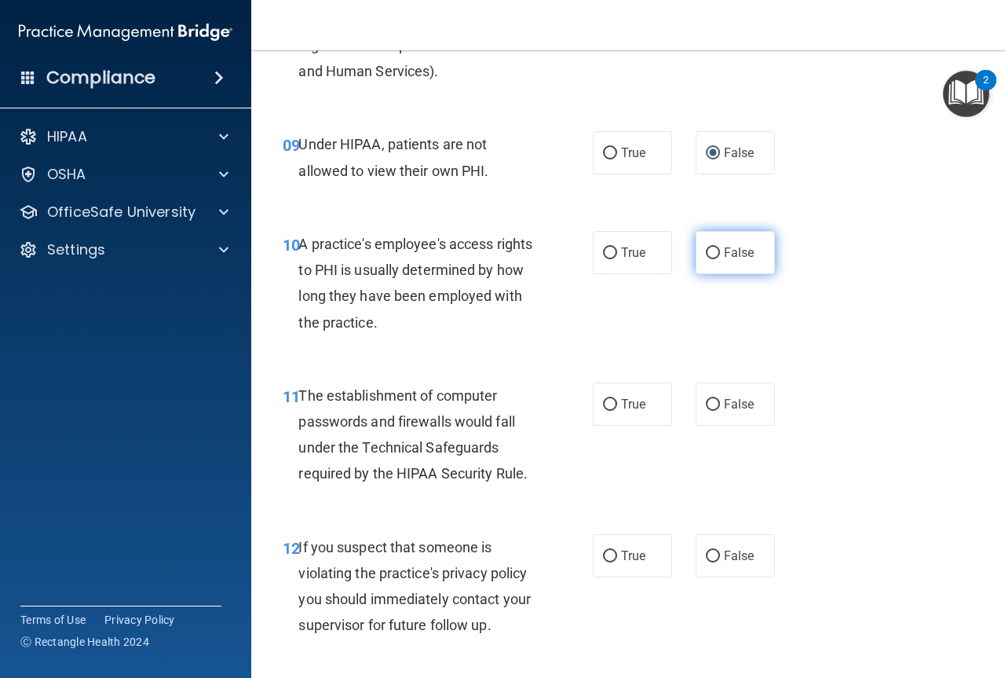
click at [709, 247] on input "False" at bounding box center [713, 253] width 14 height 12
radio input "true"
click at [596, 403] on label "True" at bounding box center [632, 403] width 79 height 43
click at [603, 403] on input "True" at bounding box center [610, 405] width 14 height 12
radio input "true"
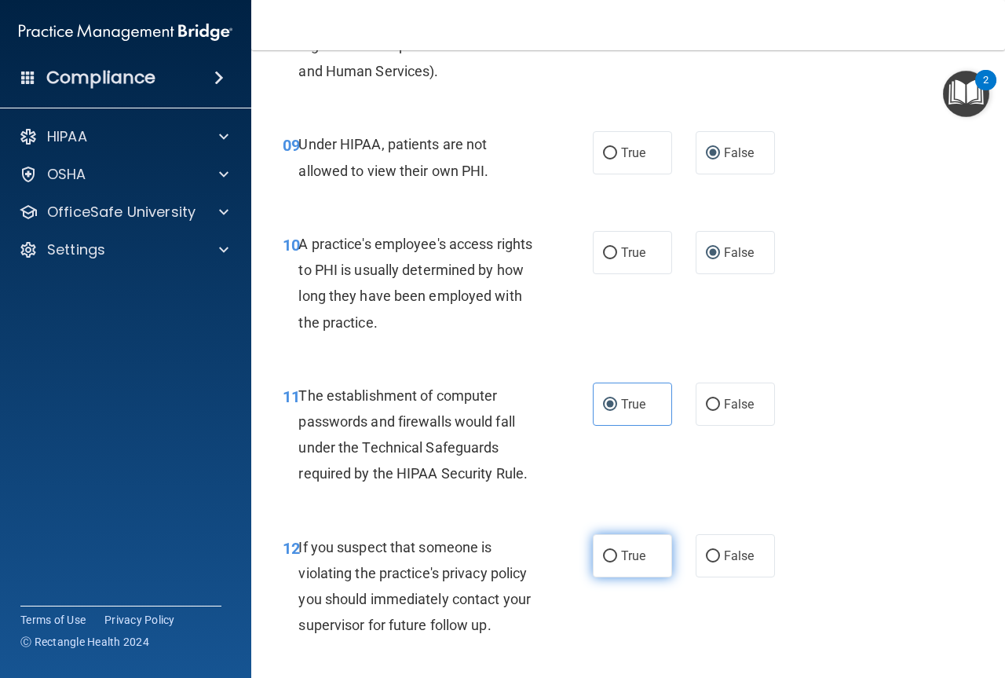
click at [606, 551] on input "True" at bounding box center [610, 557] width 14 height 12
radio input "true"
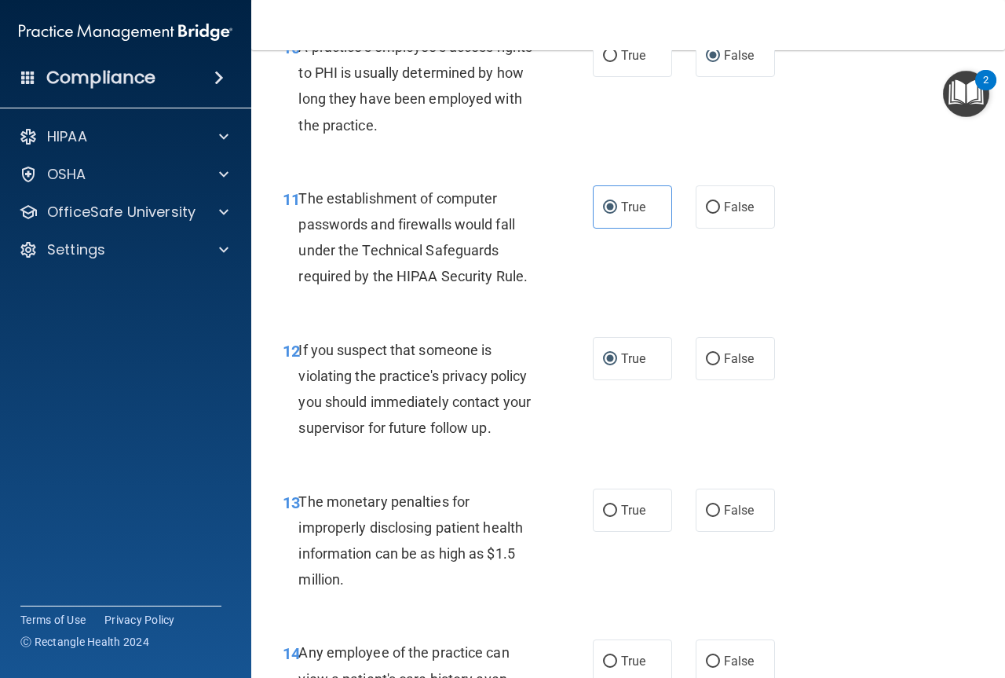
scroll to position [1571, 0]
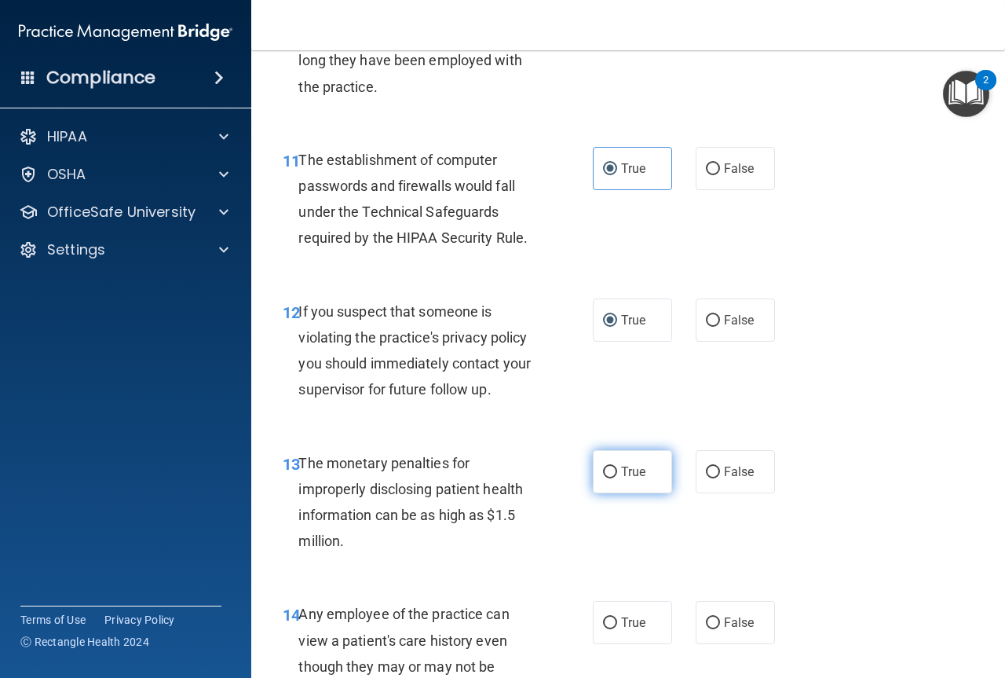
click at [603, 469] on input "True" at bounding box center [610, 473] width 14 height 12
radio input "true"
click at [709, 623] on input "False" at bounding box center [713, 623] width 14 height 12
radio input "true"
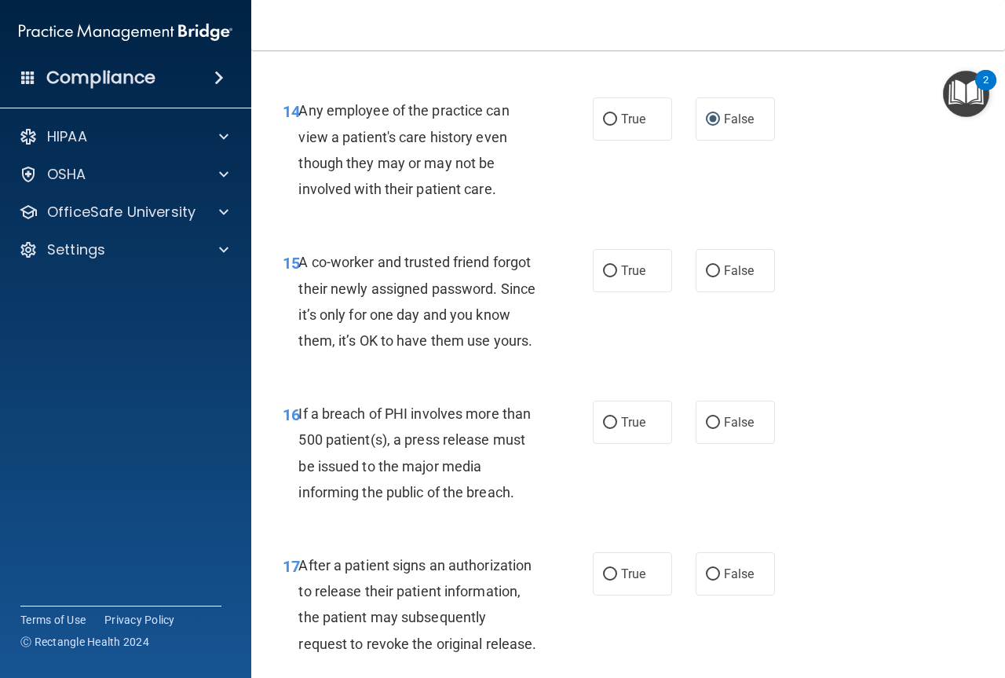
scroll to position [2120, 0]
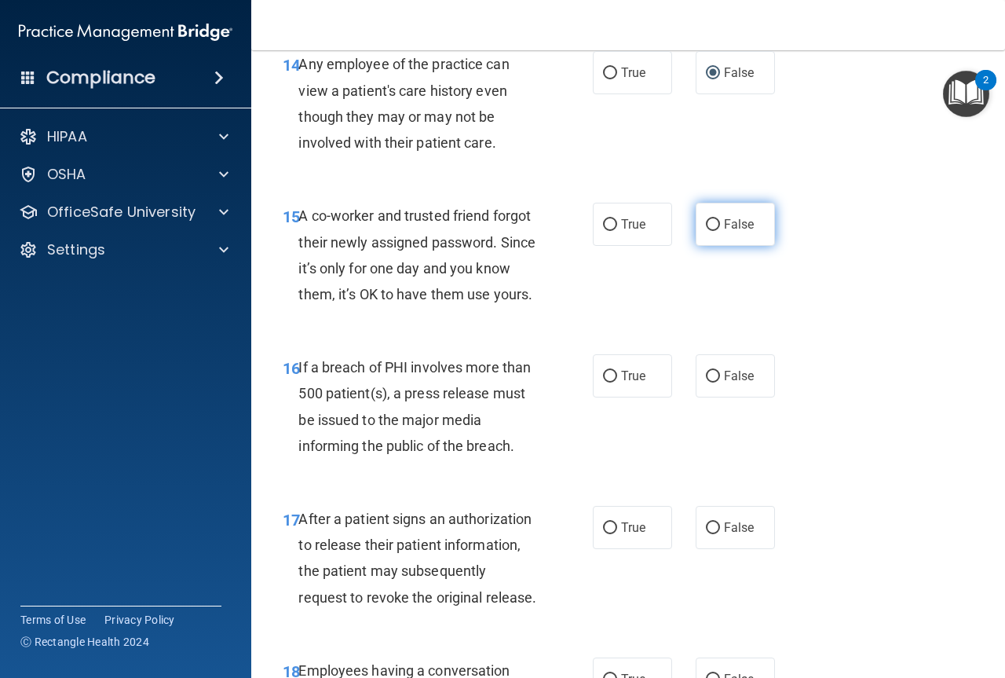
click at [708, 219] on input "False" at bounding box center [713, 225] width 14 height 12
radio input "true"
drag, startPoint x: 604, startPoint y: 395, endPoint x: 602, endPoint y: 404, distance: 9.0
click at [603, 382] on input "True" at bounding box center [610, 377] width 14 height 12
radio input "true"
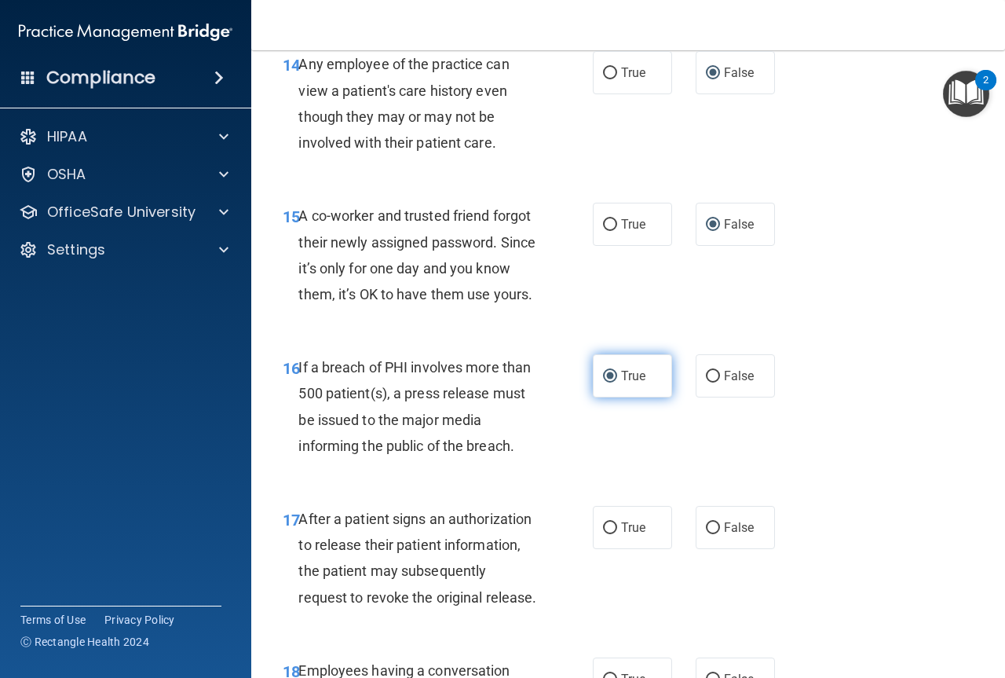
click at [603, 382] on input "True" at bounding box center [610, 377] width 14 height 12
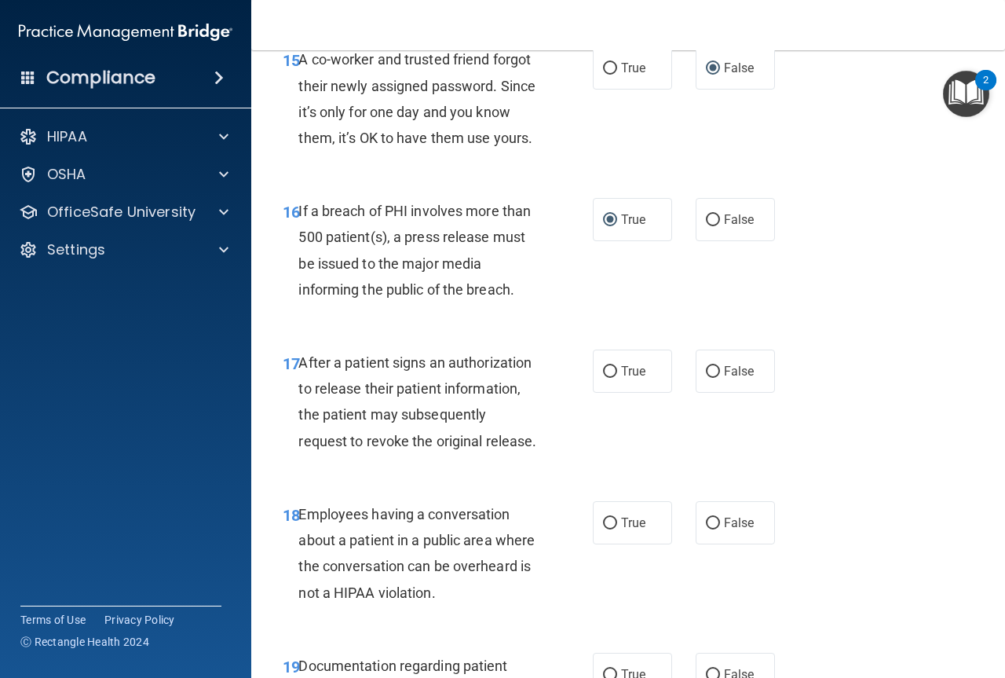
scroll to position [2278, 0]
click at [606, 377] on input "True" at bounding box center [610, 371] width 14 height 12
radio input "true"
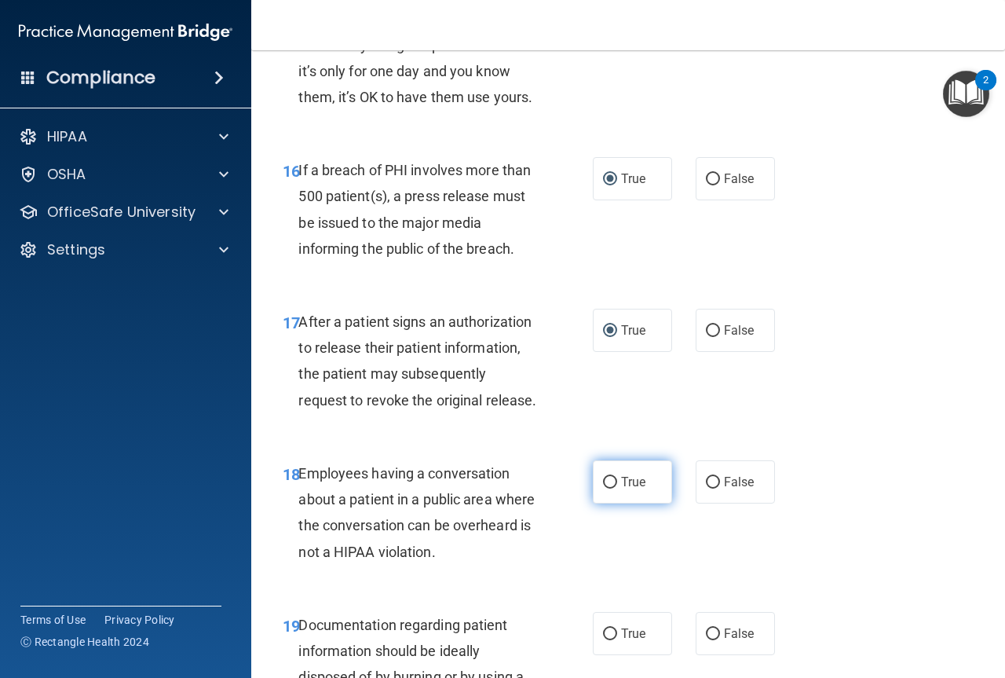
scroll to position [2356, 0]
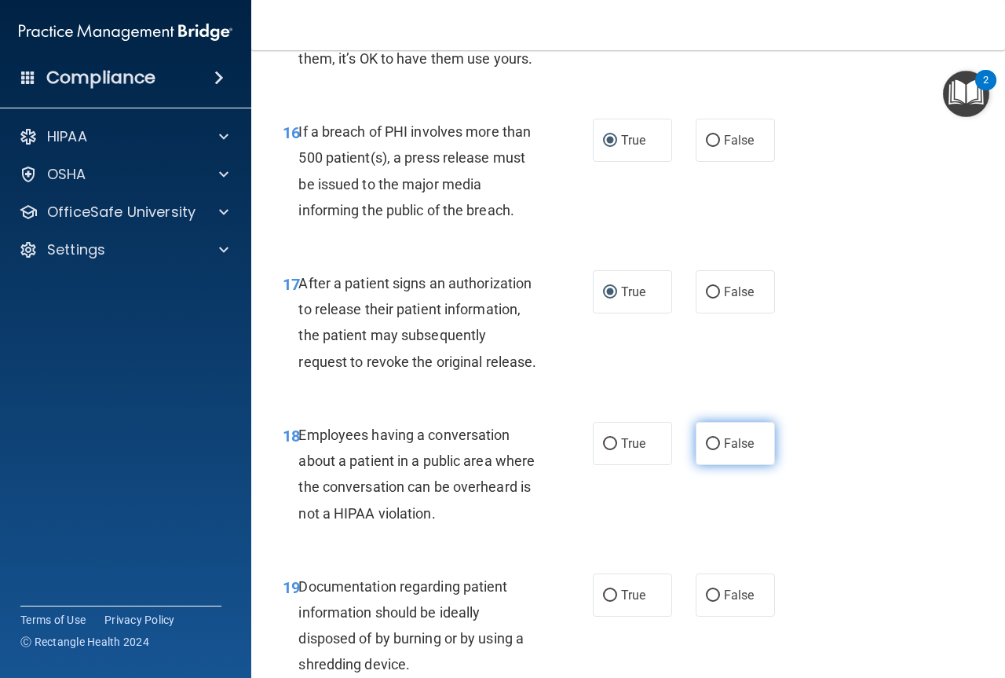
click at [706, 450] on input "False" at bounding box center [713, 444] width 14 height 12
radio input "true"
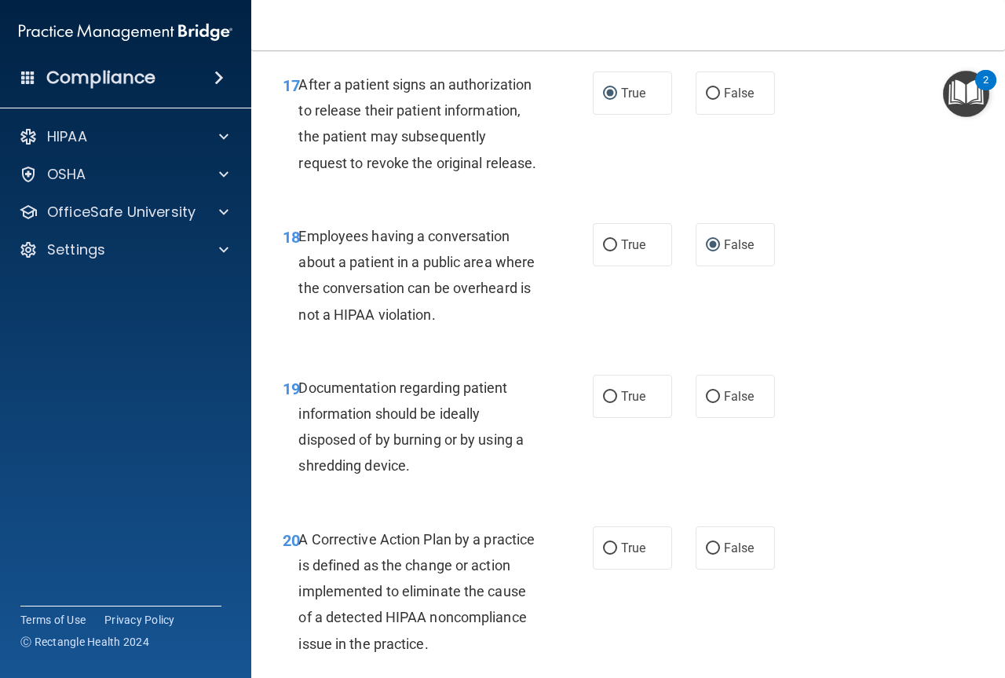
scroll to position [2592, 0]
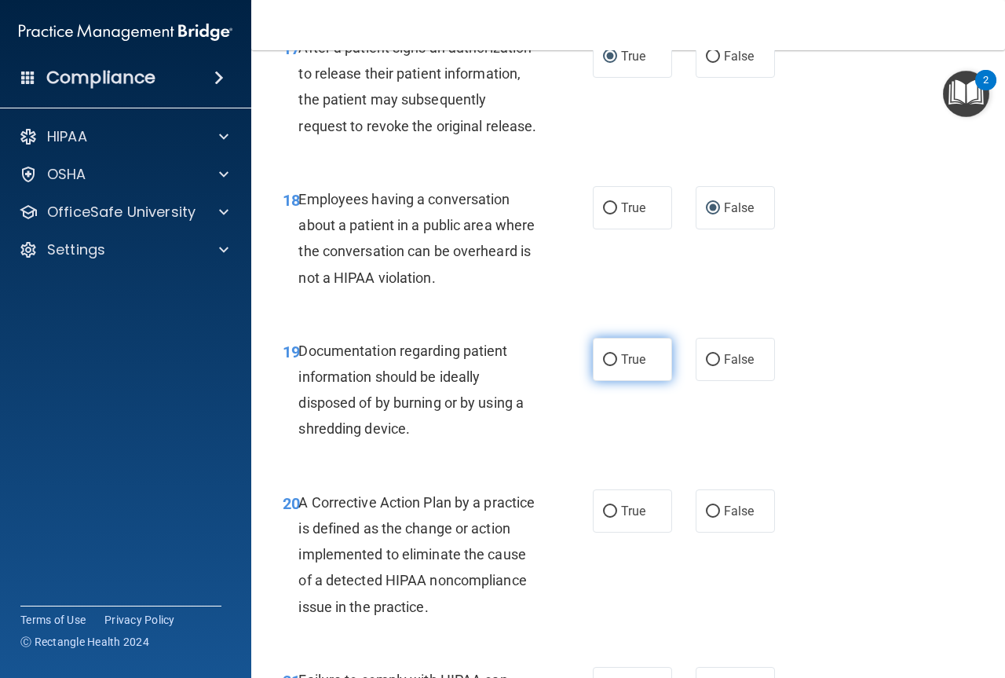
click at [603, 366] on input "True" at bounding box center [610, 360] width 14 height 12
radio input "true"
click at [604, 518] on input "True" at bounding box center [610, 512] width 14 height 12
radio input "true"
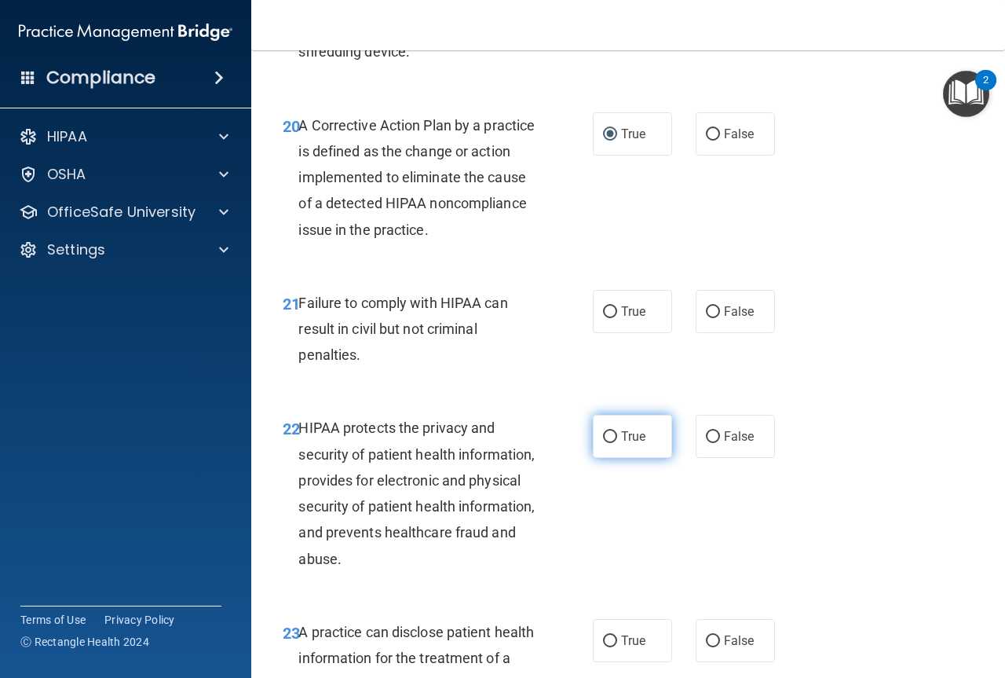
scroll to position [2984, 0]
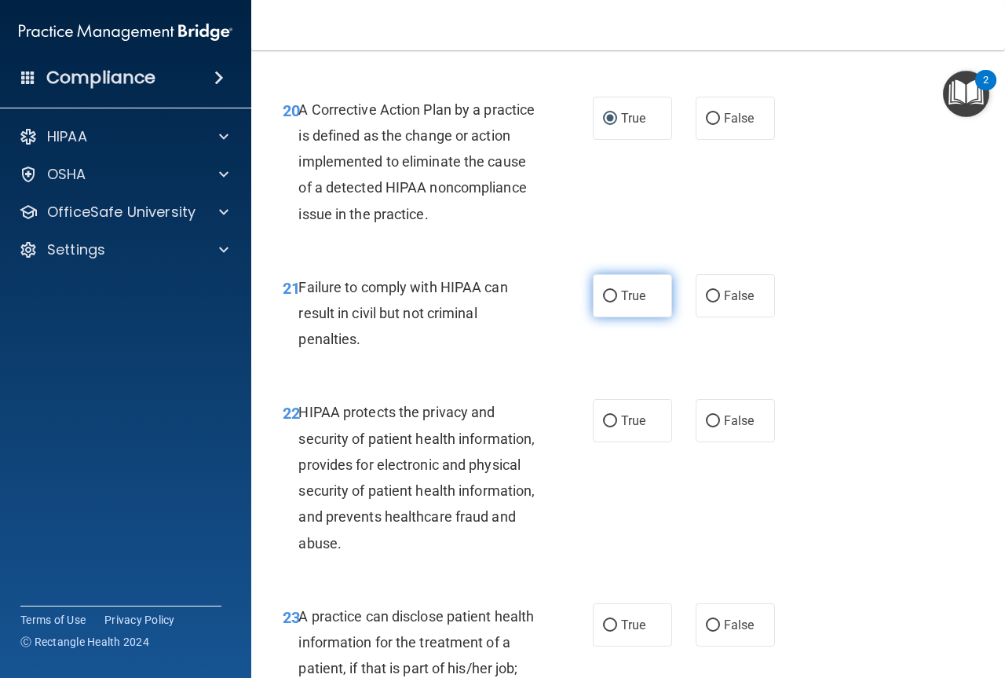
click at [600, 317] on label "True" at bounding box center [632, 295] width 79 height 43
click at [603, 302] on input "True" at bounding box center [610, 297] width 14 height 12
radio input "true"
click at [611, 442] on label "True" at bounding box center [632, 420] width 79 height 43
click at [611, 427] on input "True" at bounding box center [610, 421] width 14 height 12
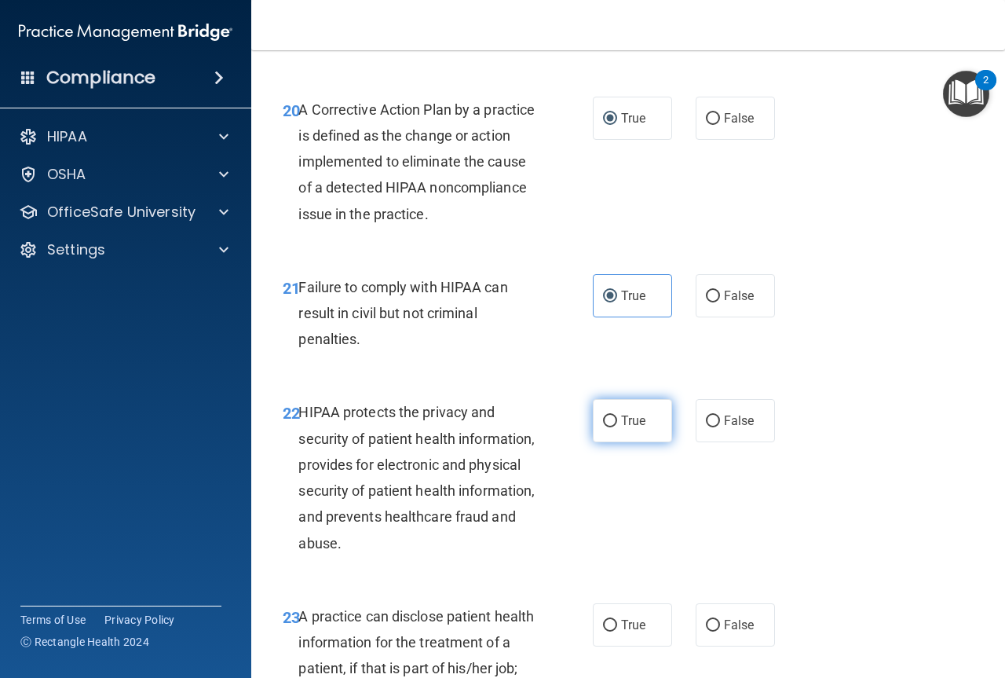
radio input "true"
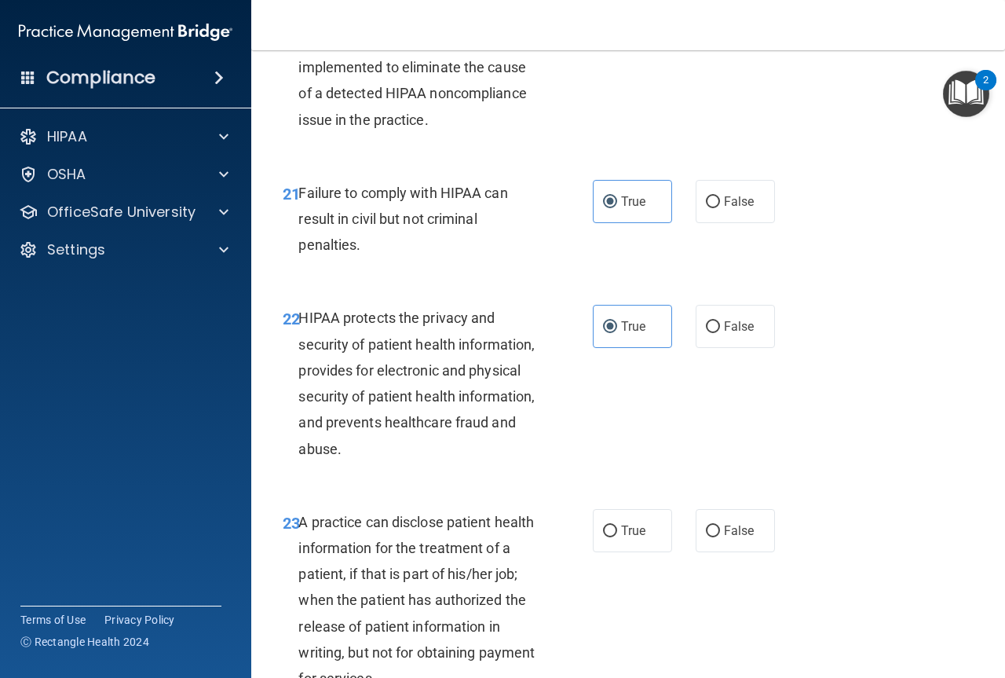
scroll to position [3141, 0]
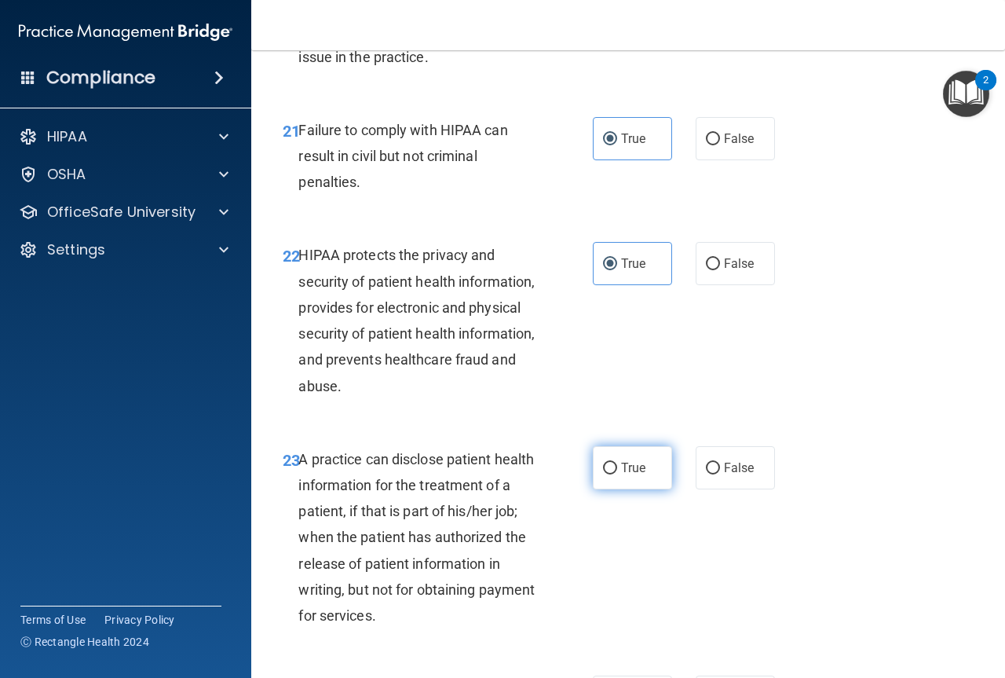
click at [593, 489] on label "True" at bounding box center [632, 467] width 79 height 43
click at [603, 474] on input "True" at bounding box center [610, 469] width 14 height 12
radio input "true"
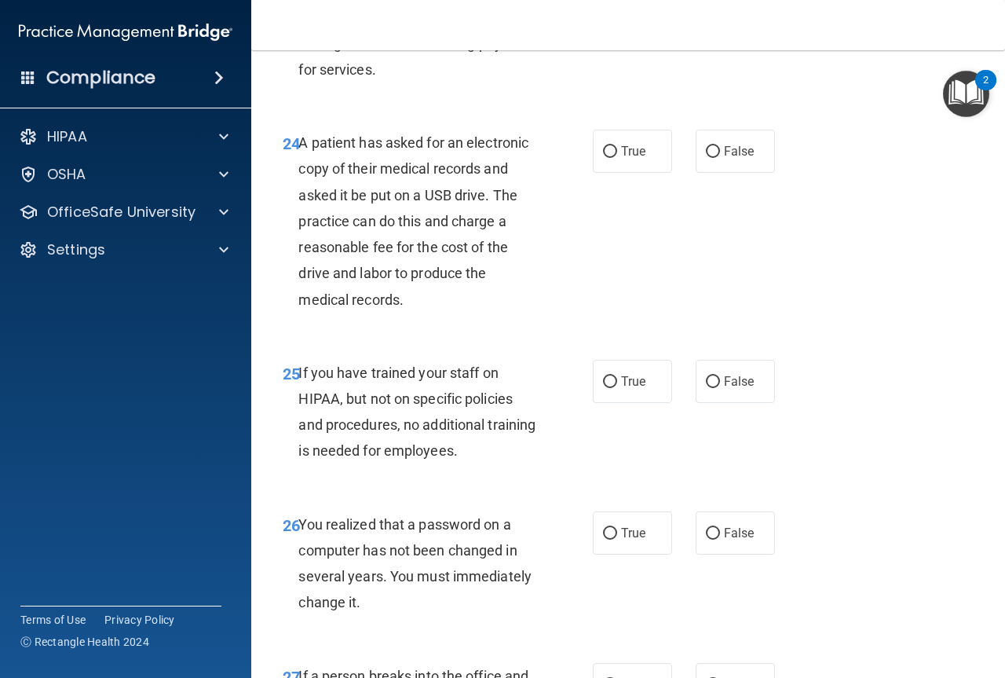
scroll to position [3691, 0]
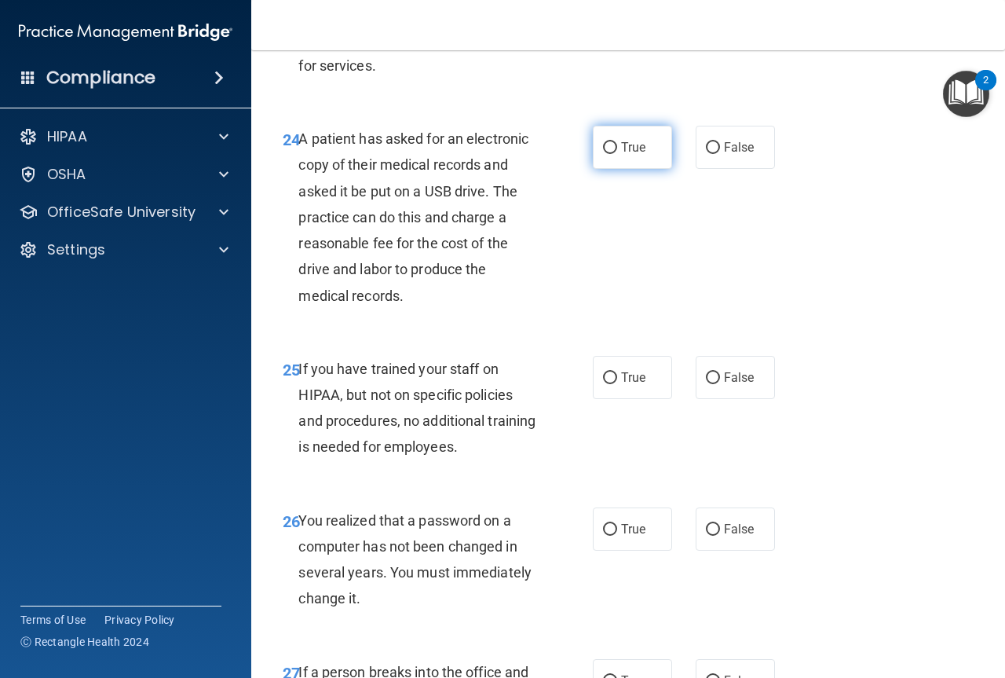
click at [603, 154] on input "True" at bounding box center [610, 148] width 14 height 12
radio input "true"
click at [612, 399] on label "True" at bounding box center [632, 377] width 79 height 43
click at [612, 384] on input "True" at bounding box center [610, 378] width 14 height 12
radio input "true"
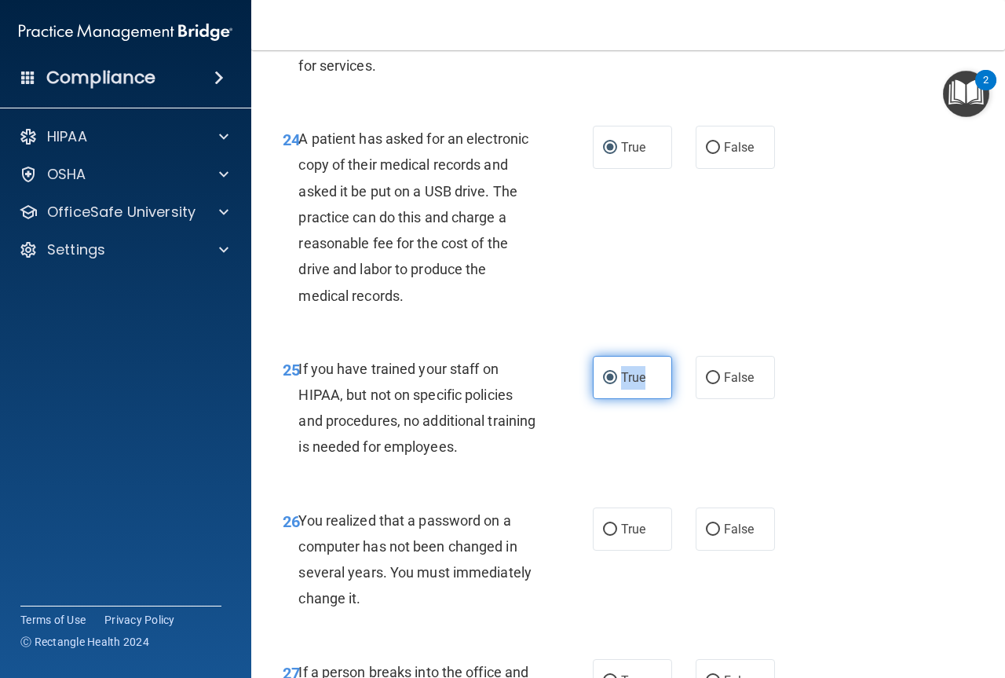
click at [612, 399] on label "True" at bounding box center [632, 377] width 79 height 43
click at [612, 384] on input "True" at bounding box center [610, 378] width 14 height 12
drag, startPoint x: 693, startPoint y: 427, endPoint x: 712, endPoint y: 426, distance: 19.7
click at [705, 399] on label "False" at bounding box center [735, 377] width 79 height 43
click at [710, 384] on input "False" at bounding box center [713, 378] width 14 height 12
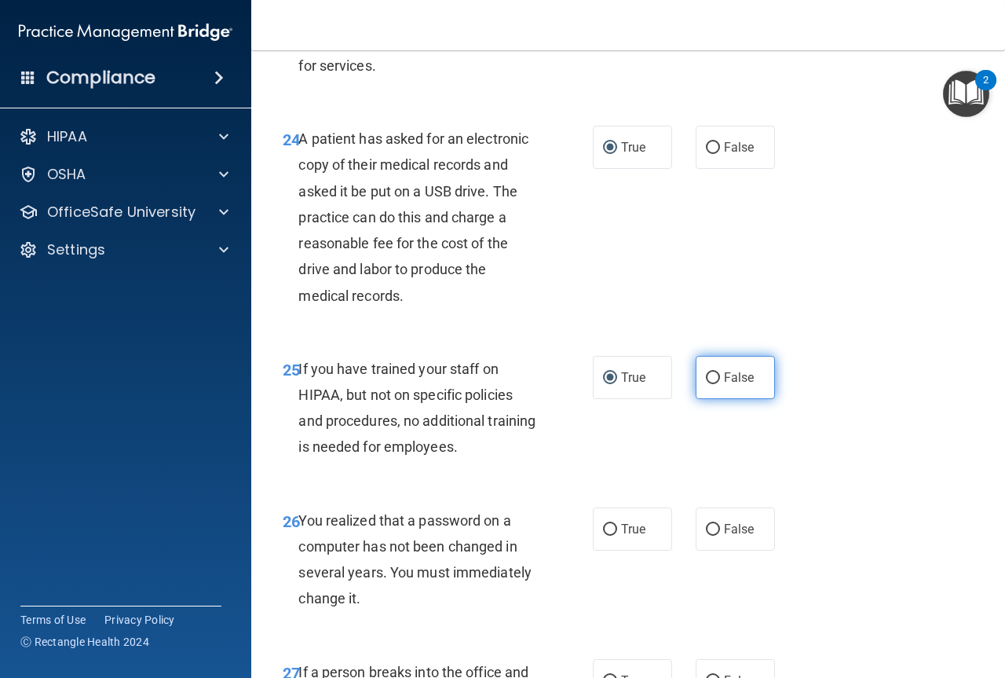
radio input "true"
radio input "false"
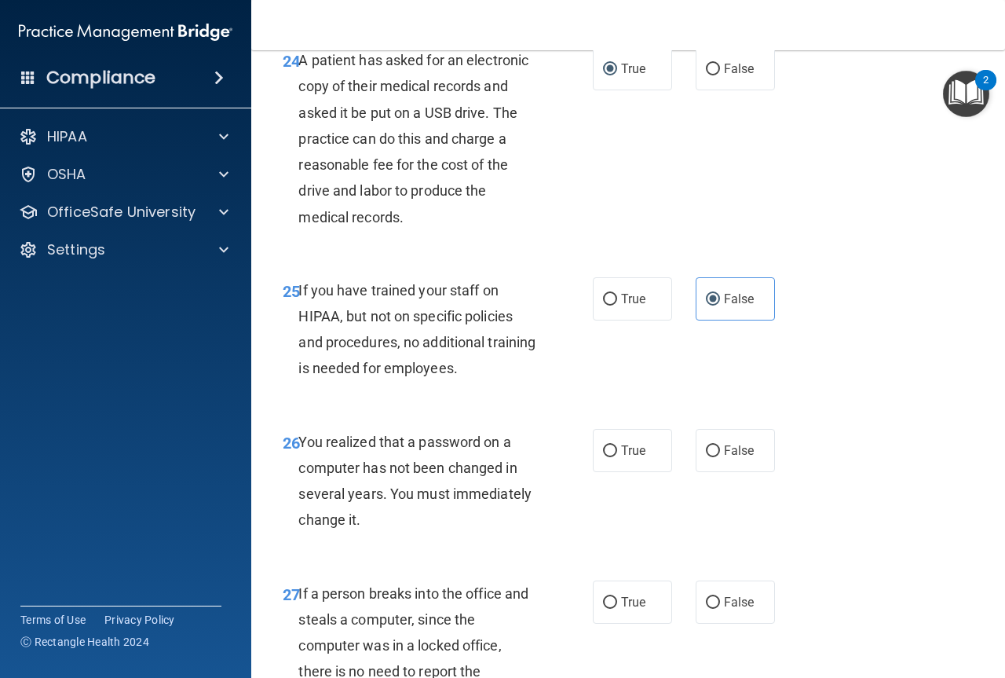
scroll to position [3848, 0]
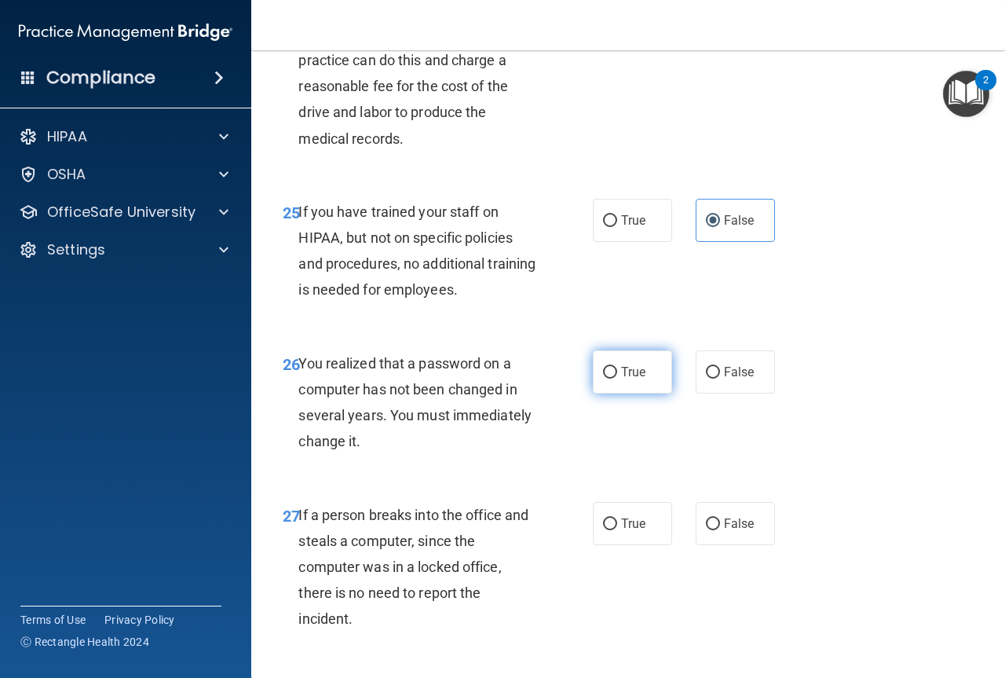
click at [616, 393] on label "True" at bounding box center [632, 371] width 79 height 43
click at [616, 379] on input "True" at bounding box center [610, 373] width 14 height 12
radio input "true"
click at [706, 530] on input "False" at bounding box center [713, 524] width 14 height 12
radio input "true"
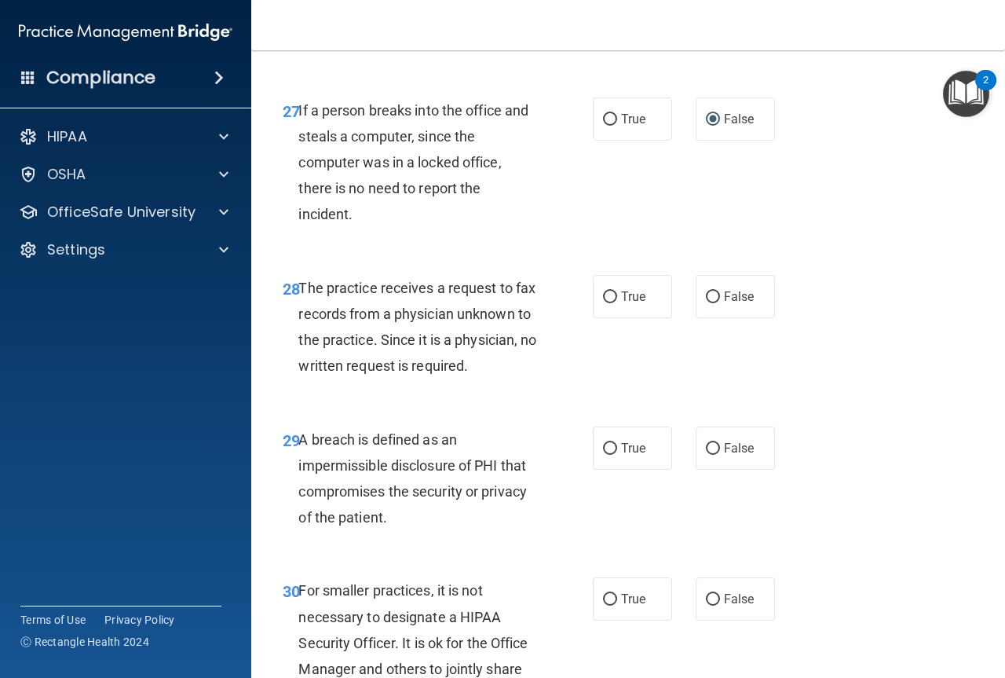
scroll to position [4319, 0]
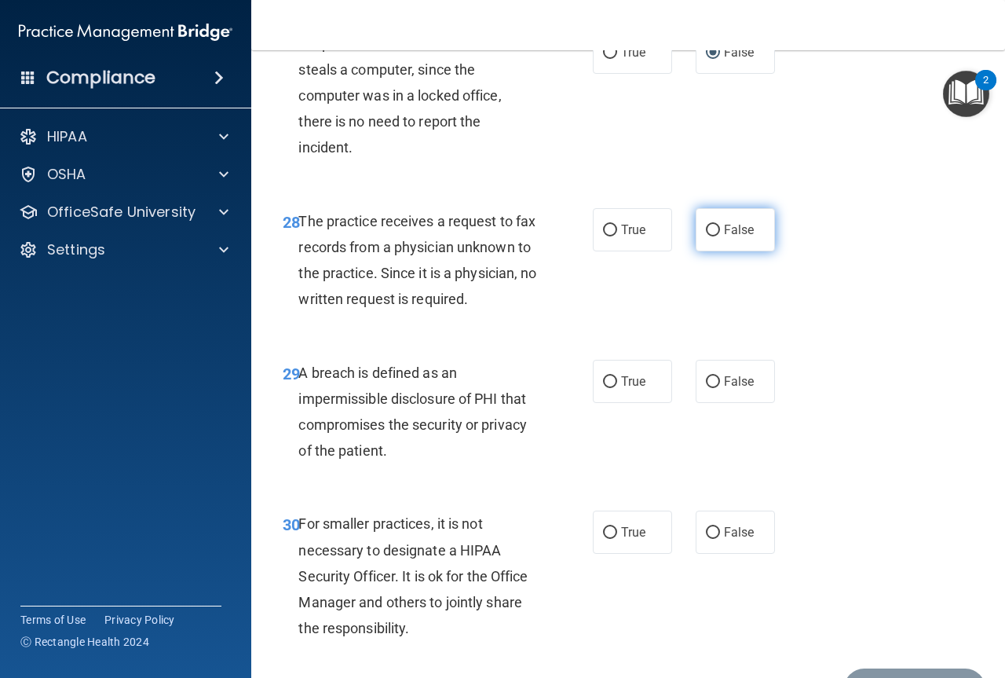
click at [708, 236] on input "False" at bounding box center [713, 231] width 14 height 12
radio input "true"
click at [603, 388] on input "True" at bounding box center [610, 382] width 14 height 12
radio input "true"
click at [706, 539] on input "False" at bounding box center [713, 533] width 14 height 12
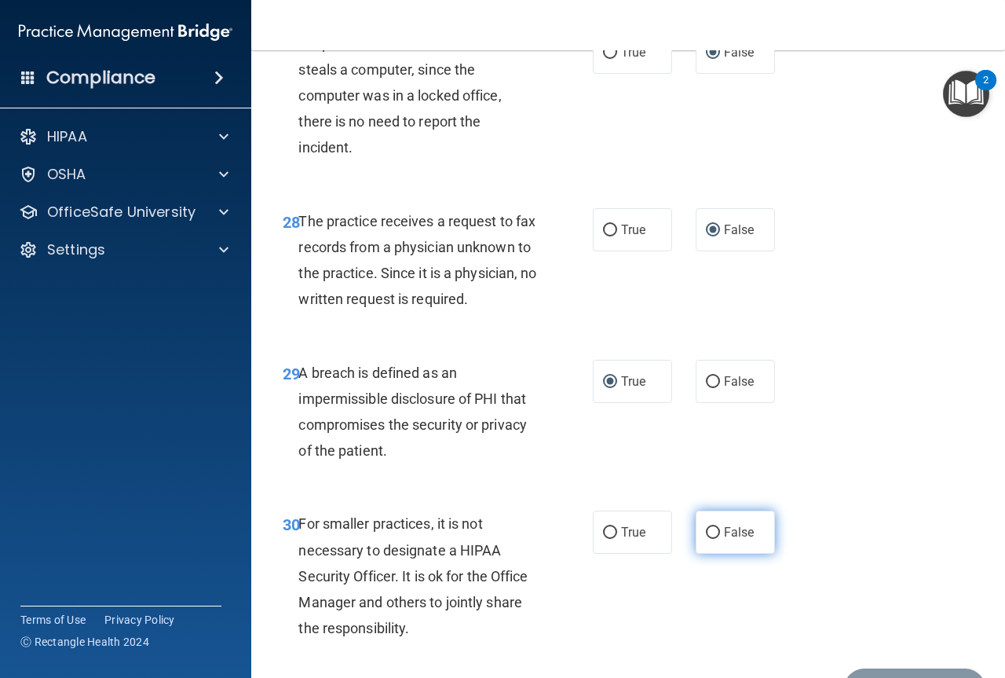
radio input "true"
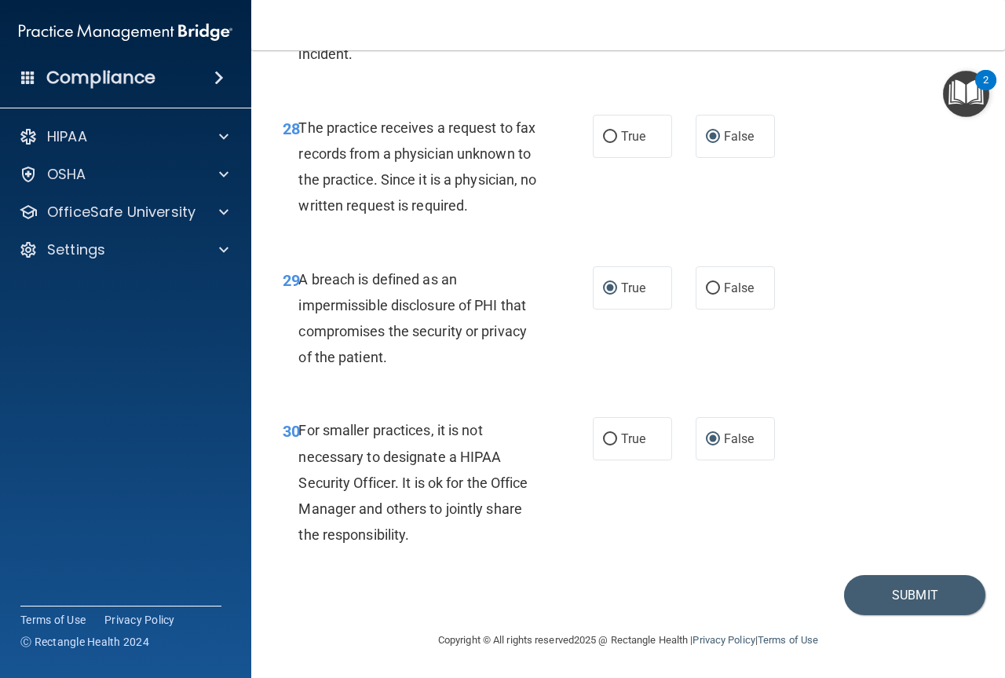
scroll to position [4491, 0]
click at [891, 591] on button "Submit" at bounding box center [914, 595] width 141 height 40
click at [899, 591] on button "Submit" at bounding box center [914, 595] width 141 height 40
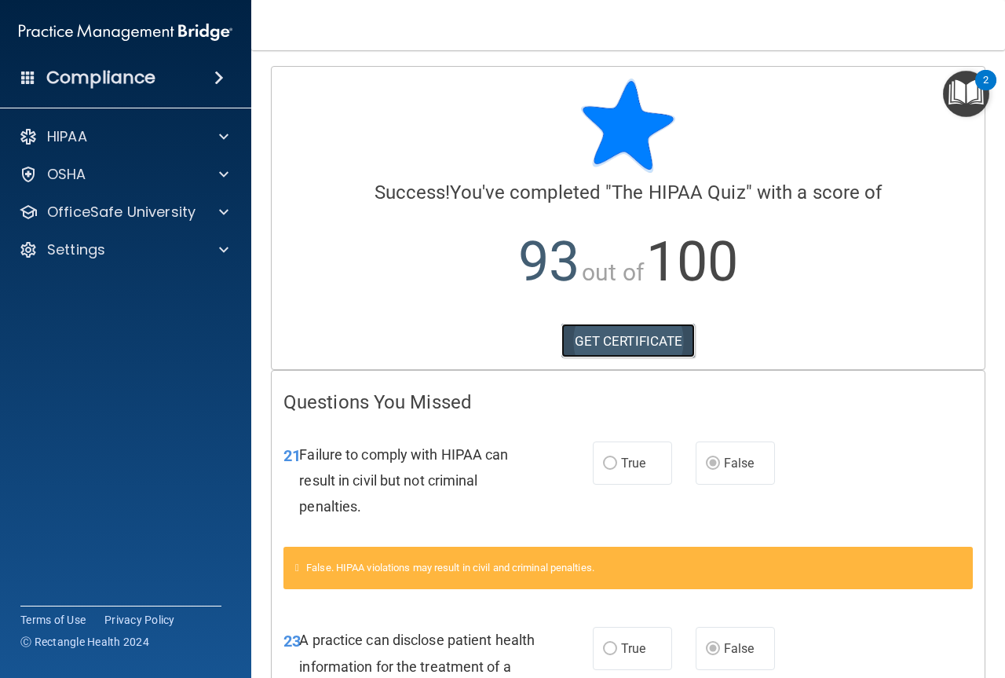
click at [610, 331] on link "GET CERTIFICATE" at bounding box center [629, 341] width 134 height 35
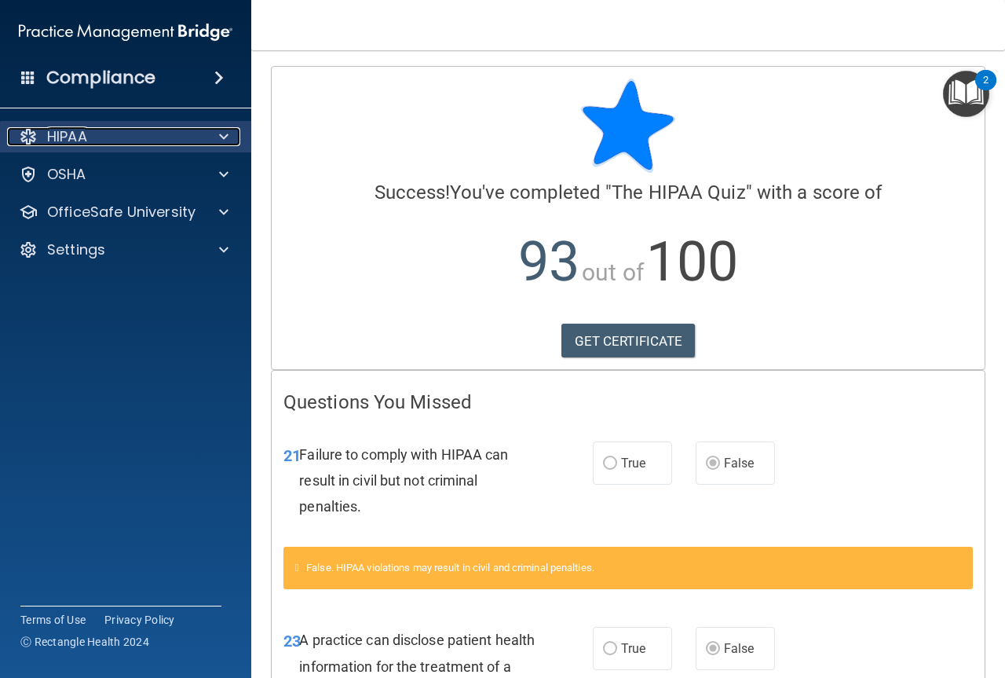
click at [223, 134] on span at bounding box center [223, 136] width 9 height 19
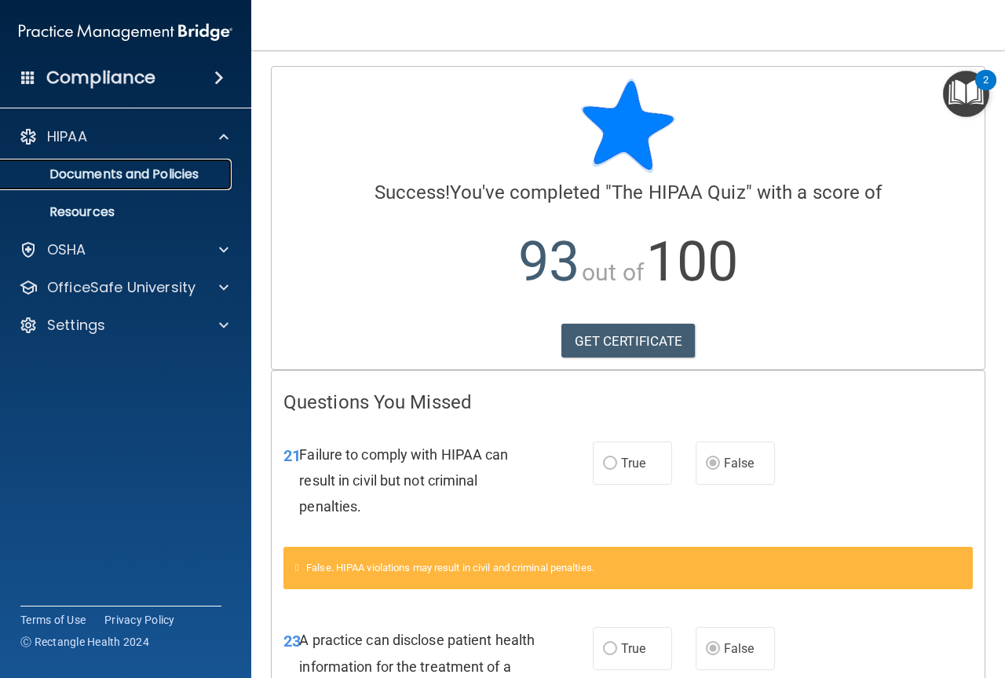
click at [187, 171] on p "Documents and Policies" at bounding box center [117, 174] width 214 height 16
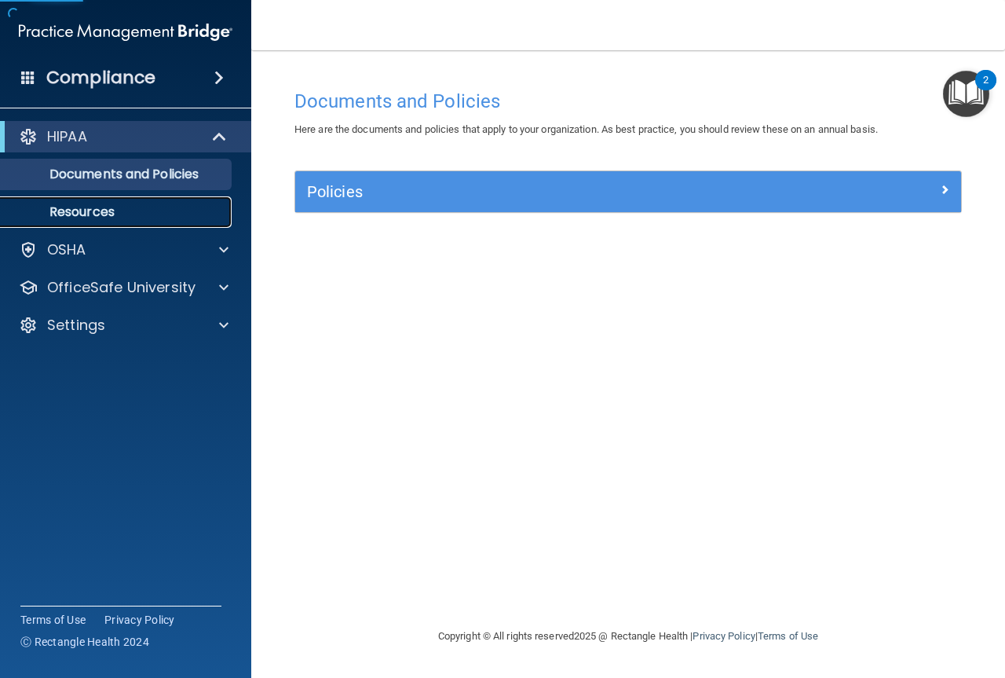
click at [93, 214] on p "Resources" at bounding box center [117, 212] width 214 height 16
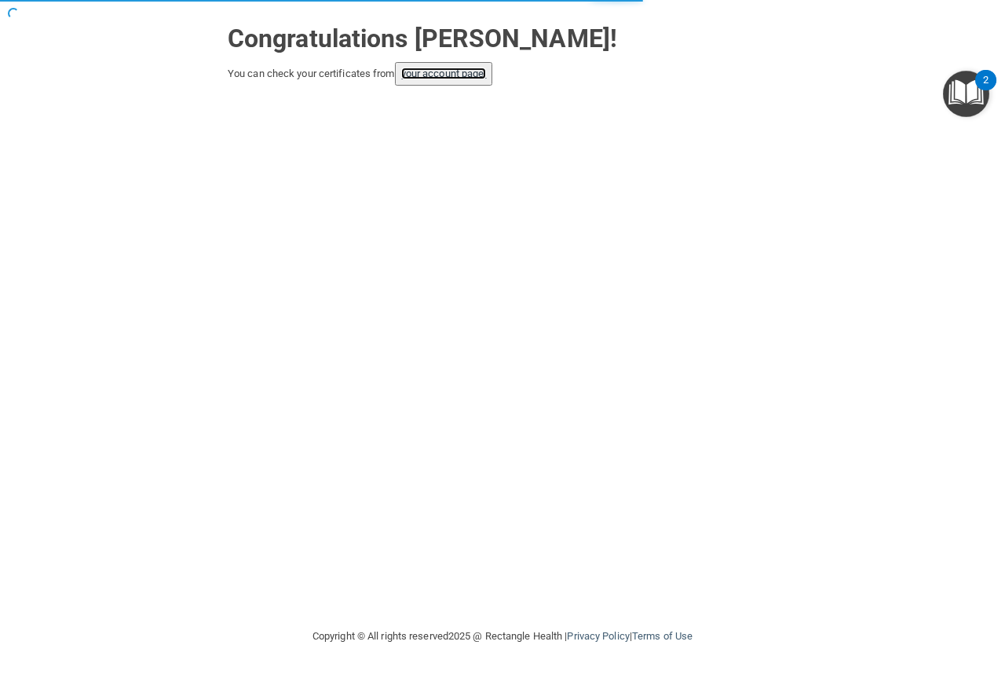
click at [484, 74] on link "your account page!" at bounding box center [444, 74] width 86 height 12
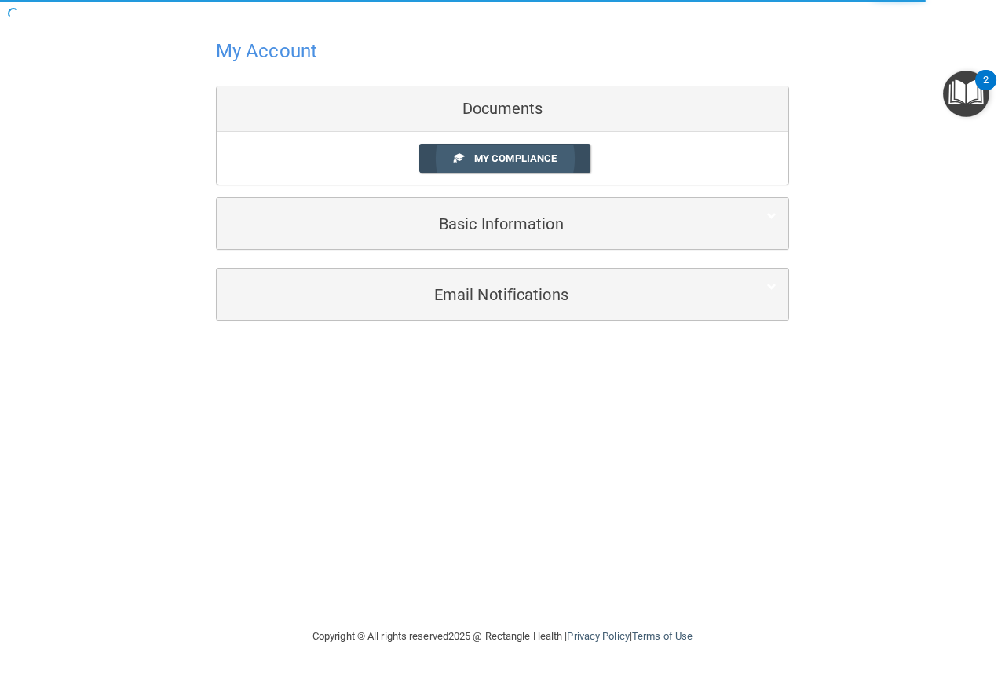
click at [528, 163] on span "My Compliance" at bounding box center [515, 158] width 82 height 12
click at [537, 159] on span "My Compliance" at bounding box center [515, 158] width 82 height 12
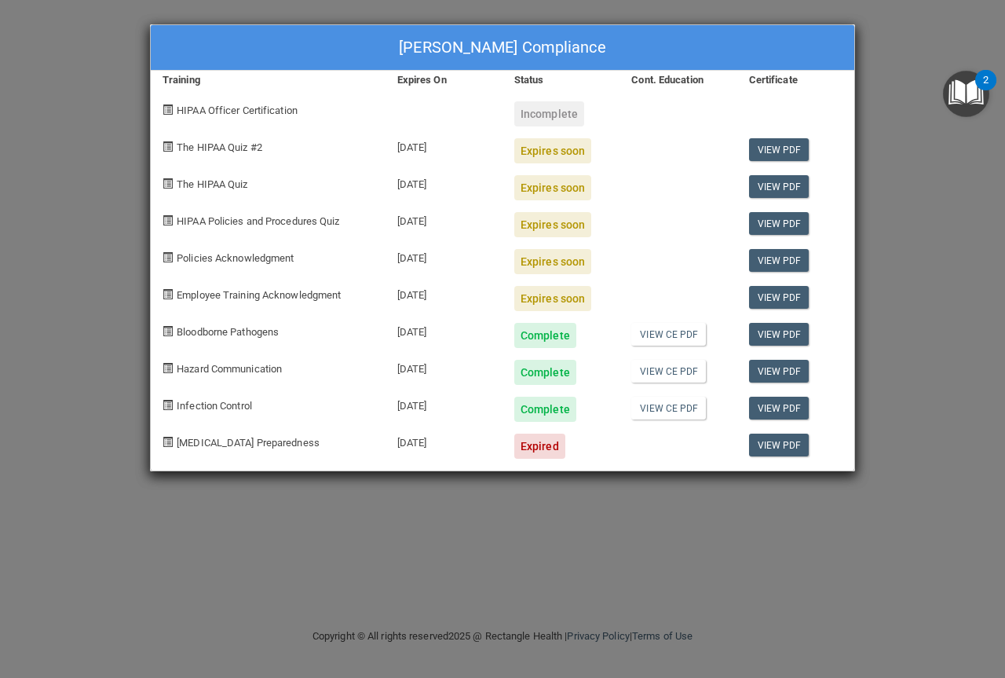
click at [898, 39] on div "[PERSON_NAME] Compliance Training Expires On Status Cont. Education Certificate…" at bounding box center [502, 339] width 1005 height 678
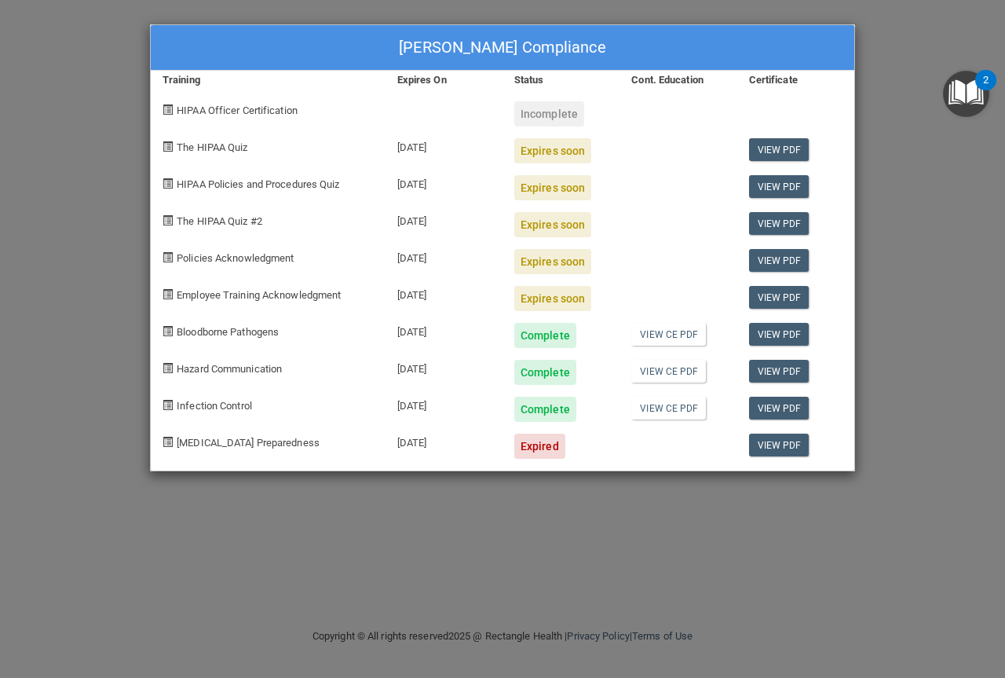
click at [901, 50] on div "[PERSON_NAME] Compliance Training Expires On Status Cont. Education Certificate…" at bounding box center [502, 339] width 1005 height 678
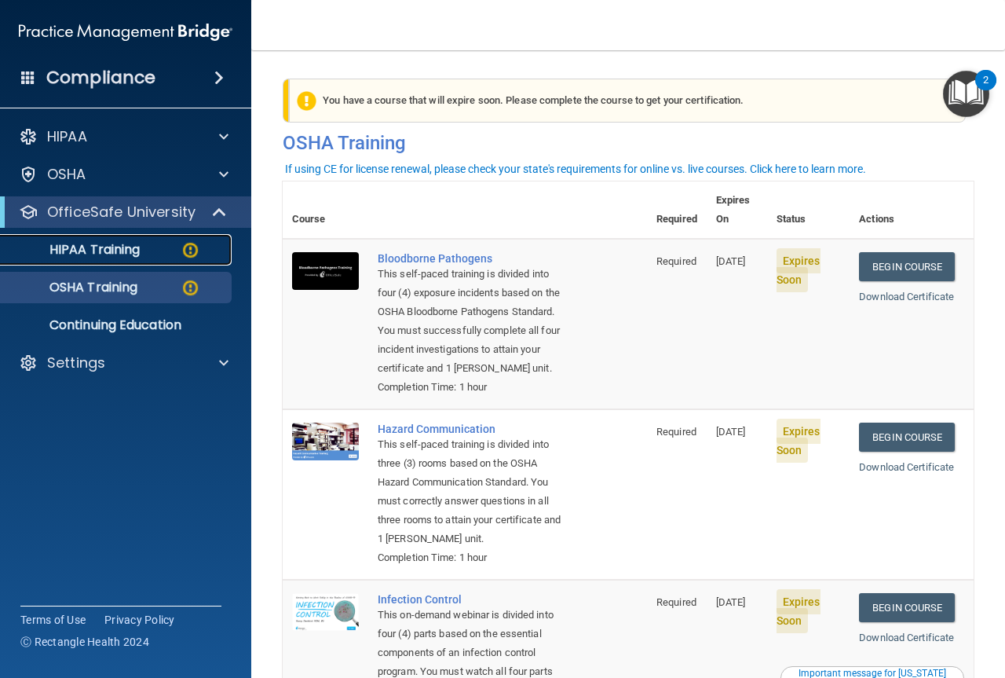
click at [99, 247] on p "HIPAA Training" at bounding box center [75, 250] width 130 height 16
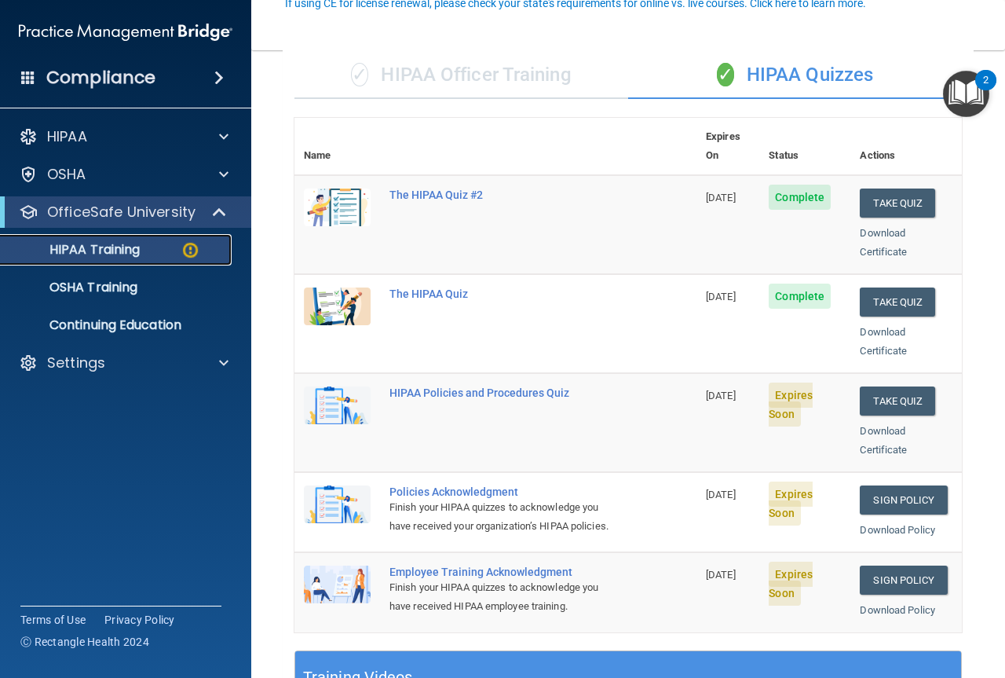
scroll to position [157, 0]
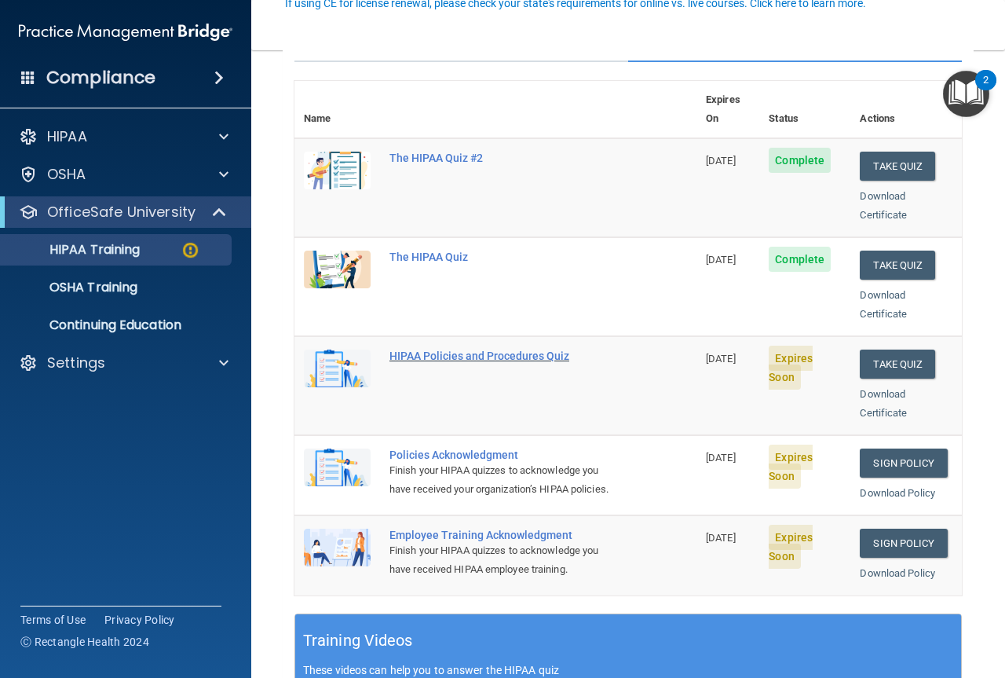
click at [498, 349] on div "HIPAA Policies and Procedures Quiz" at bounding box center [504, 355] width 229 height 13
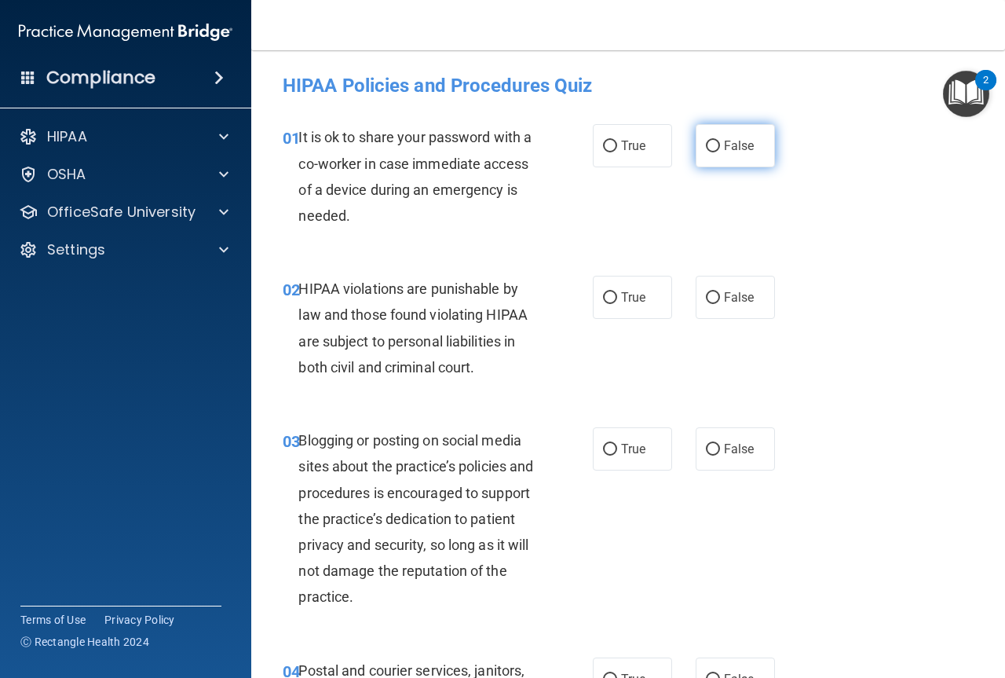
click at [706, 142] on input "False" at bounding box center [713, 147] width 14 height 12
radio input "true"
click at [603, 299] on input "True" at bounding box center [610, 298] width 14 height 12
radio input "true"
click at [709, 446] on input "False" at bounding box center [713, 450] width 14 height 12
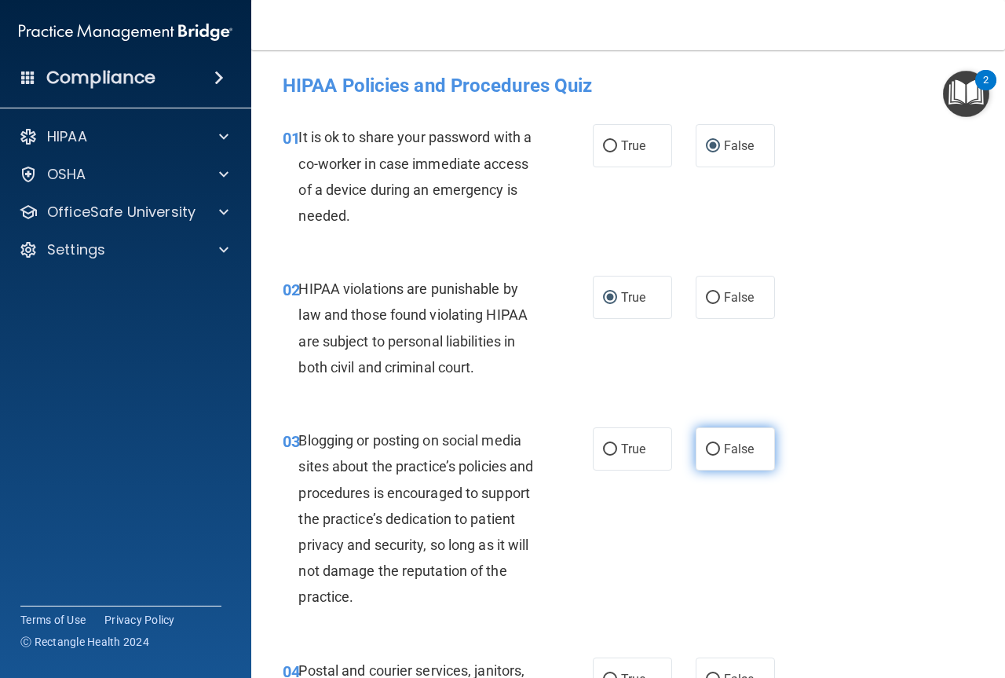
radio input "true"
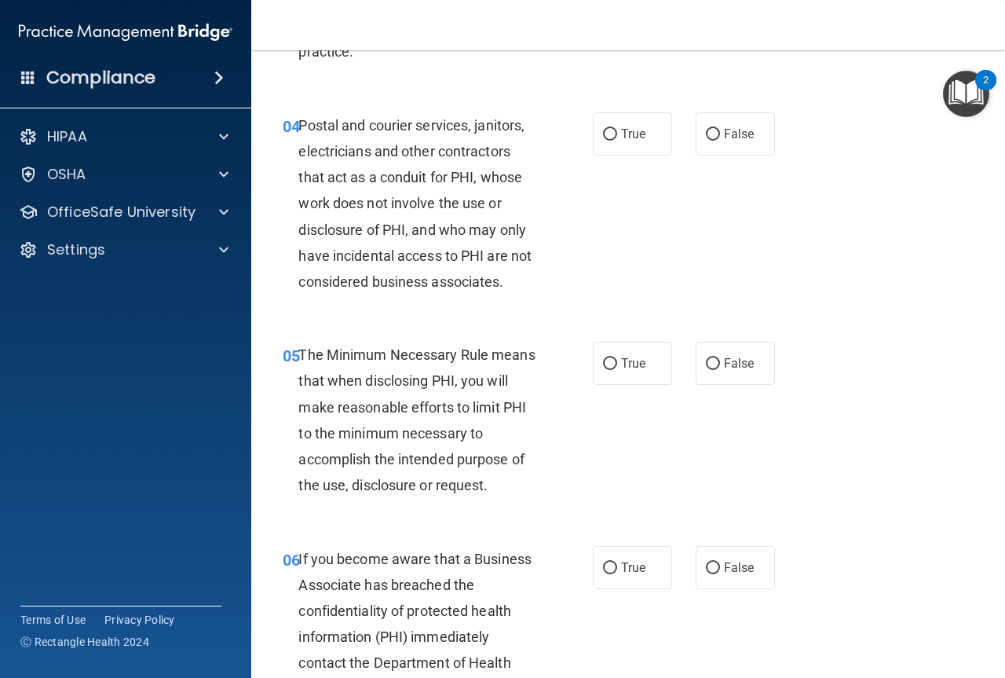
scroll to position [628, 0]
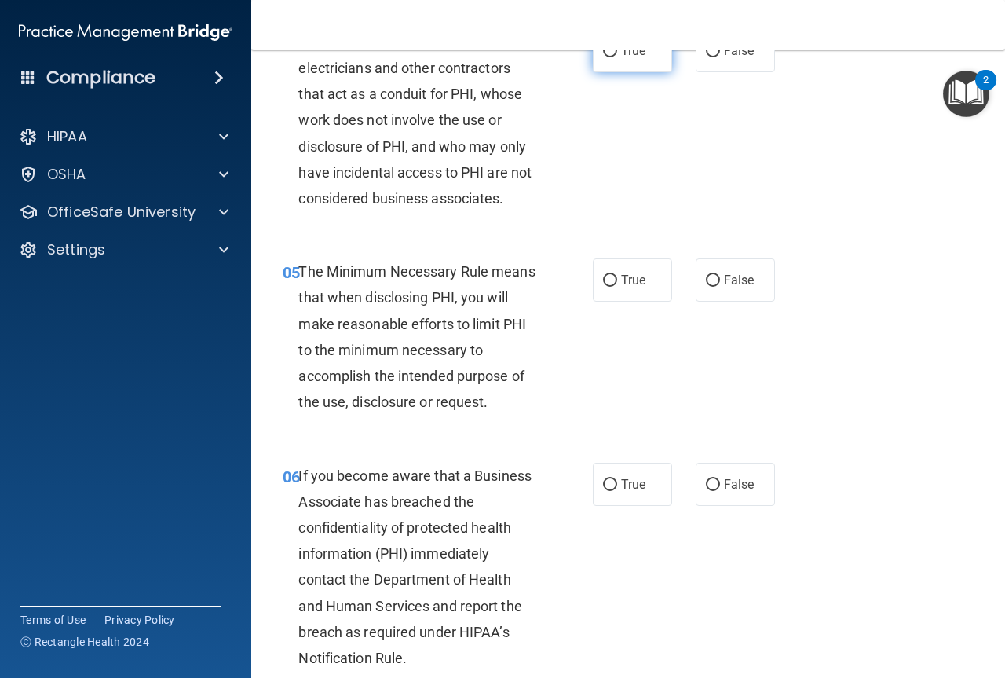
click at [609, 59] on label "True" at bounding box center [632, 50] width 79 height 43
click at [609, 57] on input "True" at bounding box center [610, 52] width 14 height 12
radio input "true"
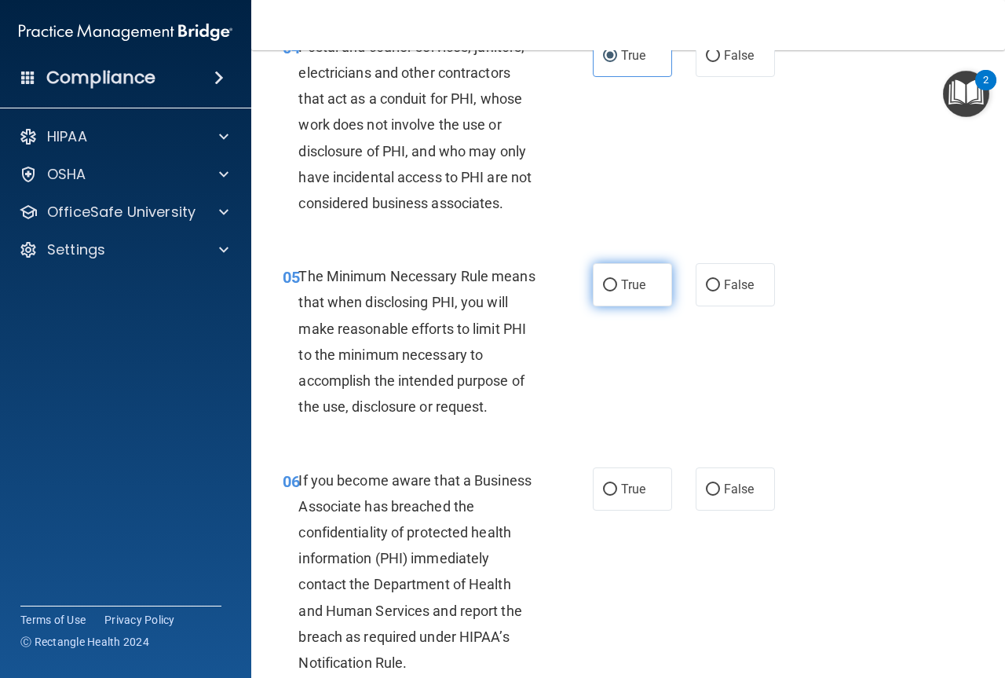
click at [613, 282] on label "True" at bounding box center [632, 284] width 79 height 43
click at [613, 282] on input "True" at bounding box center [610, 286] width 14 height 12
radio input "true"
drag, startPoint x: 704, startPoint y: 486, endPoint x: 674, endPoint y: 466, distance: 36.8
click at [706, 484] on input "False" at bounding box center [713, 490] width 14 height 12
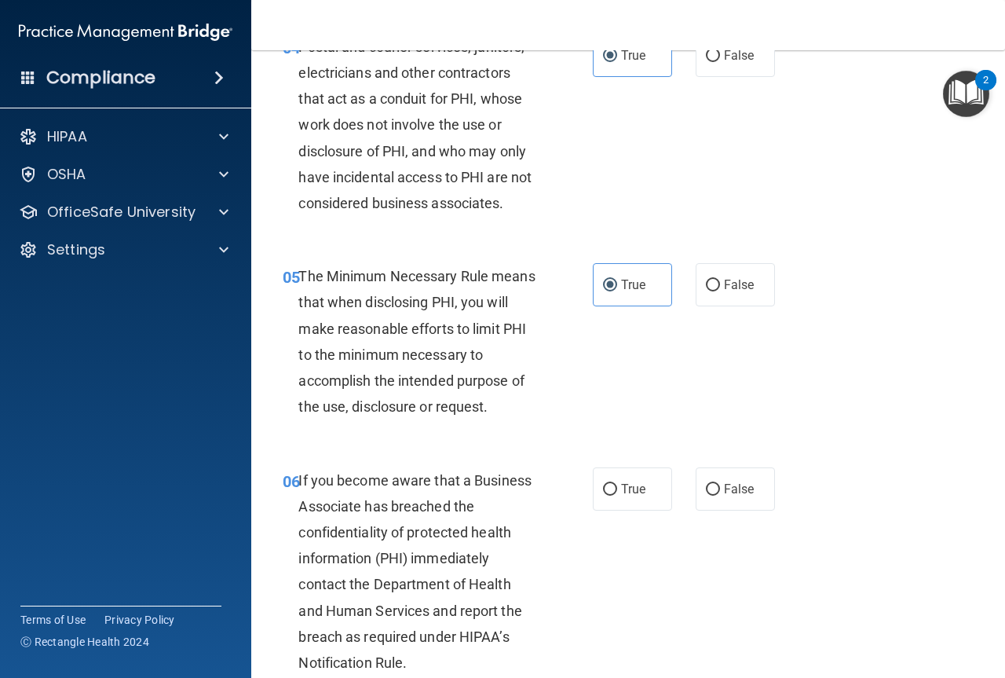
radio input "true"
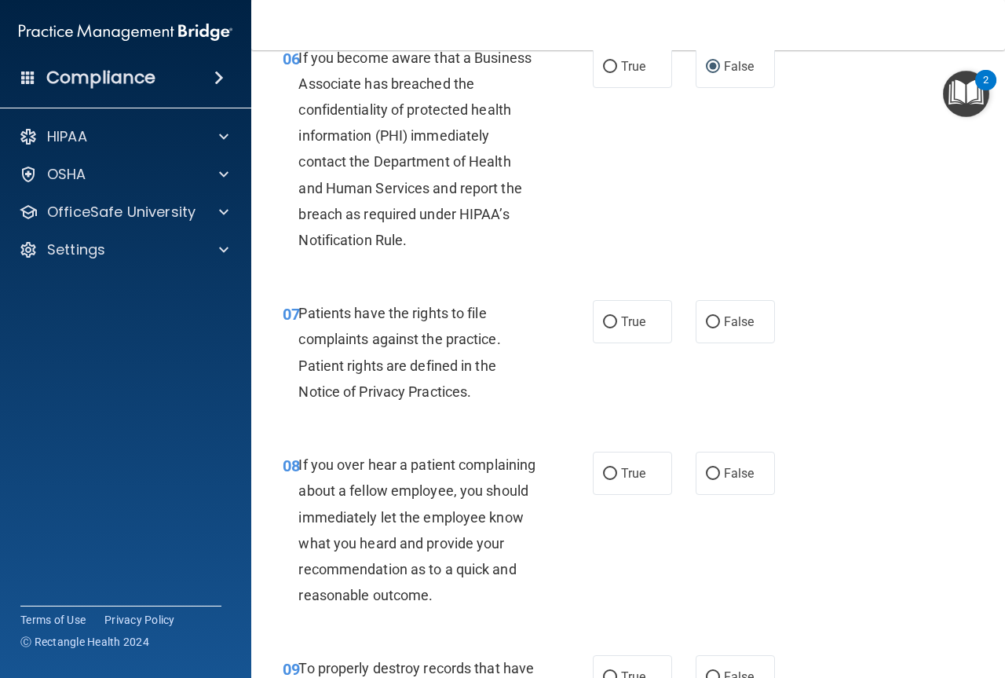
scroll to position [1095, 0]
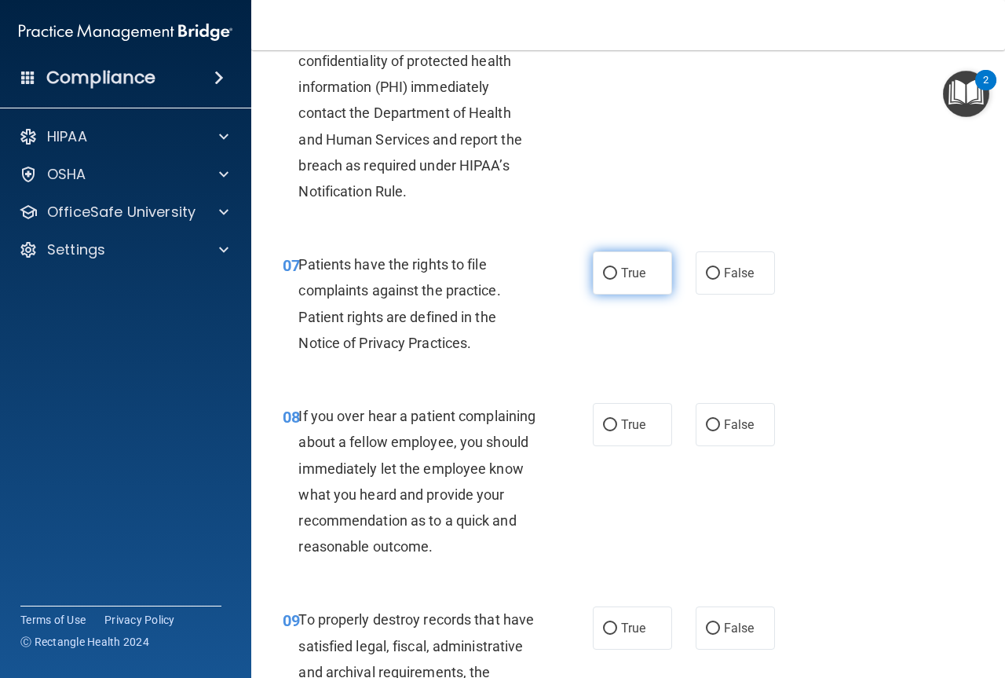
click at [604, 281] on label "True" at bounding box center [632, 272] width 79 height 43
click at [604, 280] on input "True" at bounding box center [610, 274] width 14 height 12
radio input "true"
click at [711, 433] on label "False" at bounding box center [735, 424] width 79 height 43
click at [711, 431] on input "False" at bounding box center [713, 425] width 14 height 12
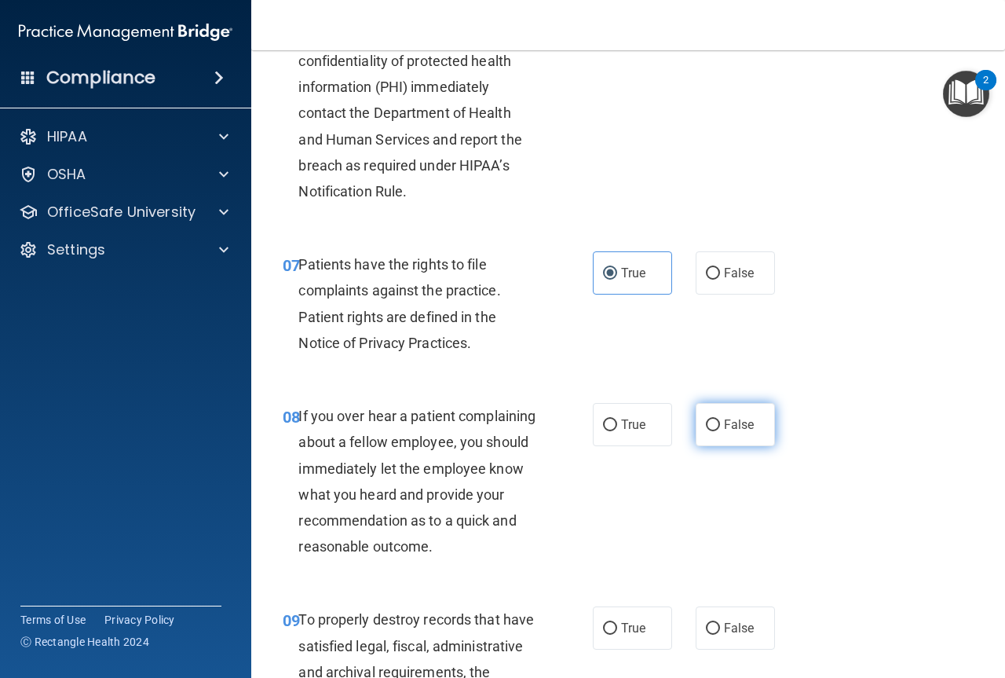
radio input "true"
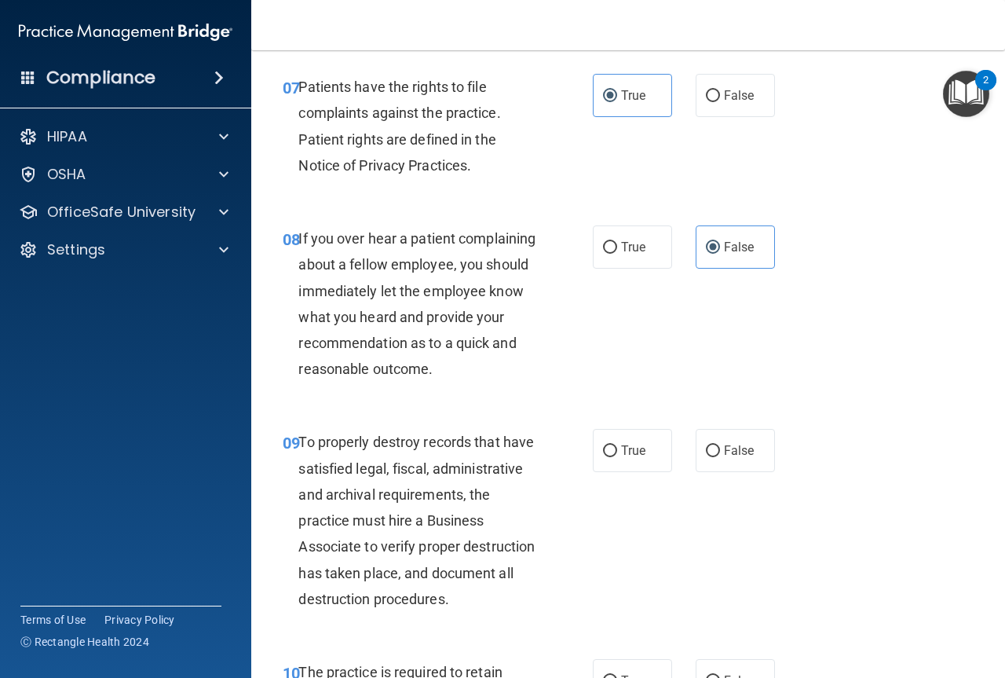
scroll to position [1330, 0]
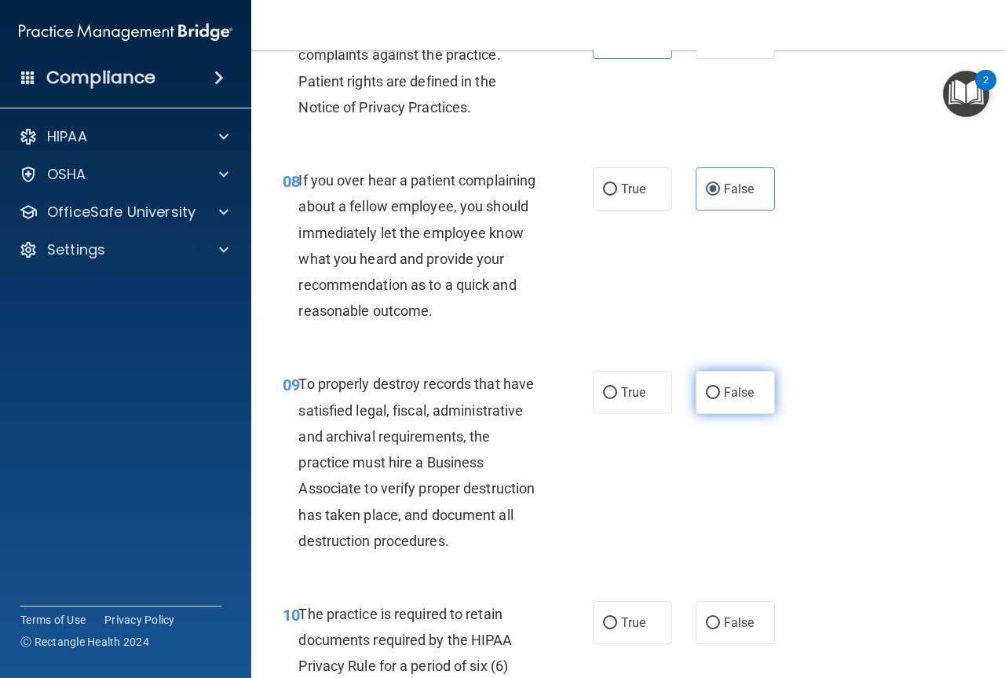
click at [711, 399] on input "False" at bounding box center [713, 393] width 14 height 12
radio input "true"
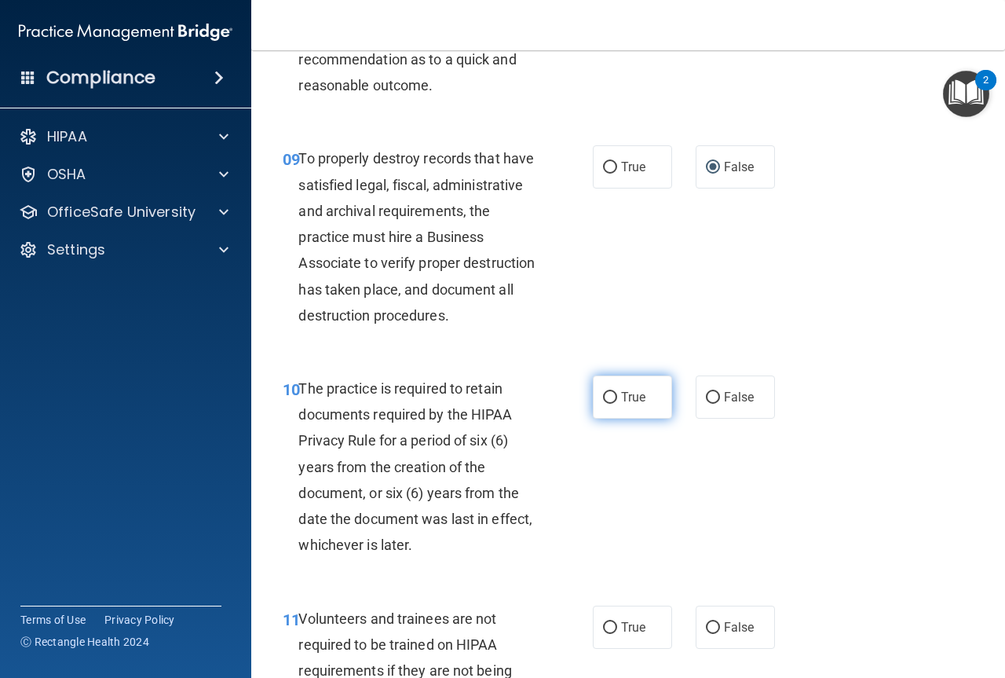
scroll to position [1566, 0]
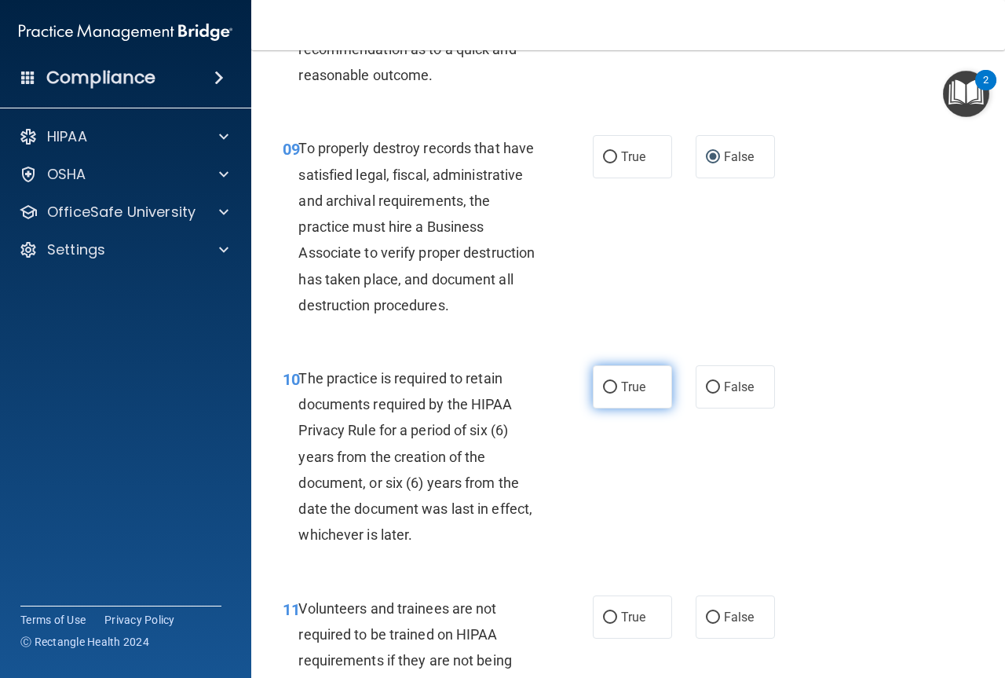
click at [610, 408] on label "True" at bounding box center [632, 386] width 79 height 43
click at [610, 393] on input "True" at bounding box center [610, 388] width 14 height 12
radio input "true"
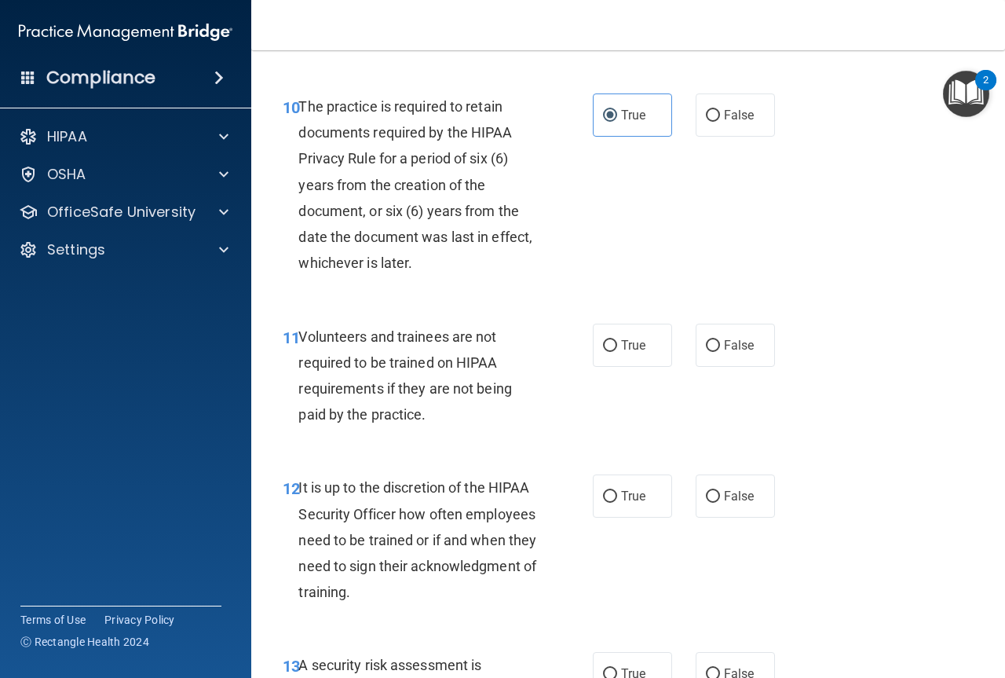
scroll to position [1880, 0]
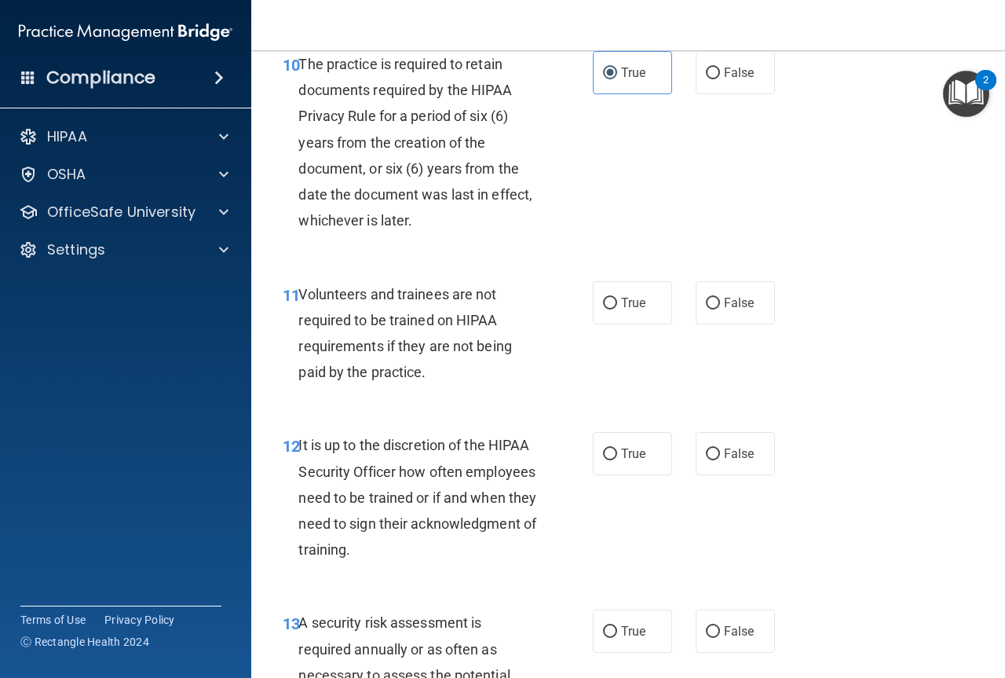
drag, startPoint x: 704, startPoint y: 349, endPoint x: 707, endPoint y: 380, distance: 30.8
click at [706, 309] on input "False" at bounding box center [713, 304] width 14 height 12
radio input "true"
click at [706, 460] on input "False" at bounding box center [713, 454] width 14 height 12
radio input "true"
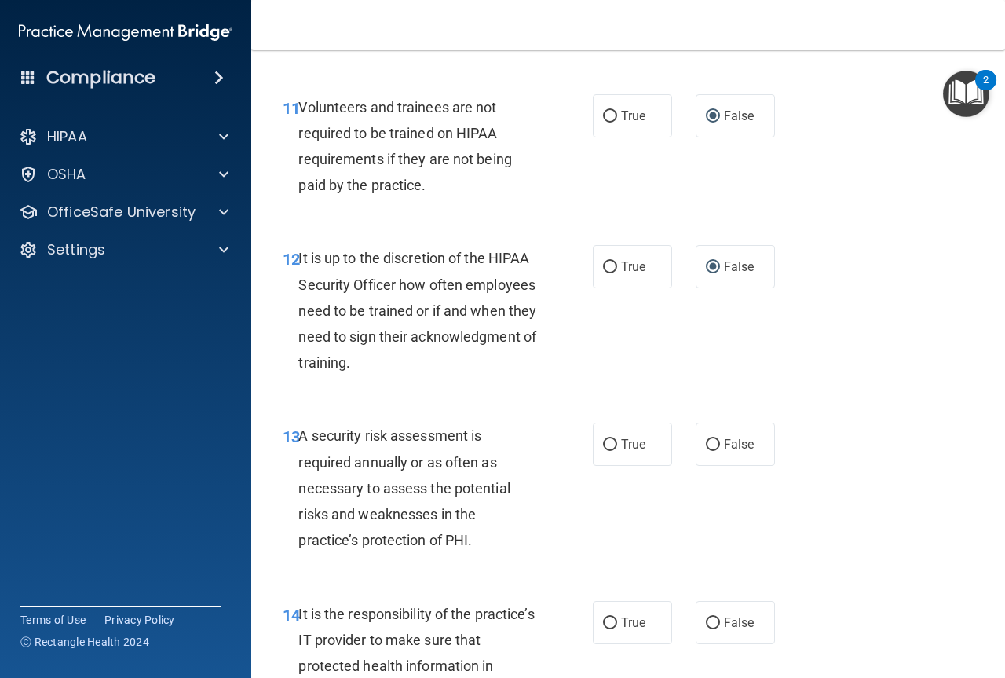
scroll to position [2116, 0]
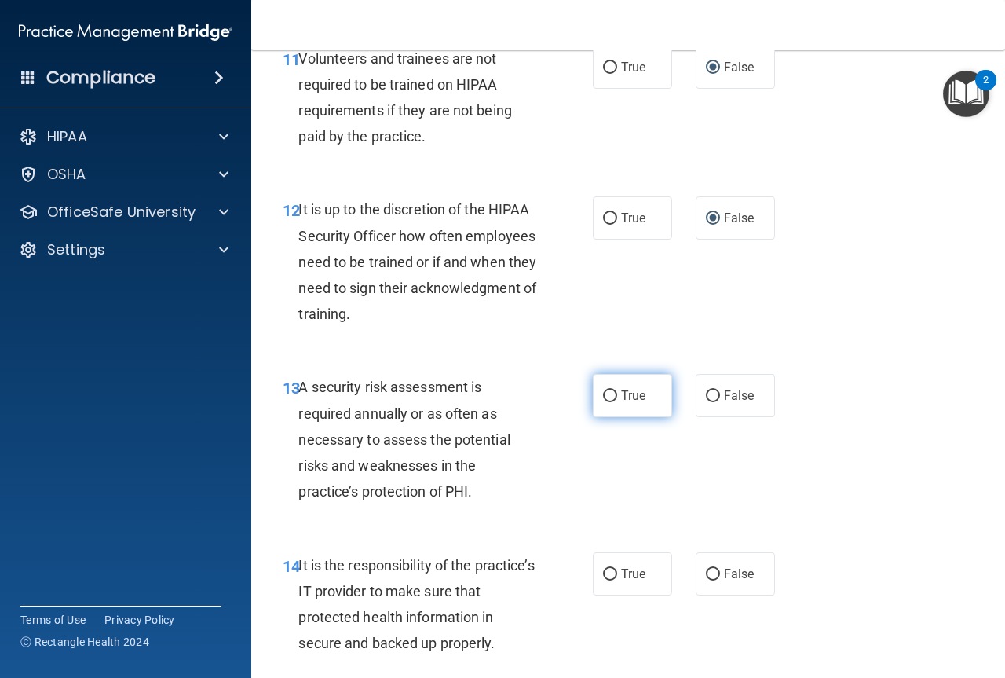
click at [605, 402] on input "True" at bounding box center [610, 396] width 14 height 12
radio input "true"
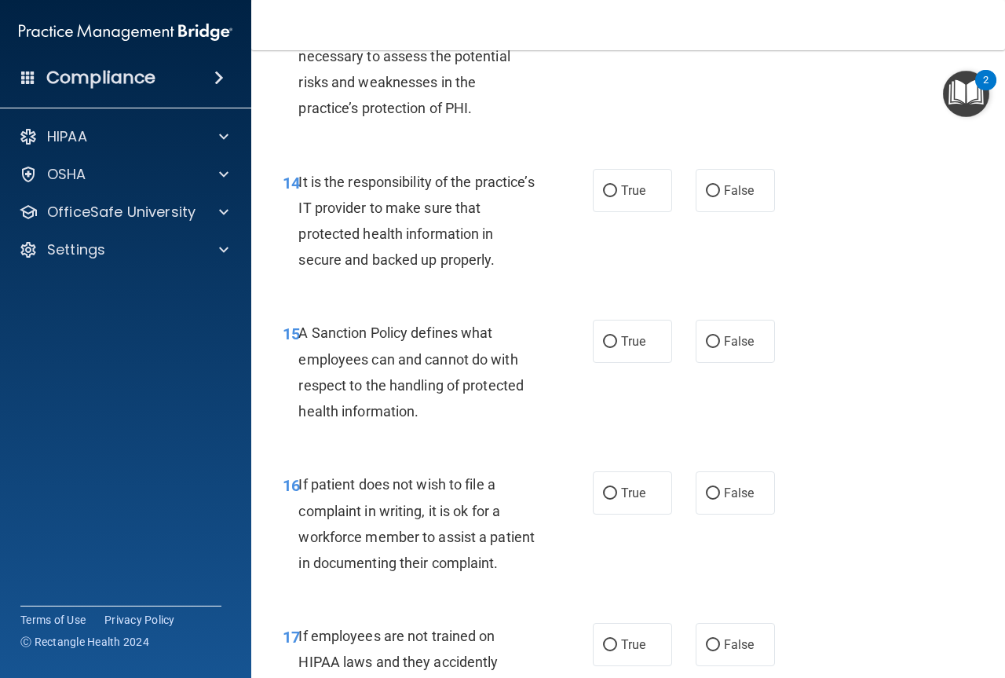
scroll to position [2508, 0]
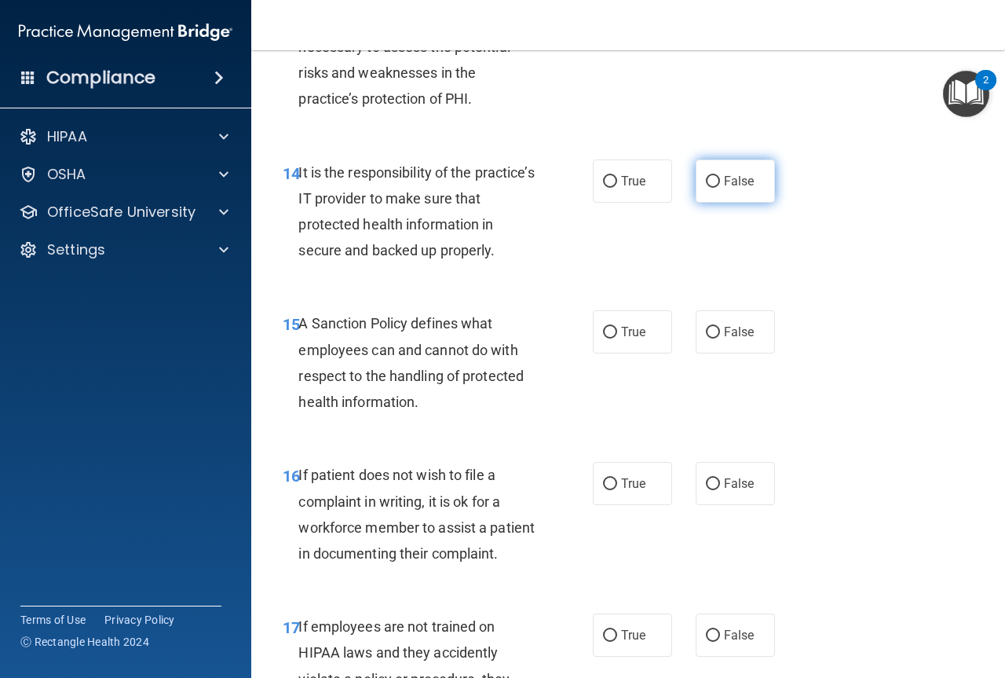
click at [706, 188] on input "False" at bounding box center [713, 182] width 14 height 12
radio input "true"
click at [706, 338] on input "False" at bounding box center [713, 333] width 14 height 12
radio input "true"
click at [606, 490] on input "True" at bounding box center [610, 484] width 14 height 12
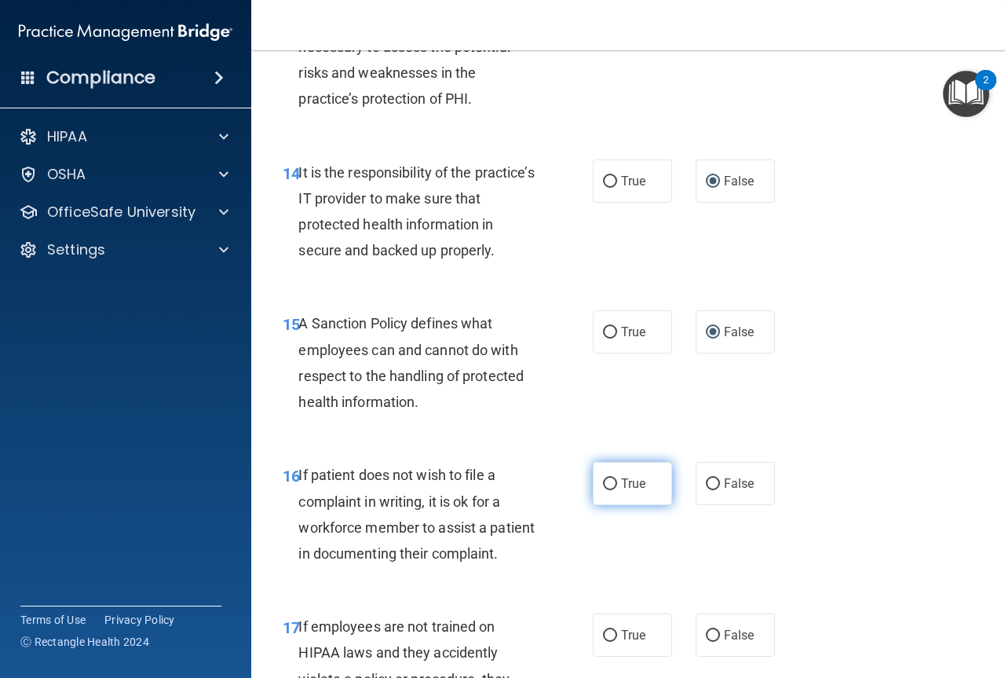
radio input "true"
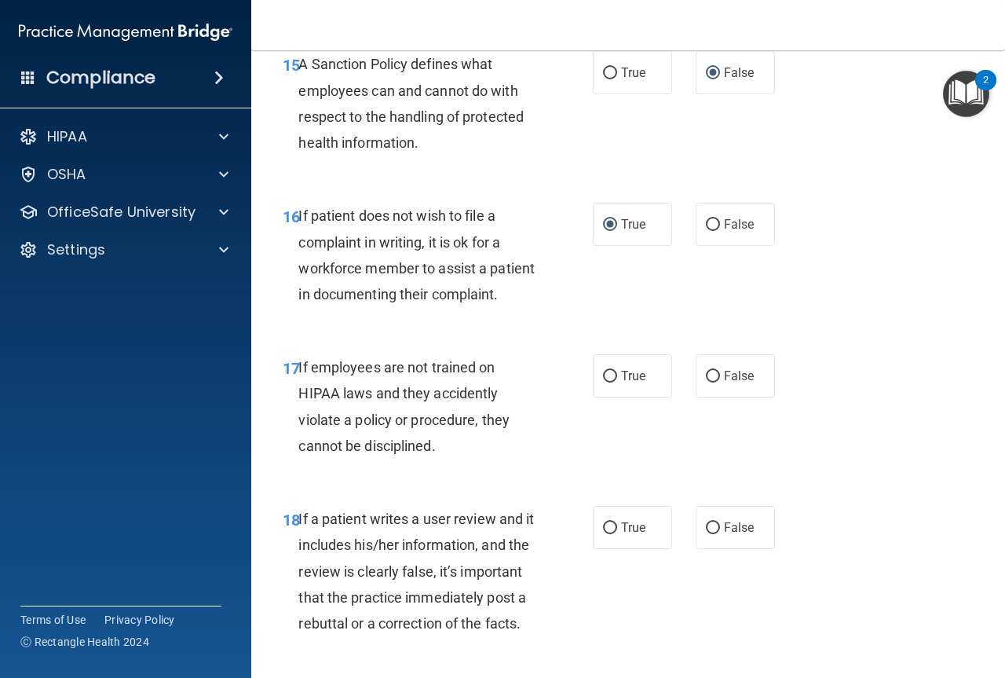
scroll to position [2901, 0]
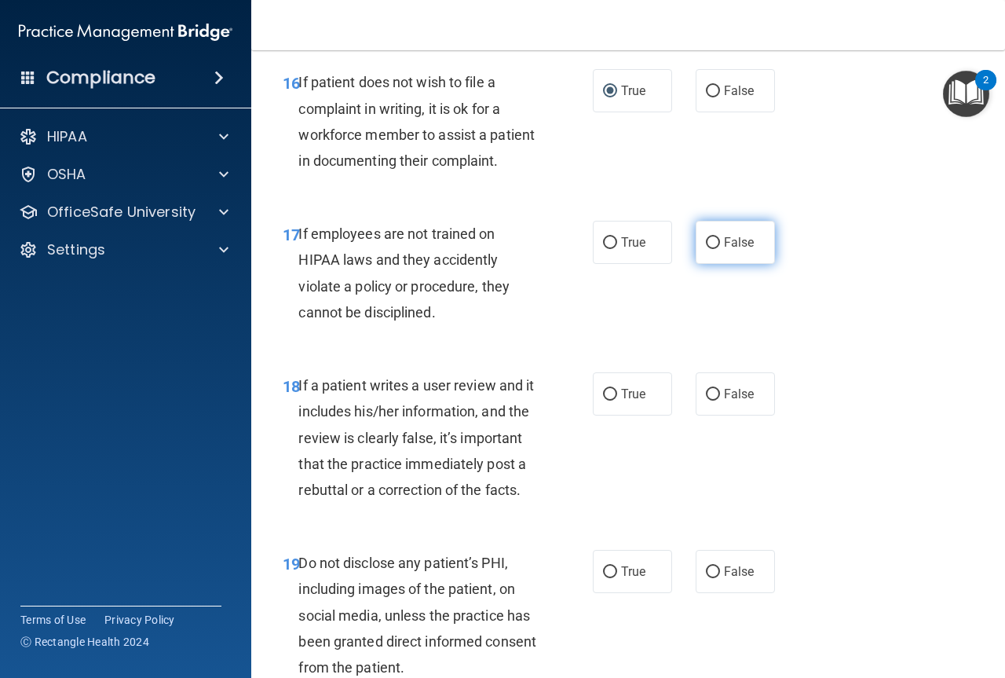
click at [706, 249] on input "False" at bounding box center [713, 243] width 14 height 12
radio input "true"
click at [712, 415] on label "False" at bounding box center [735, 393] width 79 height 43
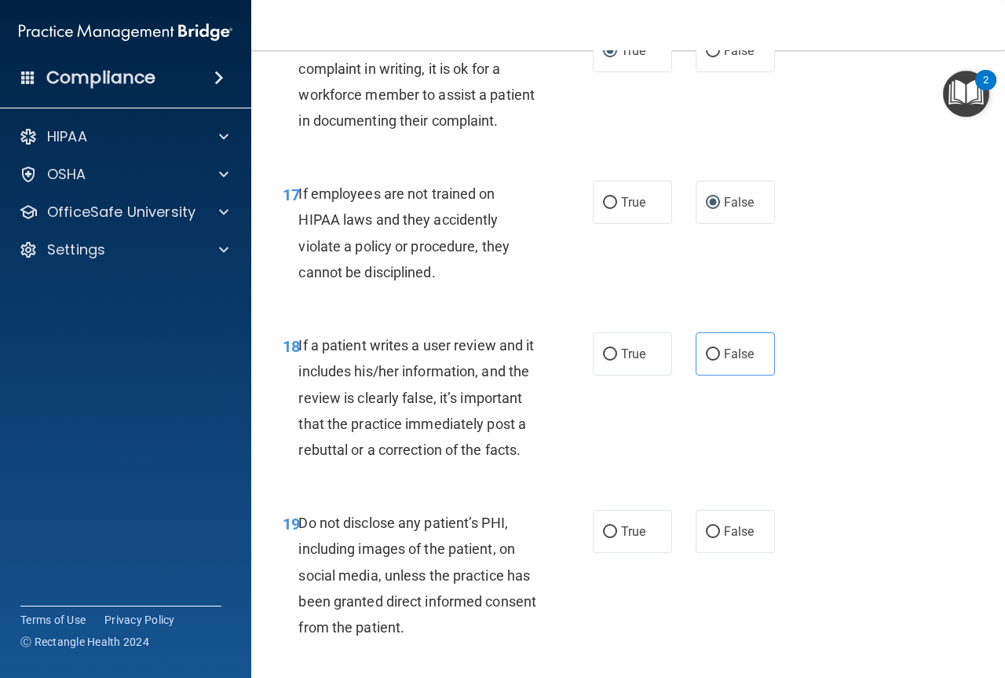
scroll to position [2980, 0]
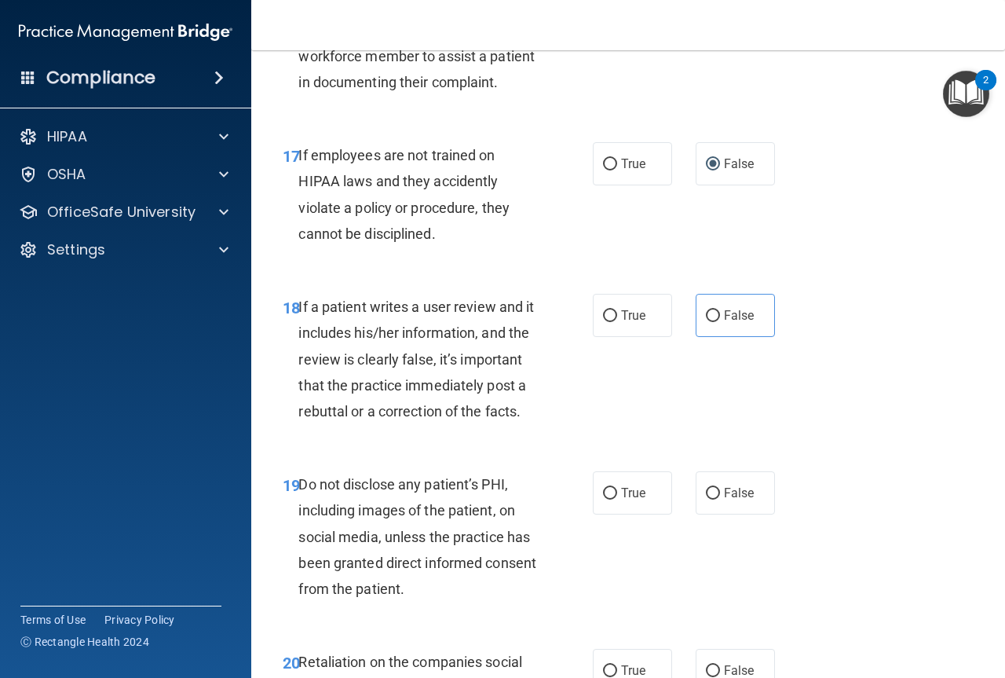
drag, startPoint x: 708, startPoint y: 390, endPoint x: 664, endPoint y: 490, distance: 109.0
click at [708, 322] on input "False" at bounding box center [713, 316] width 14 height 12
radio input "true"
click at [608, 499] on input "True" at bounding box center [610, 494] width 14 height 12
radio input "true"
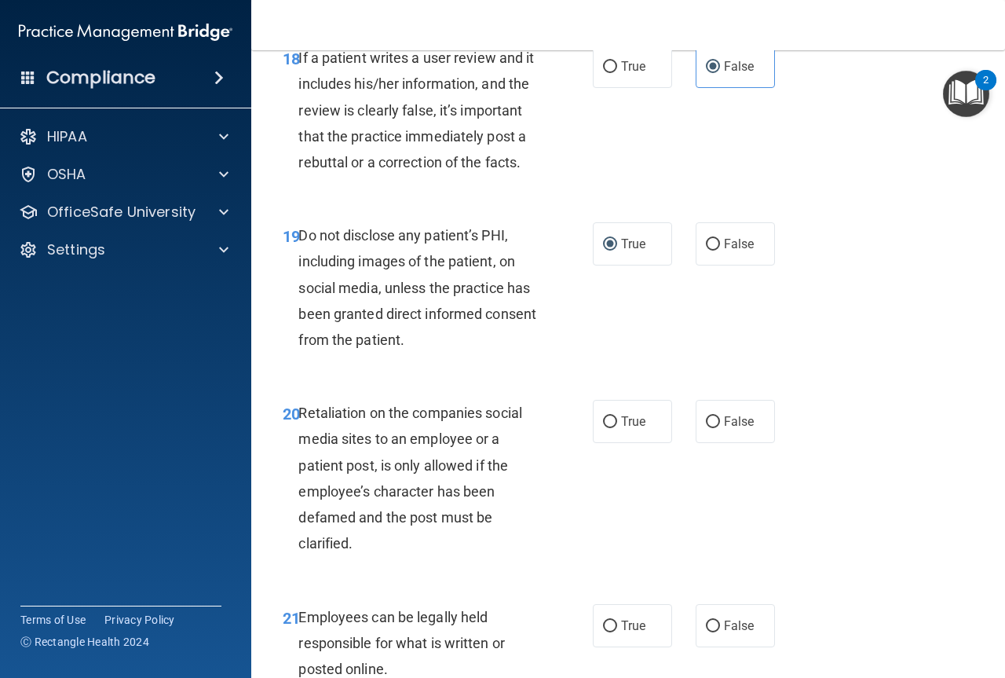
scroll to position [3294, 0]
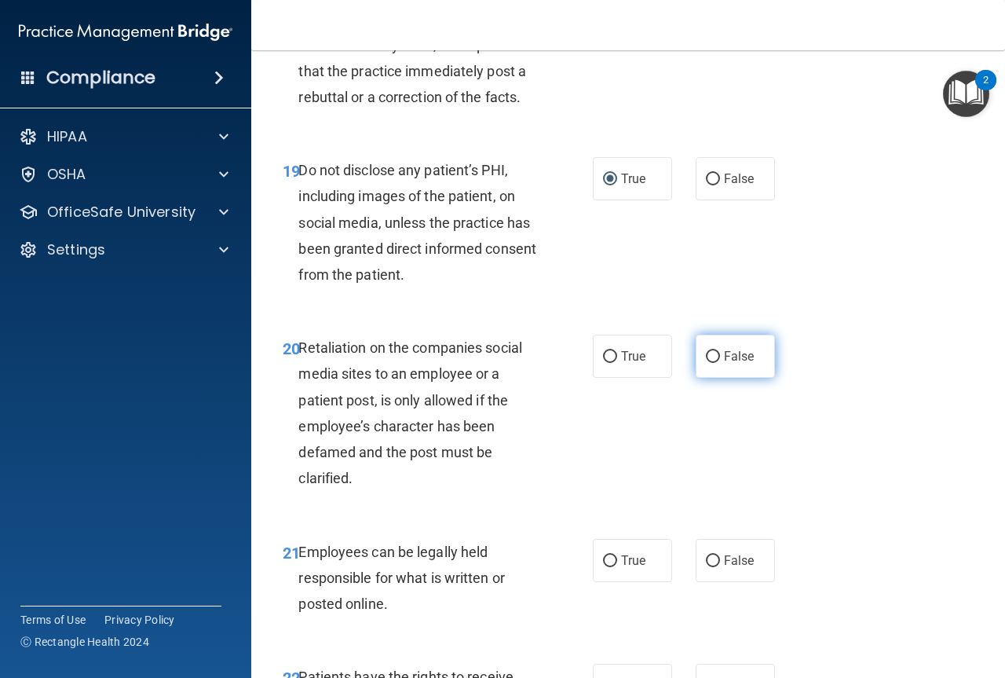
click at [706, 363] on input "False" at bounding box center [713, 357] width 14 height 12
radio input "true"
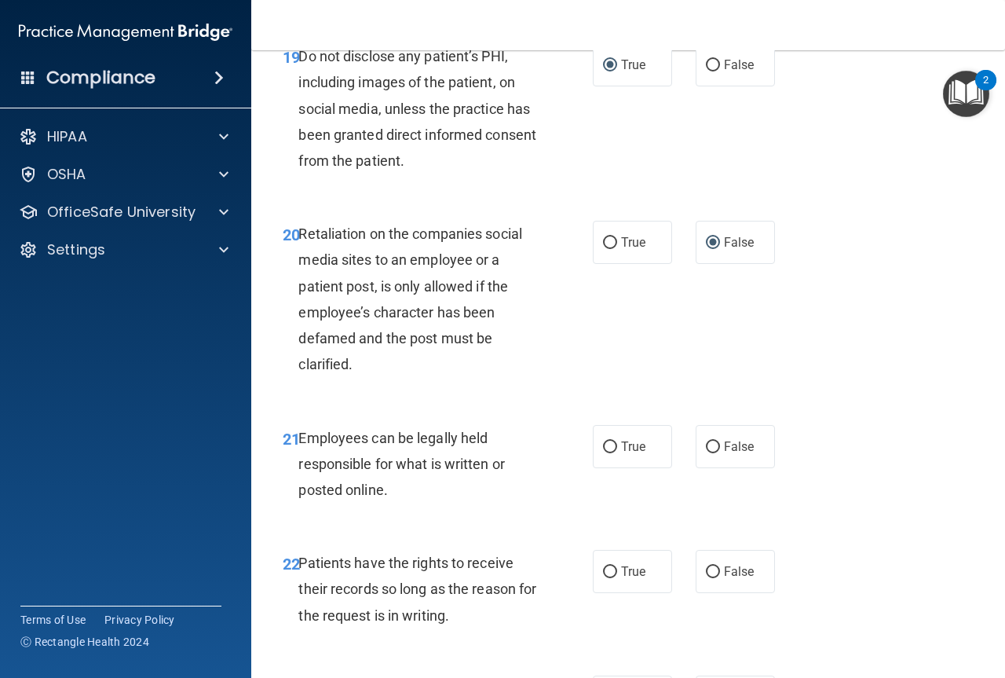
scroll to position [3529, 0]
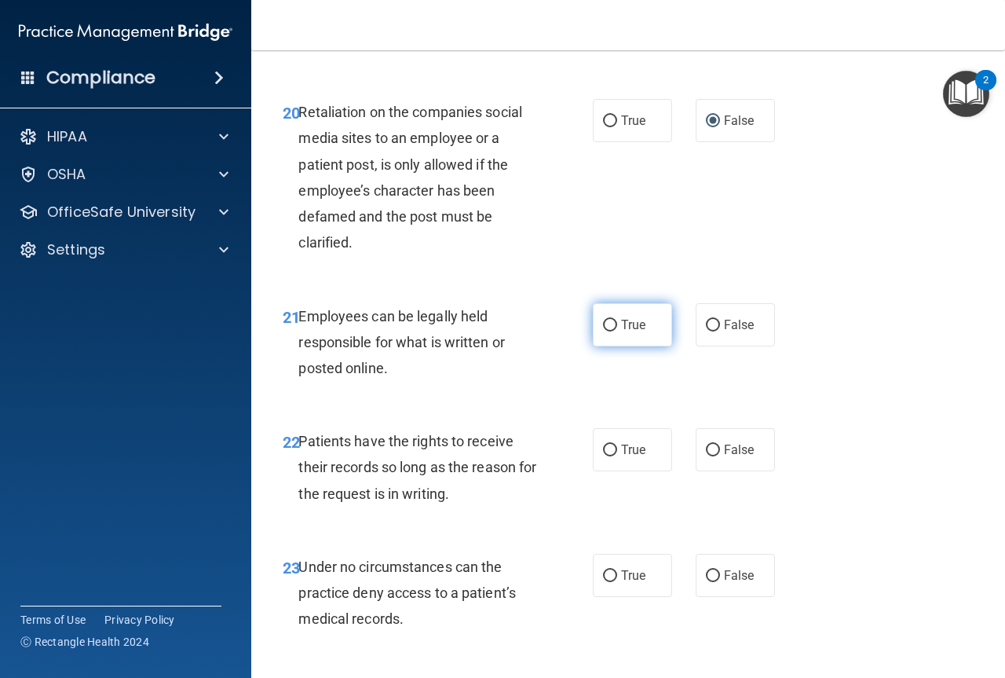
click at [608, 331] on input "True" at bounding box center [610, 326] width 14 height 12
radio input "true"
click at [715, 471] on label "False" at bounding box center [735, 449] width 79 height 43
click at [715, 456] on input "False" at bounding box center [713, 451] width 14 height 12
radio input "true"
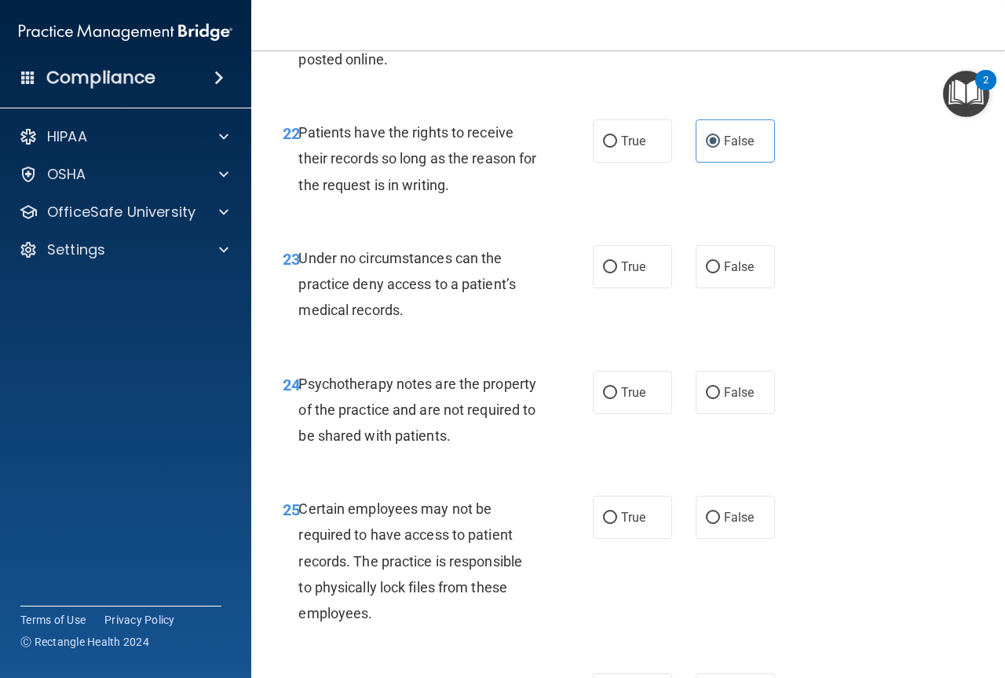
scroll to position [3844, 0]
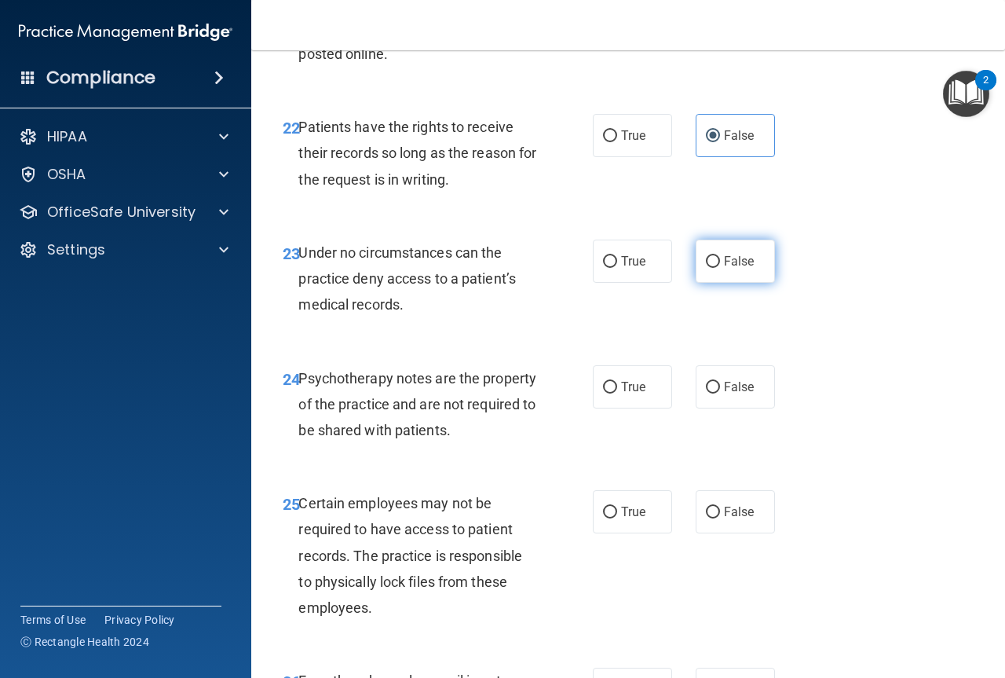
click at [710, 268] on input "False" at bounding box center [713, 262] width 14 height 12
radio input "true"
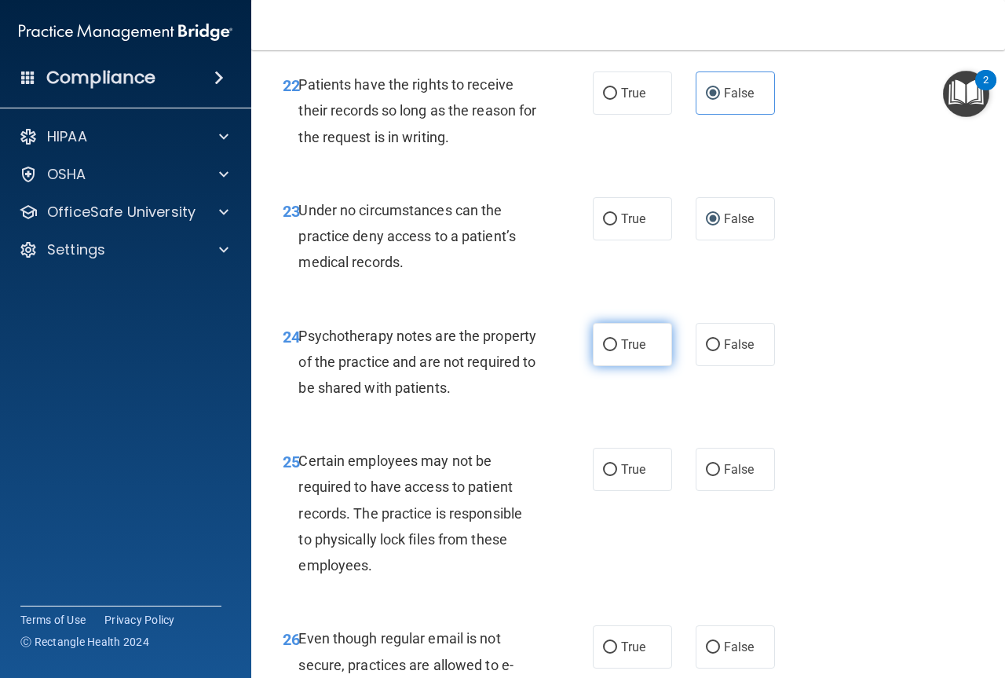
scroll to position [3922, 0]
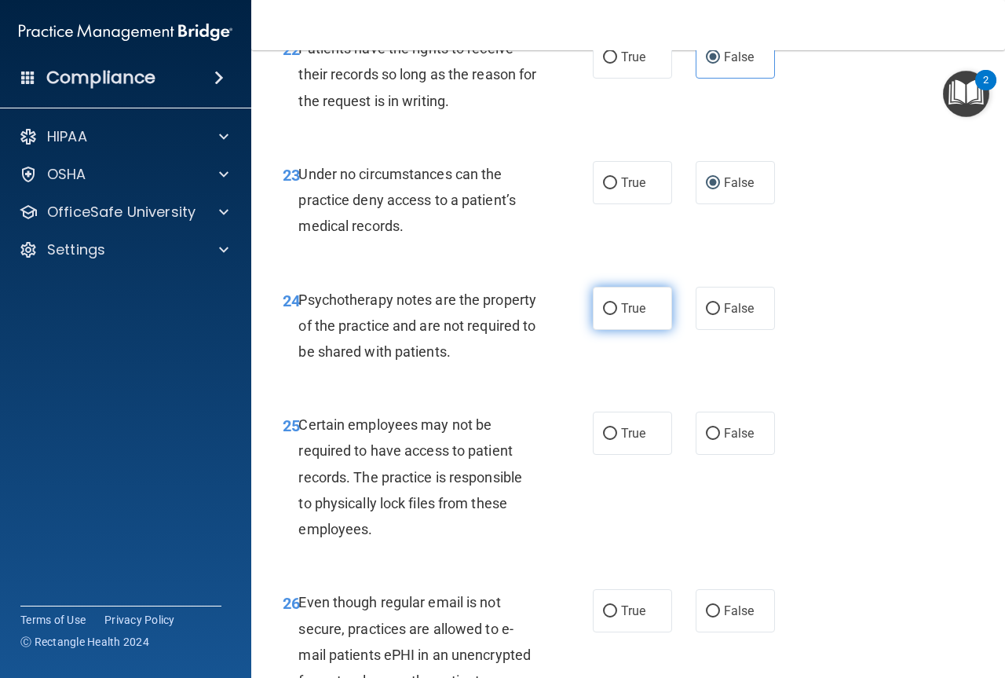
click at [609, 315] on input "True" at bounding box center [610, 309] width 14 height 12
radio input "true"
click at [608, 440] on input "True" at bounding box center [610, 434] width 14 height 12
radio input "true"
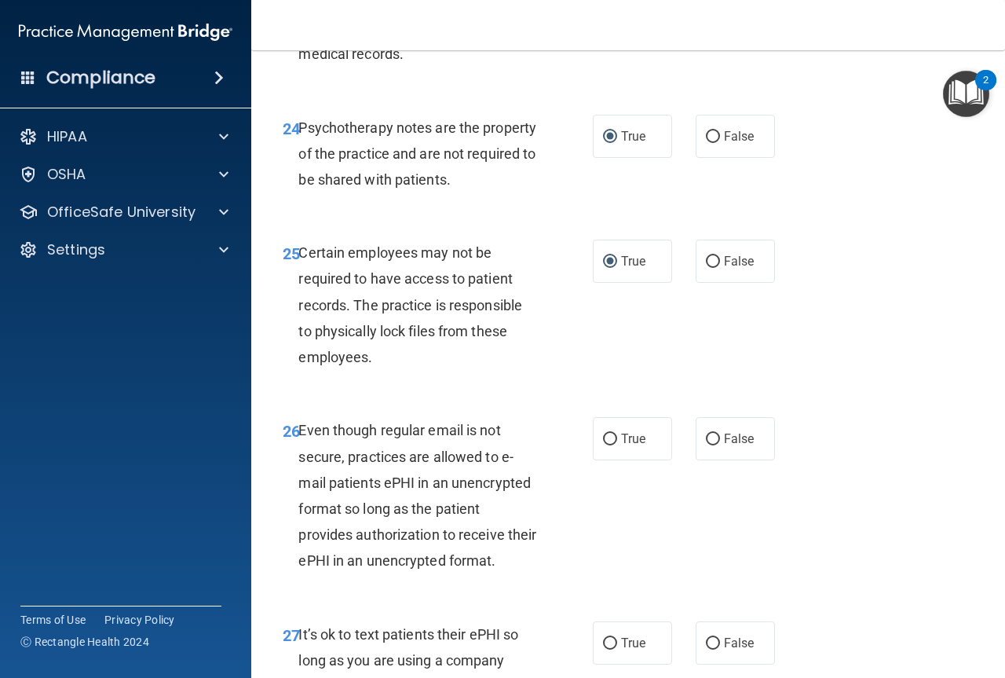
scroll to position [4158, 0]
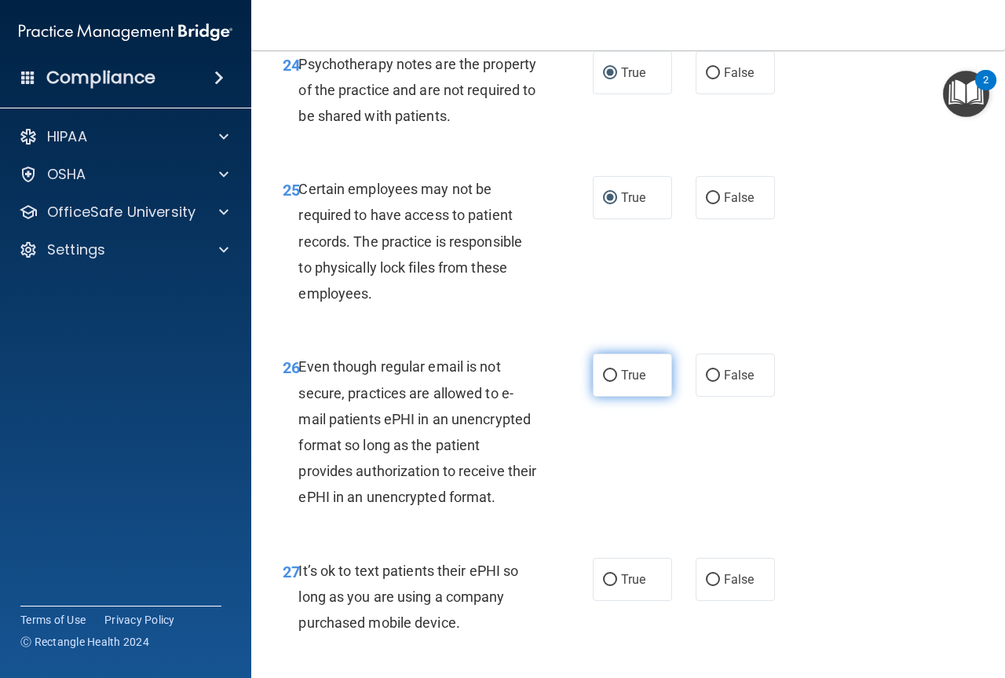
click at [608, 382] on input "True" at bounding box center [610, 376] width 14 height 12
radio input "true"
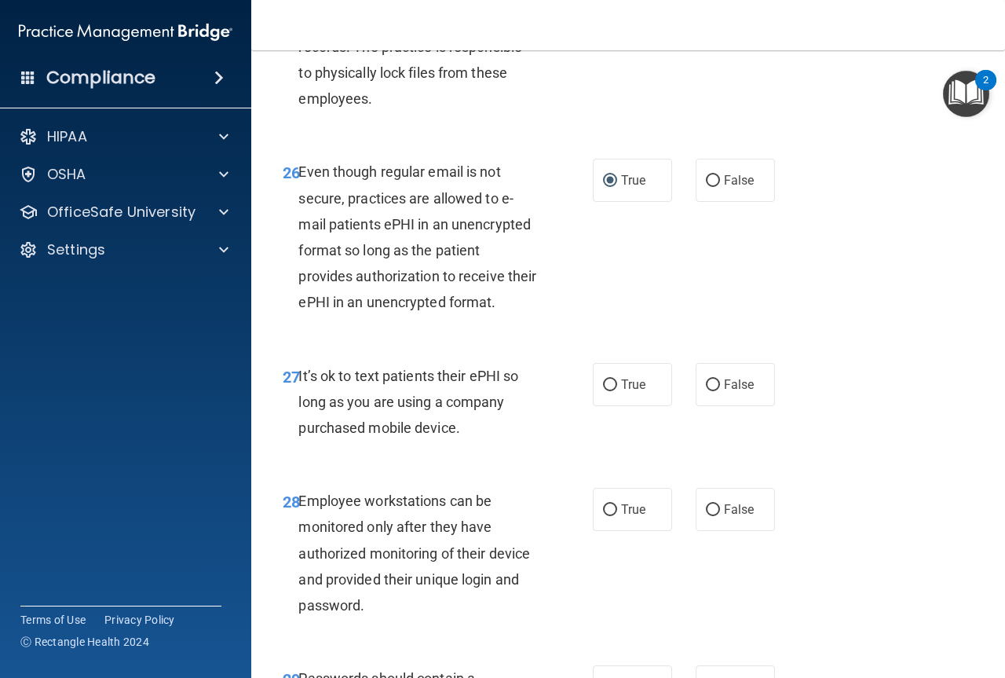
drag, startPoint x: 701, startPoint y: 447, endPoint x: 694, endPoint y: 500, distance: 53.9
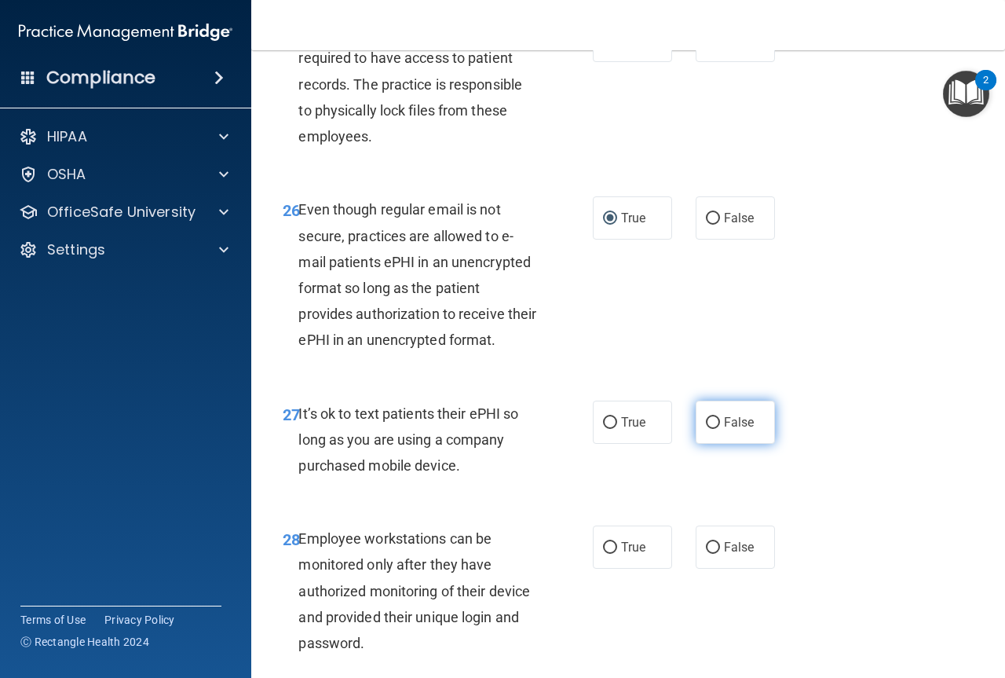
click at [706, 429] on input "False" at bounding box center [713, 423] width 14 height 12
radio input "true"
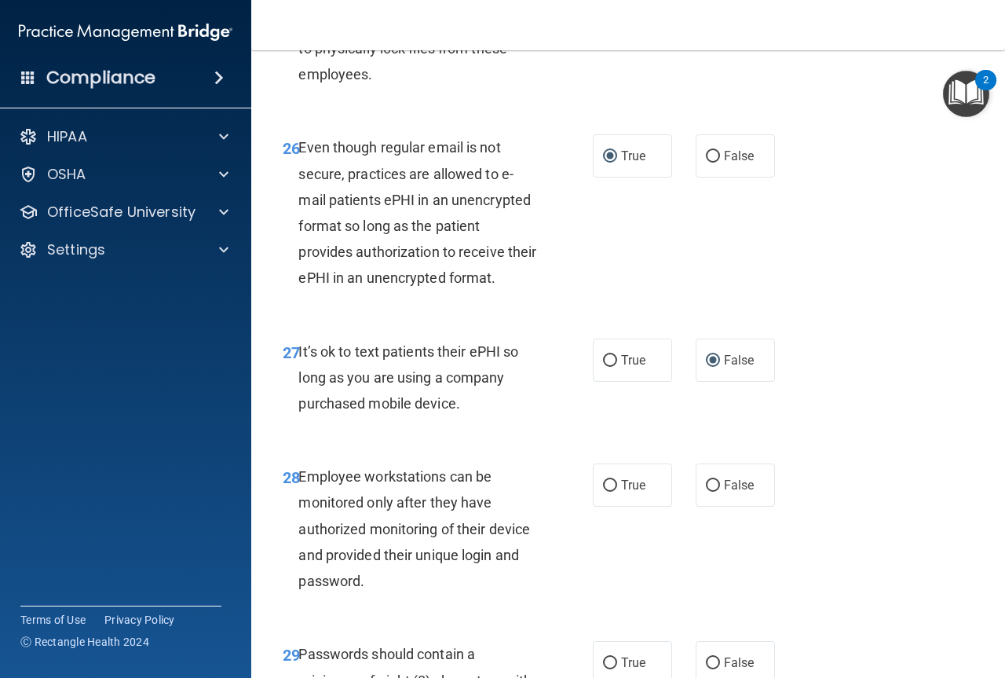
scroll to position [4472, 0]
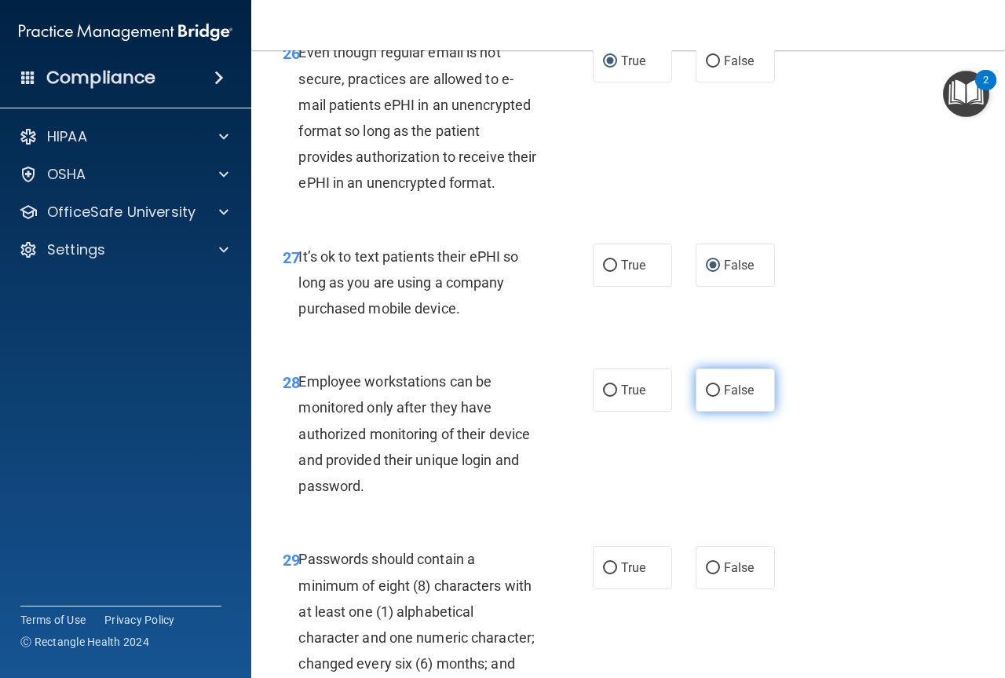
click at [708, 397] on input "False" at bounding box center [713, 391] width 14 height 12
radio input "true"
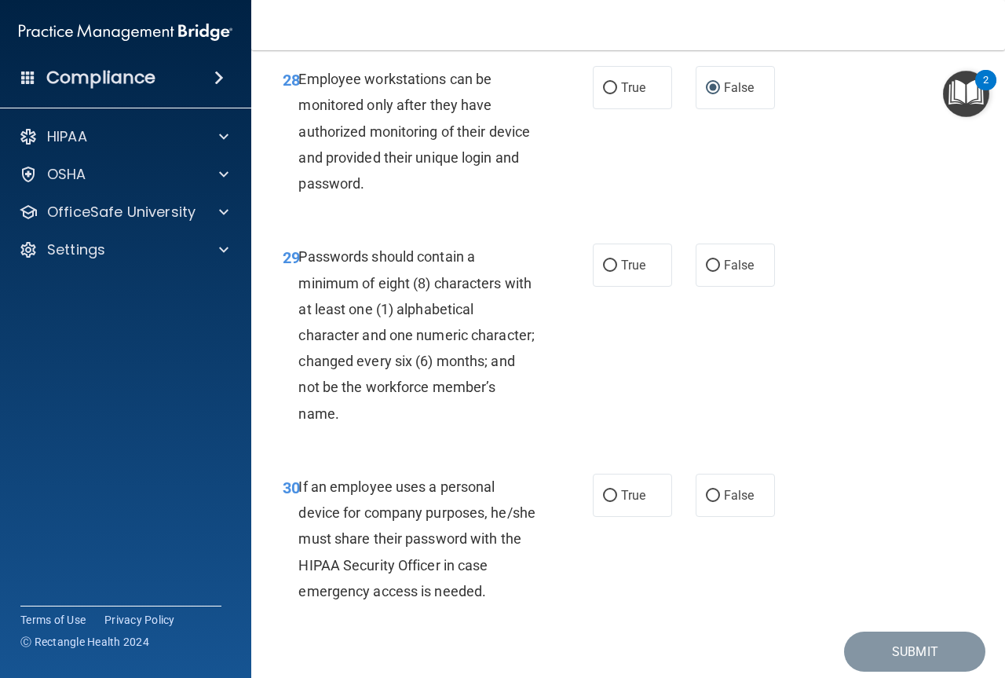
scroll to position [4786, 0]
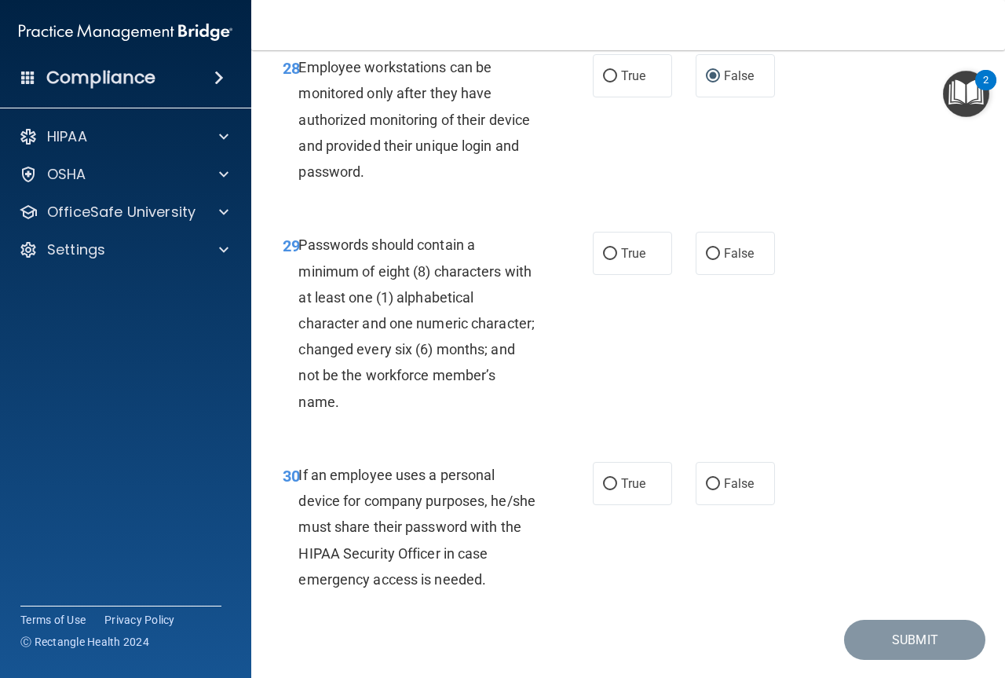
drag, startPoint x: 607, startPoint y: 352, endPoint x: 690, endPoint y: 421, distance: 108.2
click at [607, 260] on input "True" at bounding box center [610, 254] width 14 height 12
radio input "true"
click at [706, 490] on input "False" at bounding box center [713, 484] width 14 height 12
radio input "true"
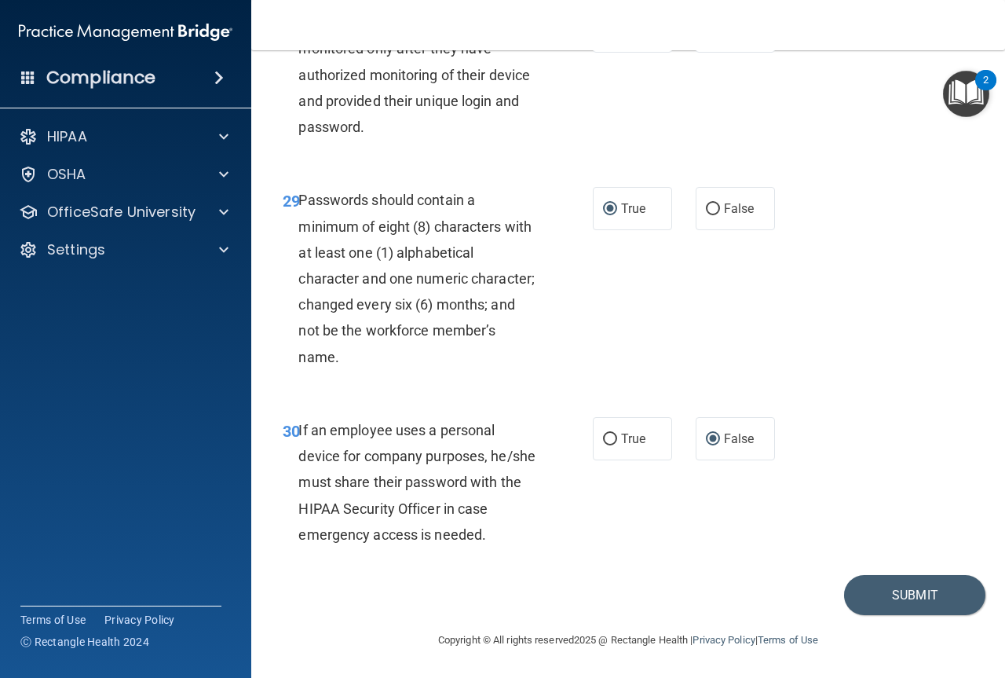
scroll to position [4934, 0]
click at [902, 603] on button "Submit" at bounding box center [914, 595] width 141 height 40
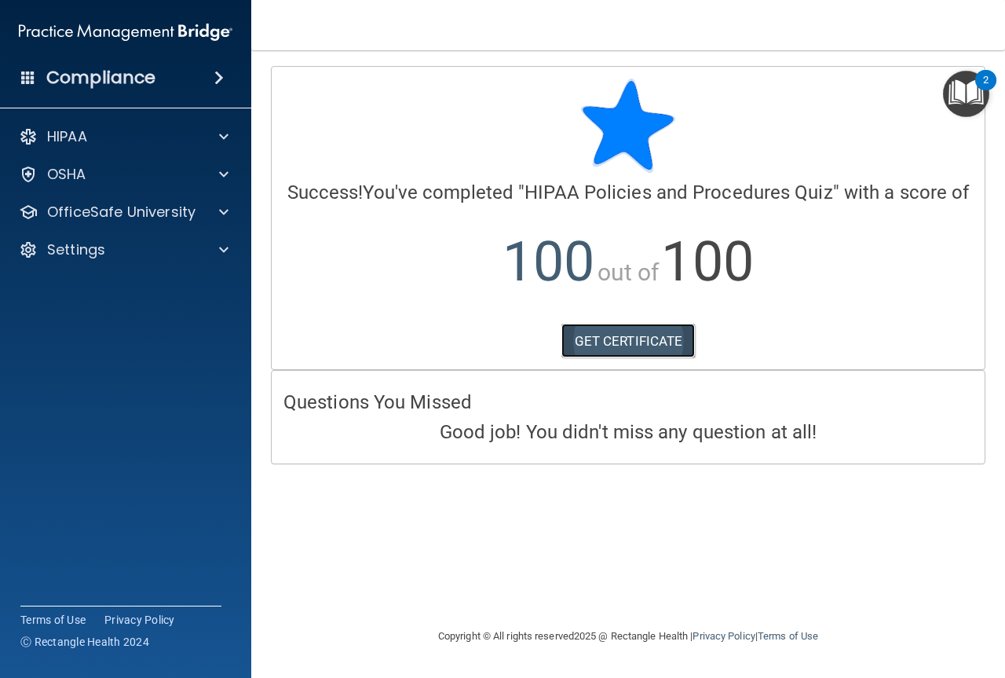
click at [636, 345] on link "GET CERTIFICATE" at bounding box center [629, 341] width 134 height 35
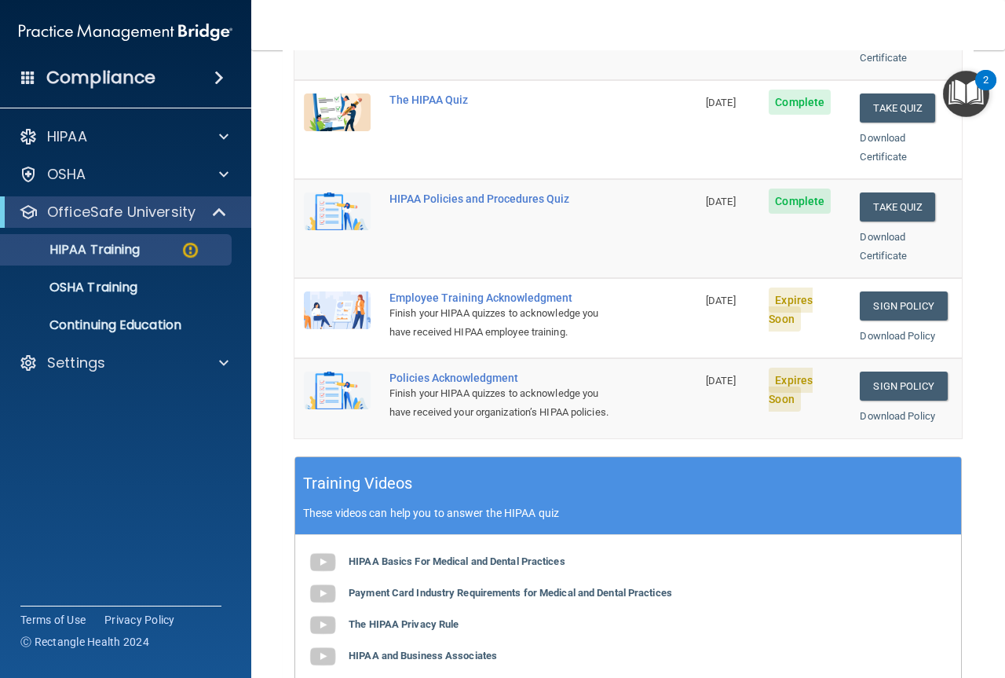
scroll to position [393, 0]
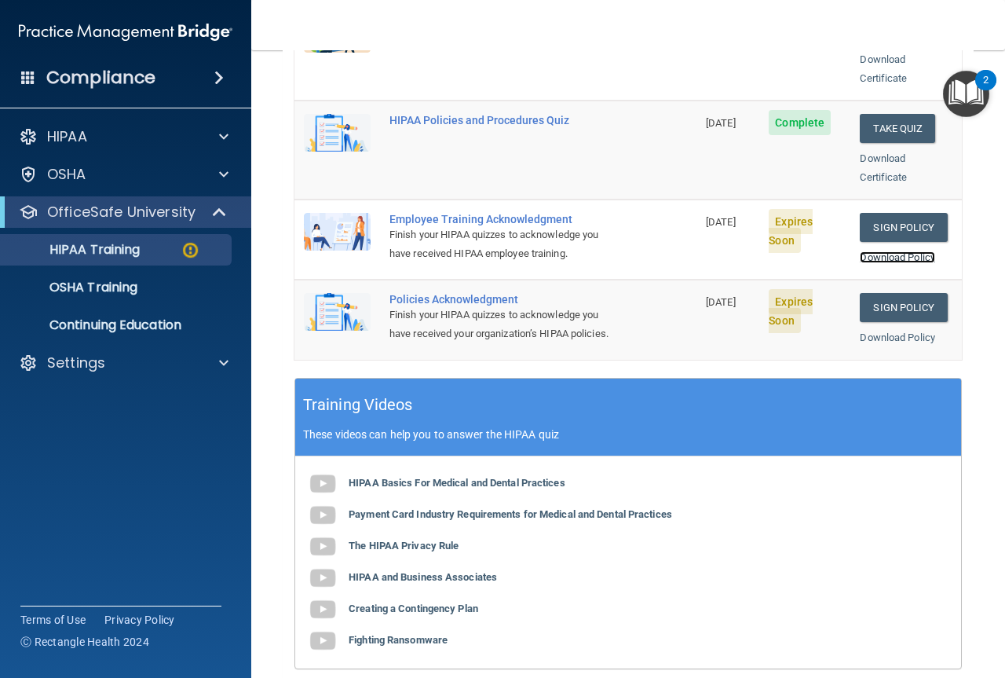
click at [873, 251] on link "Download Policy" at bounding box center [897, 257] width 75 height 12
click at [892, 213] on link "Sign Policy" at bounding box center [903, 227] width 87 height 29
click at [880, 293] on link "Sign Policy" at bounding box center [903, 307] width 87 height 29
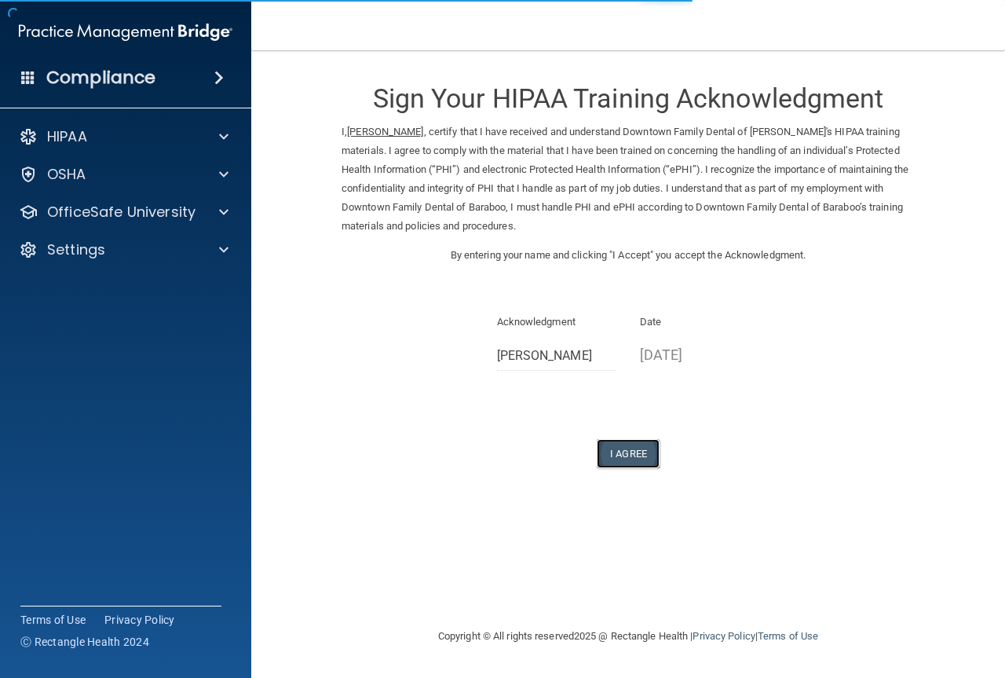
click at [617, 451] on button "I Agree" at bounding box center [628, 453] width 63 height 29
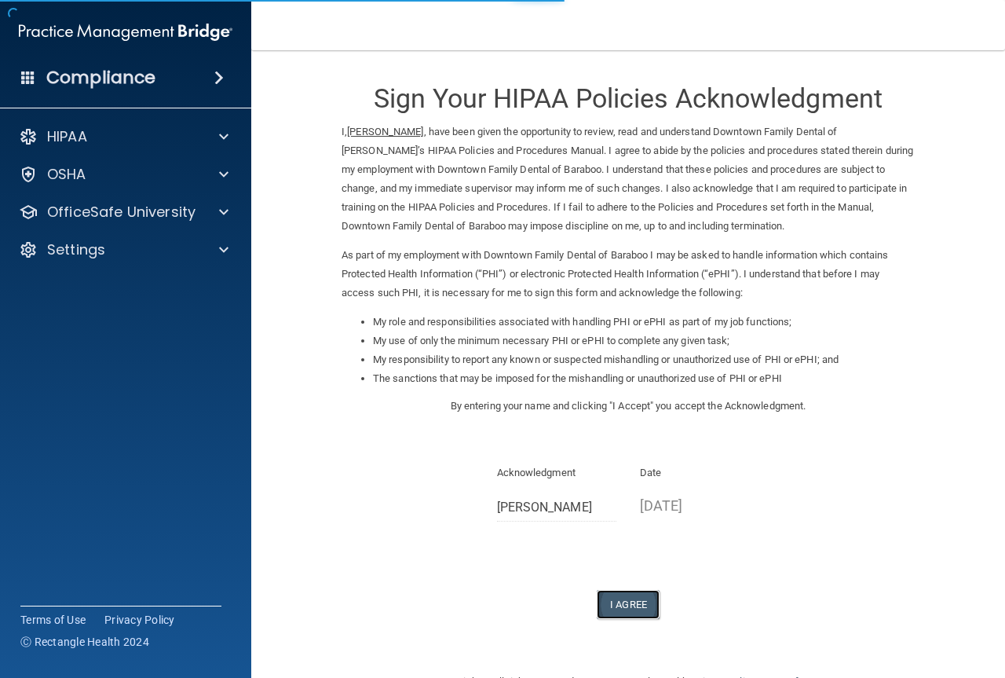
click at [622, 600] on button "I Agree" at bounding box center [628, 604] width 63 height 29
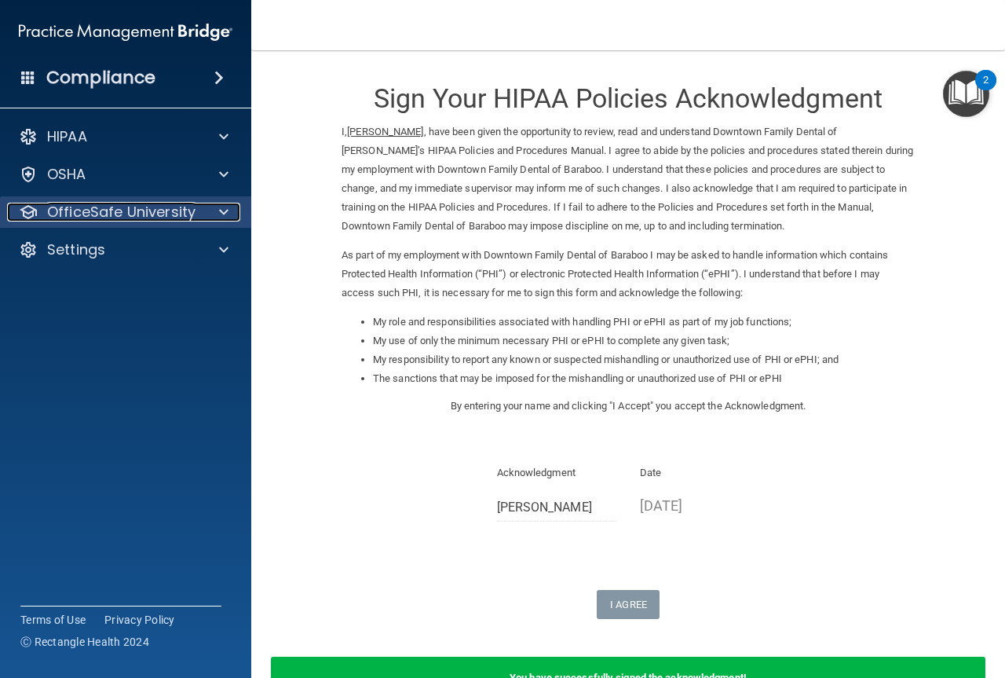
click at [218, 210] on div at bounding box center [221, 212] width 39 height 19
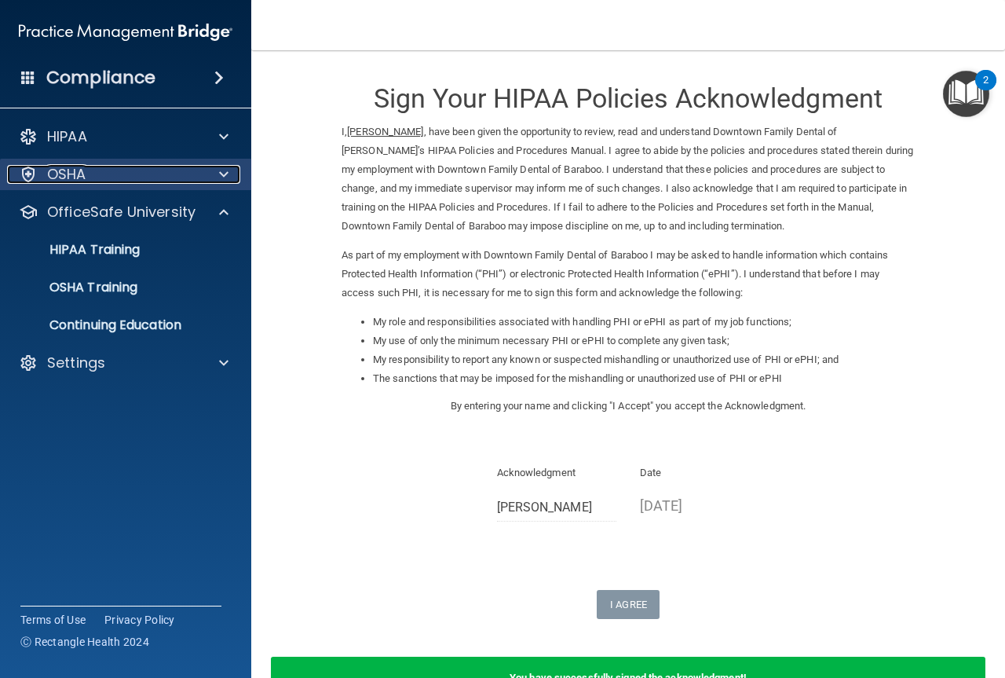
click at [221, 176] on span at bounding box center [223, 174] width 9 height 19
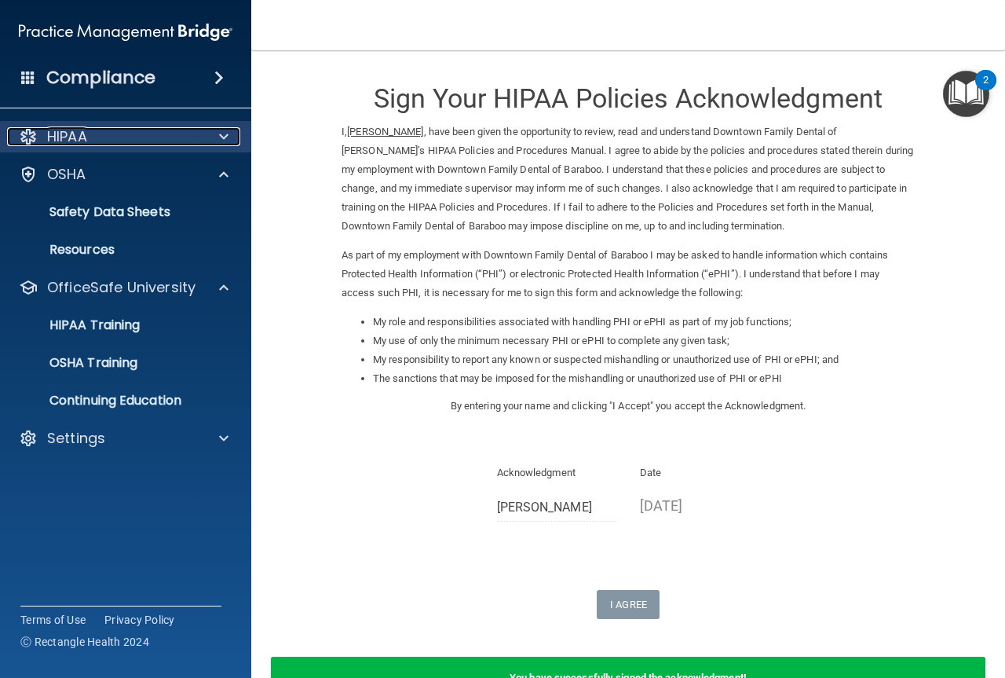
click at [218, 135] on div at bounding box center [221, 136] width 39 height 19
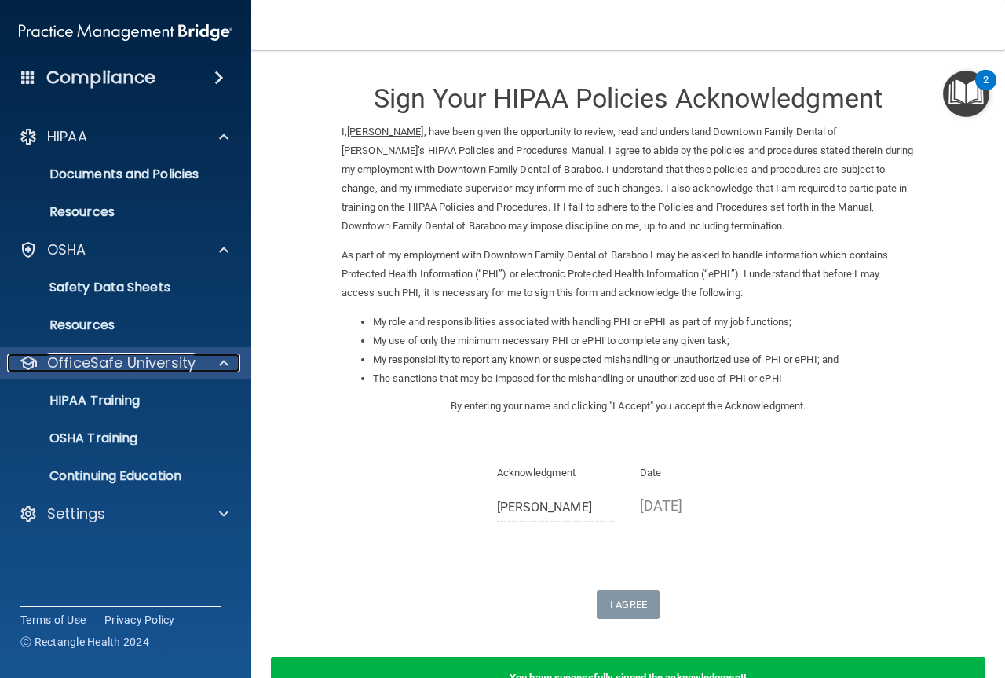
click at [185, 355] on p "OfficeSafe University" at bounding box center [121, 362] width 148 height 19
click at [223, 357] on span at bounding box center [223, 362] width 9 height 19
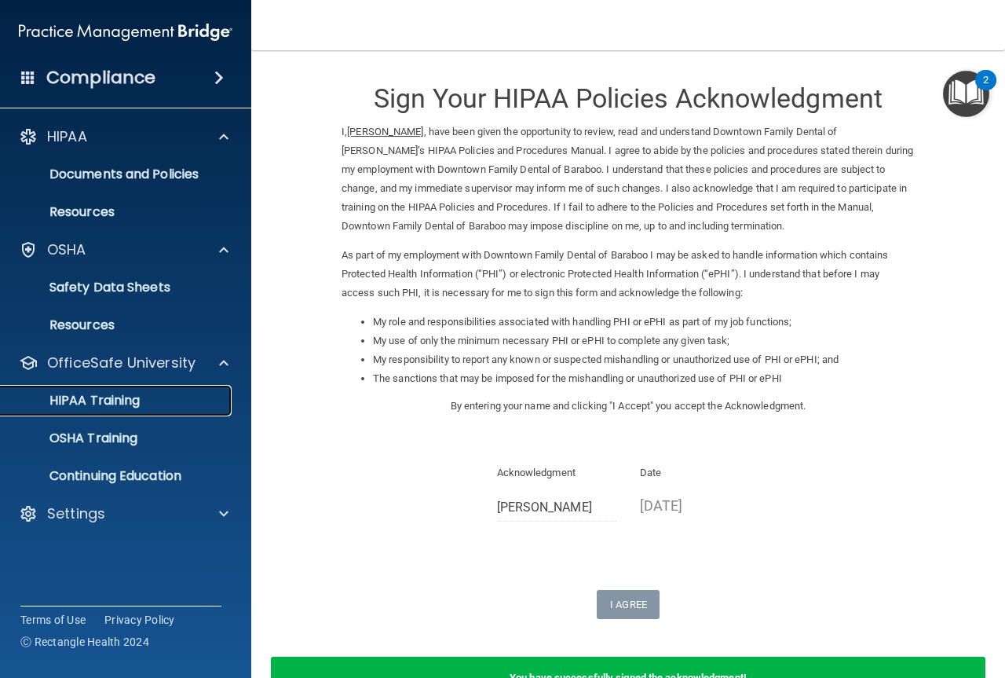
click at [95, 403] on p "HIPAA Training" at bounding box center [75, 401] width 130 height 16
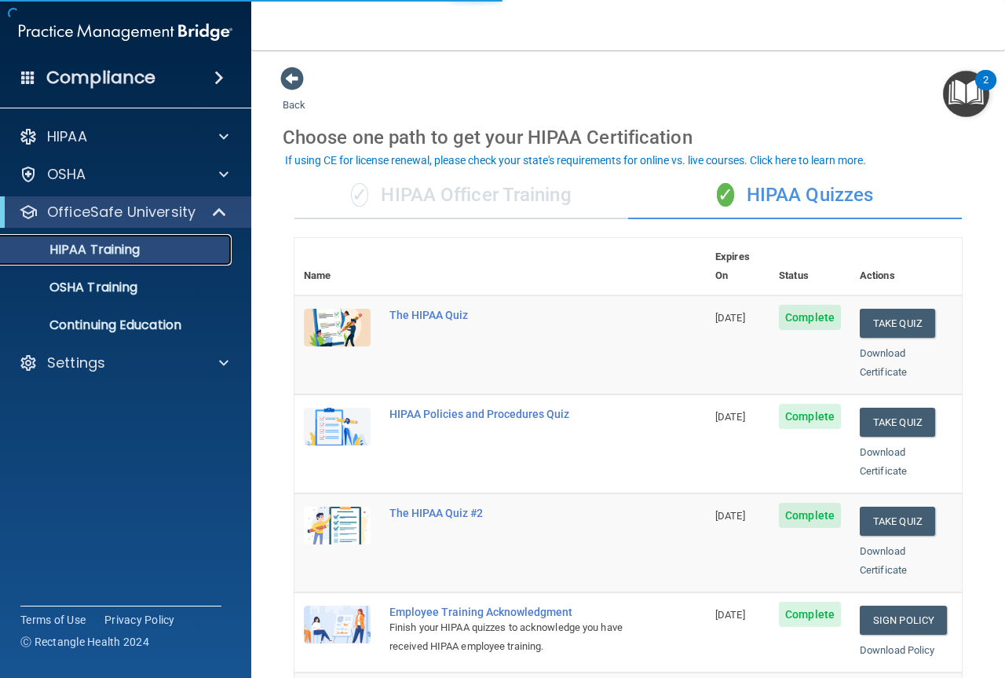
click at [109, 250] on p "HIPAA Training" at bounding box center [75, 250] width 130 height 16
